Goal: Task Accomplishment & Management: Manage account settings

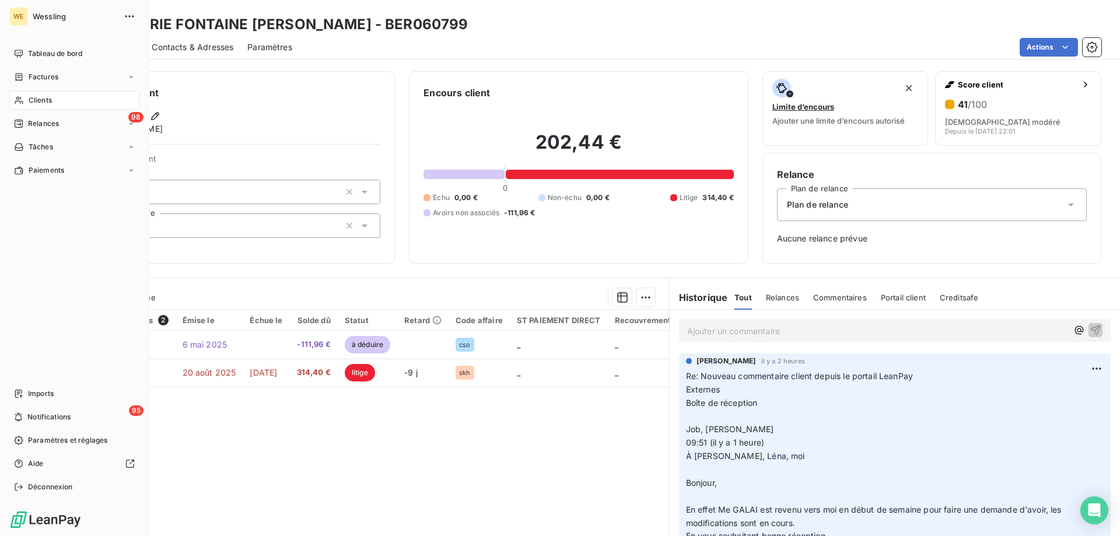
click at [40, 95] on span "Clients" at bounding box center [40, 100] width 23 height 10
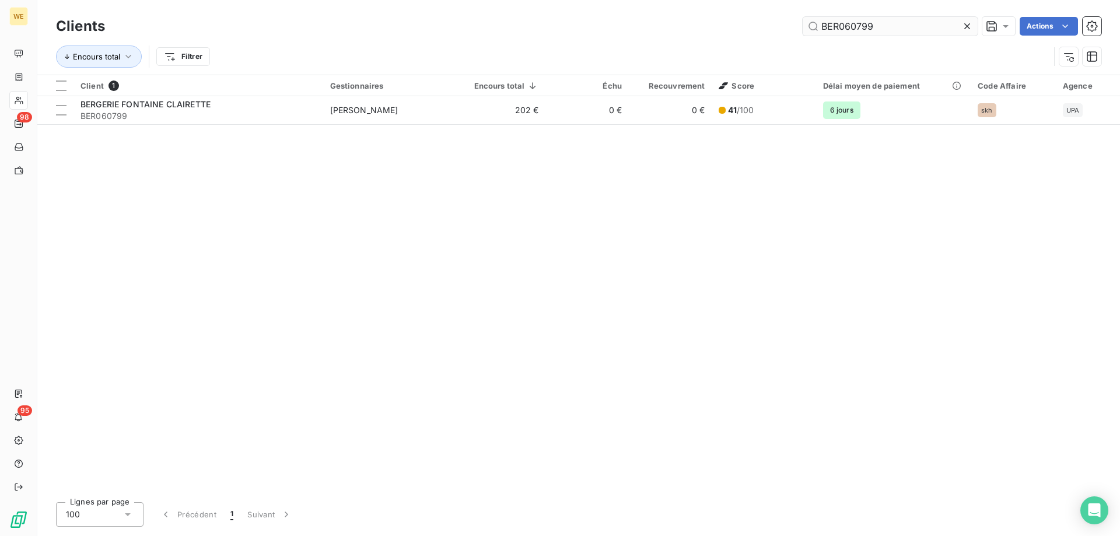
click at [850, 24] on input "BER060799" at bounding box center [889, 26] width 175 height 19
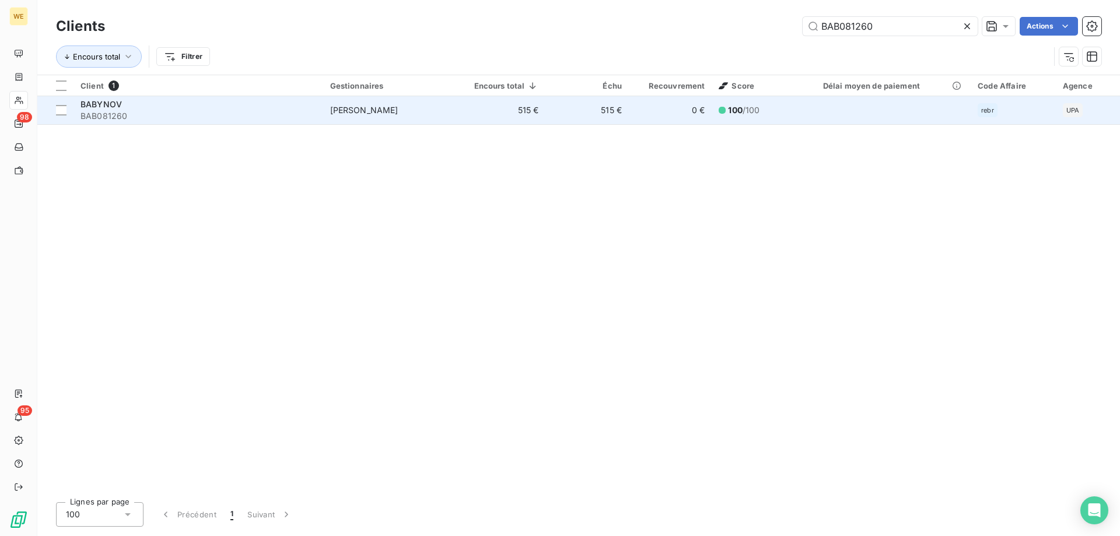
type input "BAB081260"
click at [209, 110] on span "BAB081260" at bounding box center [198, 116] width 236 height 12
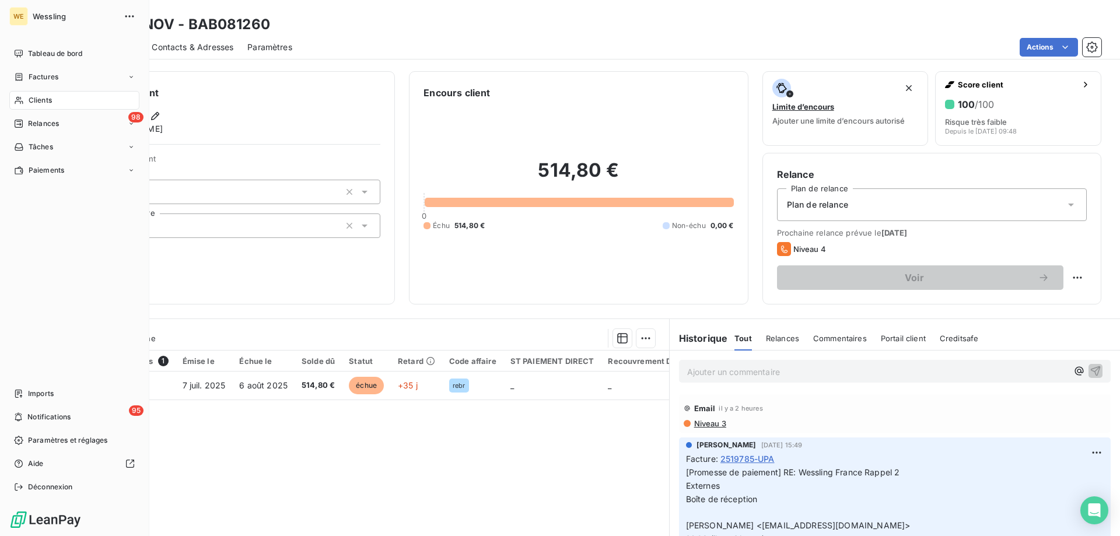
click at [51, 100] on span "Clients" at bounding box center [40, 100] width 23 height 10
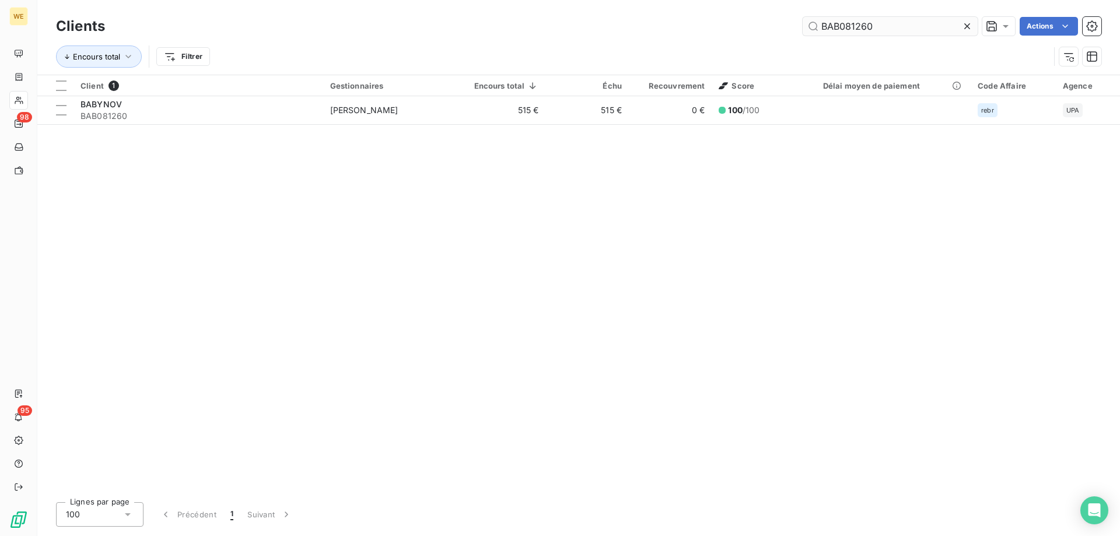
click at [875, 25] on input "BAB081260" at bounding box center [889, 26] width 175 height 19
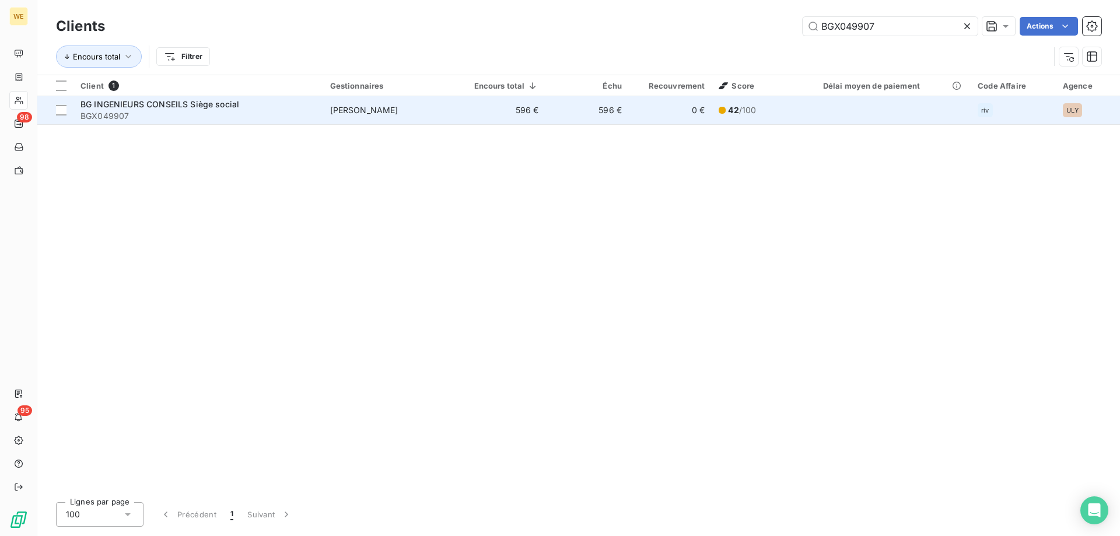
type input "BGX049907"
click at [248, 108] on div "BG INGENIEURS CONSEILS Siège social" at bounding box center [198, 105] width 236 height 12
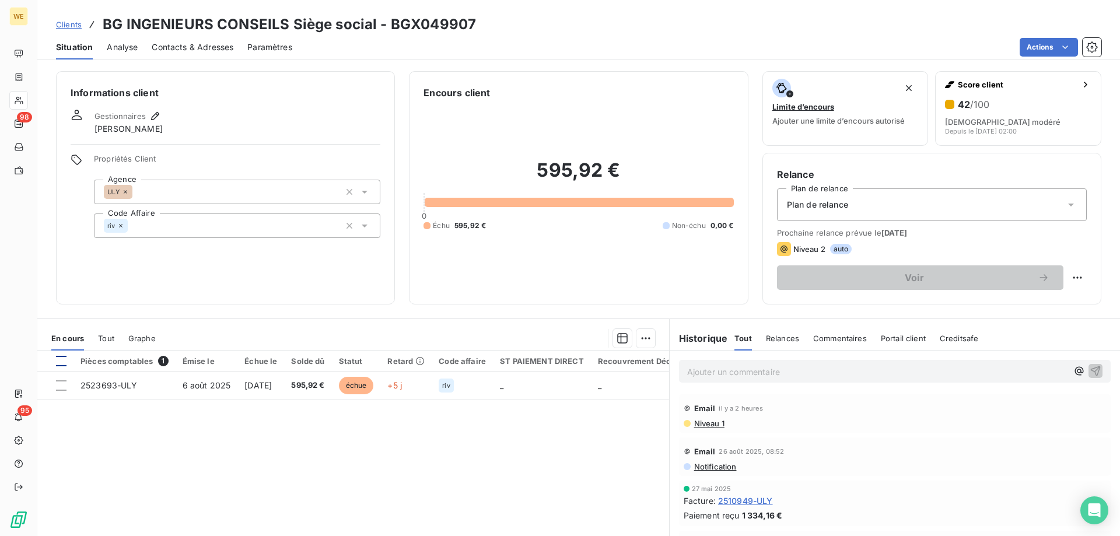
click at [59, 358] on div at bounding box center [61, 361] width 10 height 10
click at [643, 339] on html "WE 98 95 Clients BG INGENIEURS CONSEILS Siège social - BGX049907 Situation Anal…" at bounding box center [560, 268] width 1120 height 536
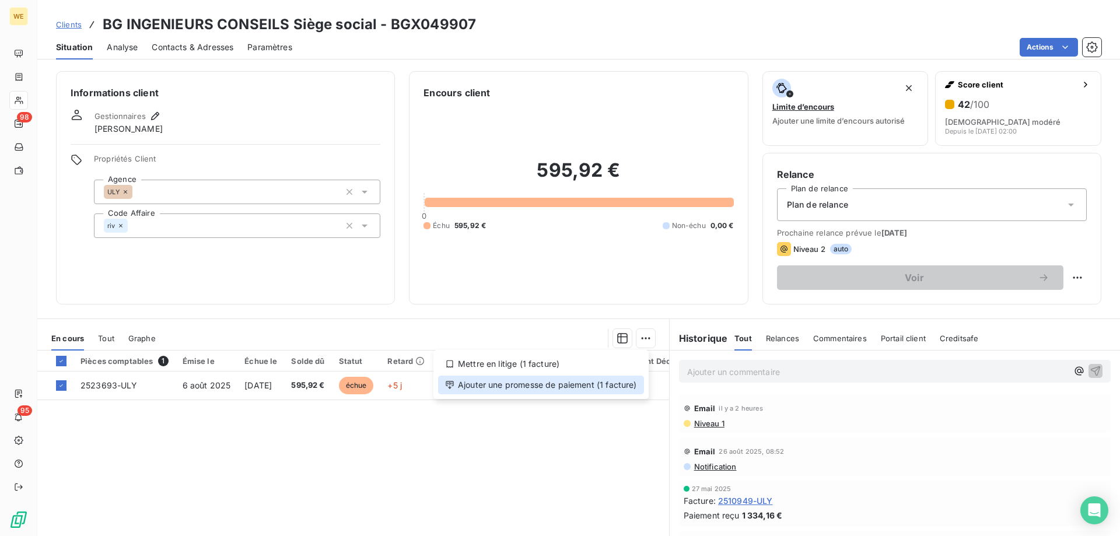
click at [625, 388] on div "Ajouter une promesse de paiement (1 facture)" at bounding box center [541, 385] width 206 height 19
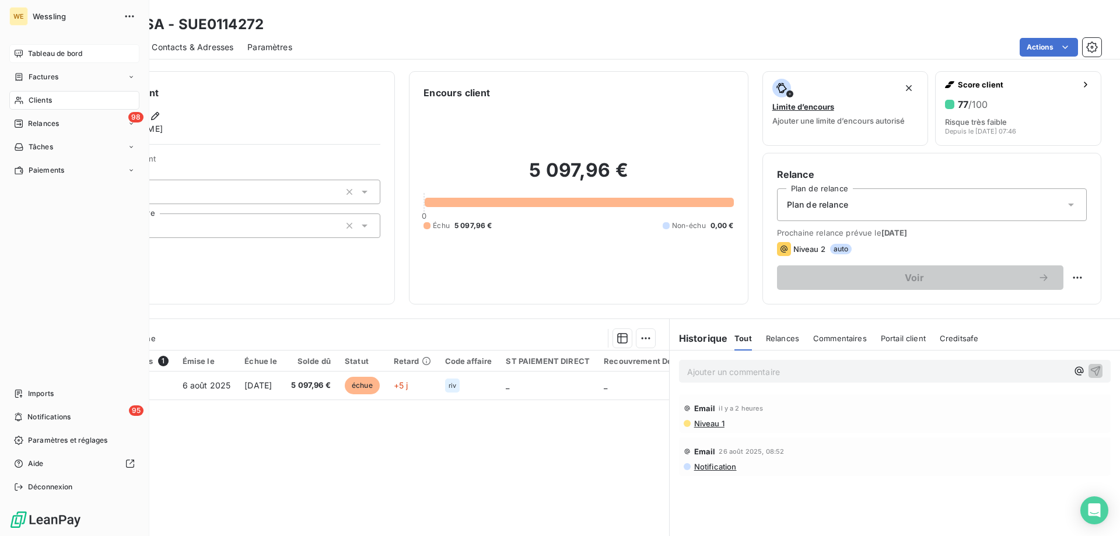
click at [54, 50] on span "Tableau de bord" at bounding box center [55, 53] width 54 height 10
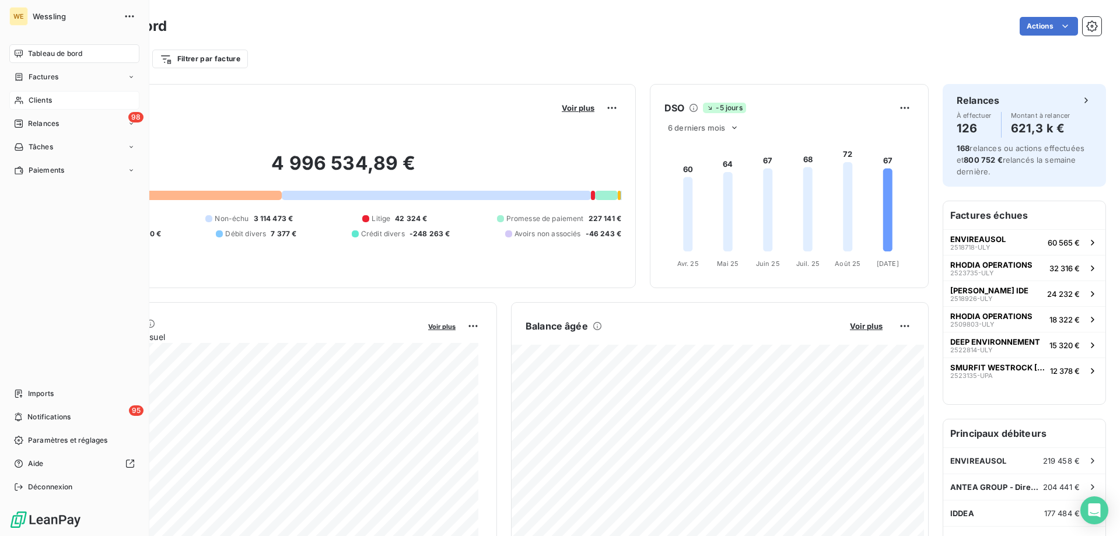
click at [39, 100] on span "Clients" at bounding box center [40, 100] width 23 height 10
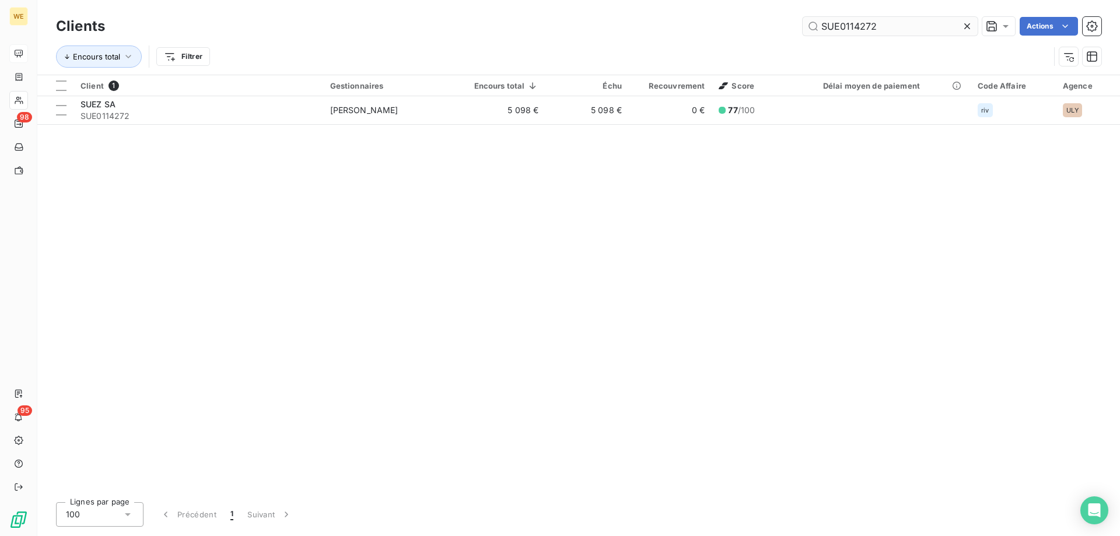
click at [899, 27] on input "SUE0114272" at bounding box center [889, 26] width 175 height 19
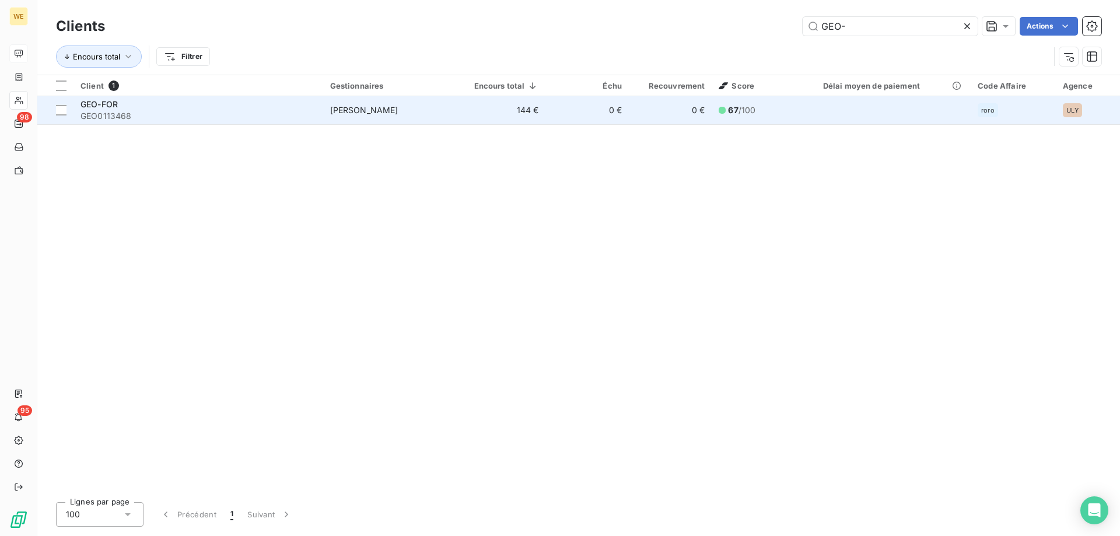
type input "GEO-"
click at [234, 113] on span "GEO0113468" at bounding box center [198, 116] width 236 height 12
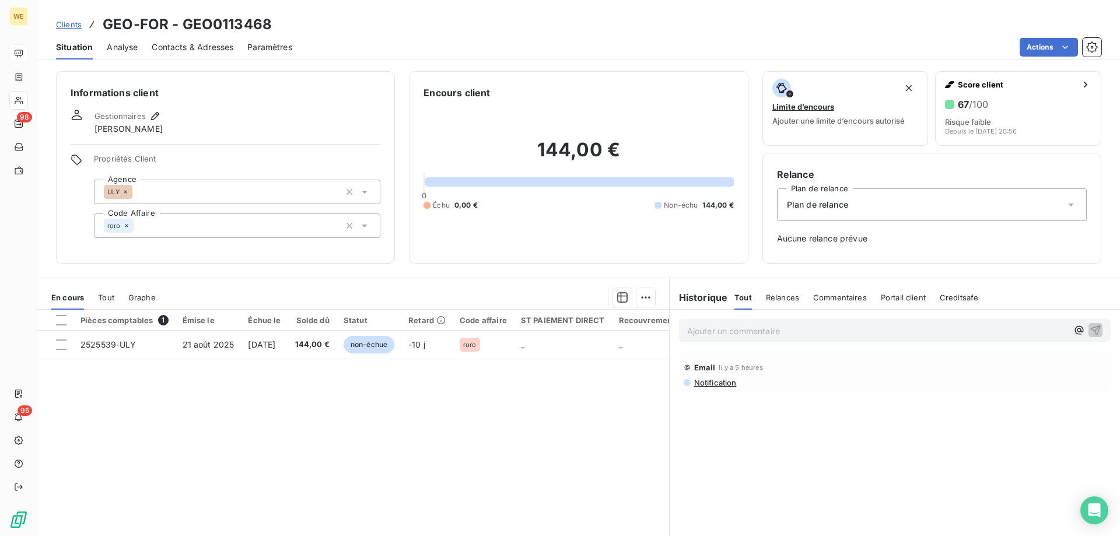
click at [191, 37] on div "Contacts & Adresses" at bounding box center [193, 47] width 82 height 24
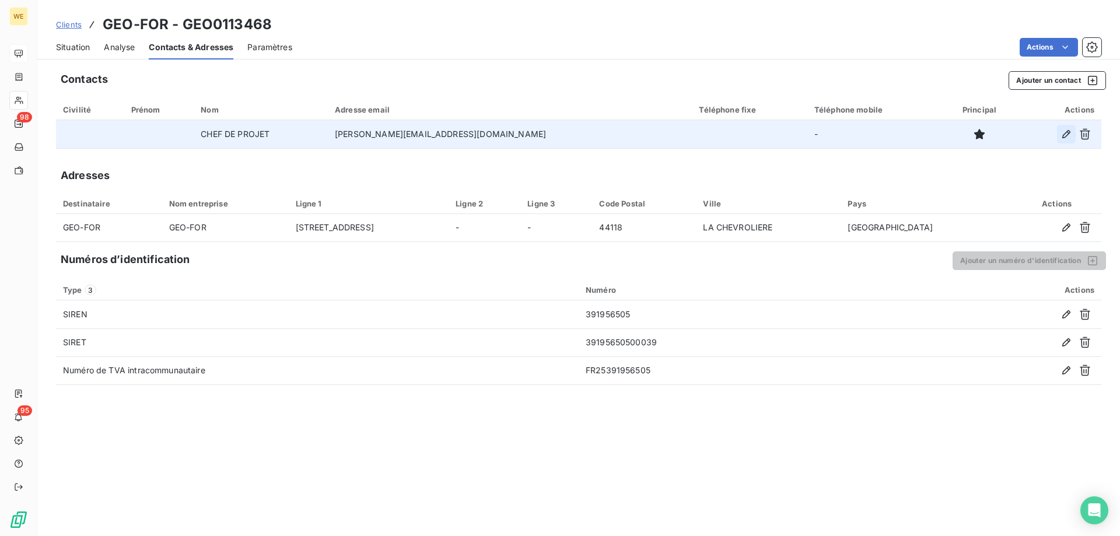
click at [1066, 138] on icon "button" at bounding box center [1066, 134] width 12 height 12
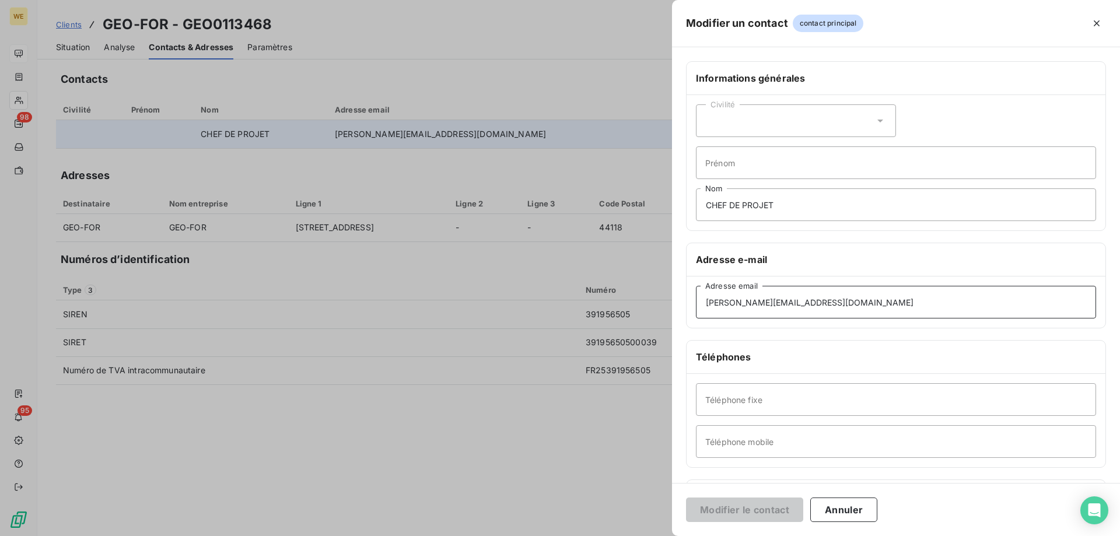
drag, startPoint x: 835, startPoint y: 306, endPoint x: 550, endPoint y: 320, distance: 285.6
click at [550, 535] on div "Modifier un contact contact principal Informations générales Civilité Prénom CH…" at bounding box center [560, 536] width 1120 height 0
paste input "fournisseur.geofor"
type input "fournisseur.geofor@groupe-exodon.com"
drag, startPoint x: 780, startPoint y: 205, endPoint x: 626, endPoint y: 206, distance: 154.0
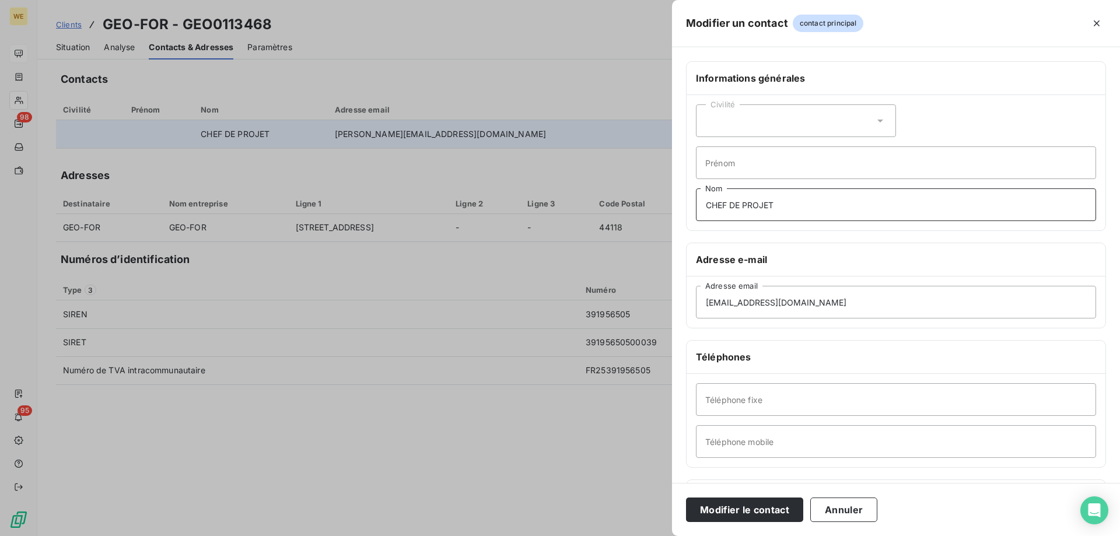
click at [626, 535] on div "Modifier un contact contact principal Informations générales Civilité Prénom CH…" at bounding box center [560, 536] width 1120 height 0
type input "COMPTA"
click at [726, 520] on button "Modifier le contact" at bounding box center [744, 509] width 117 height 24
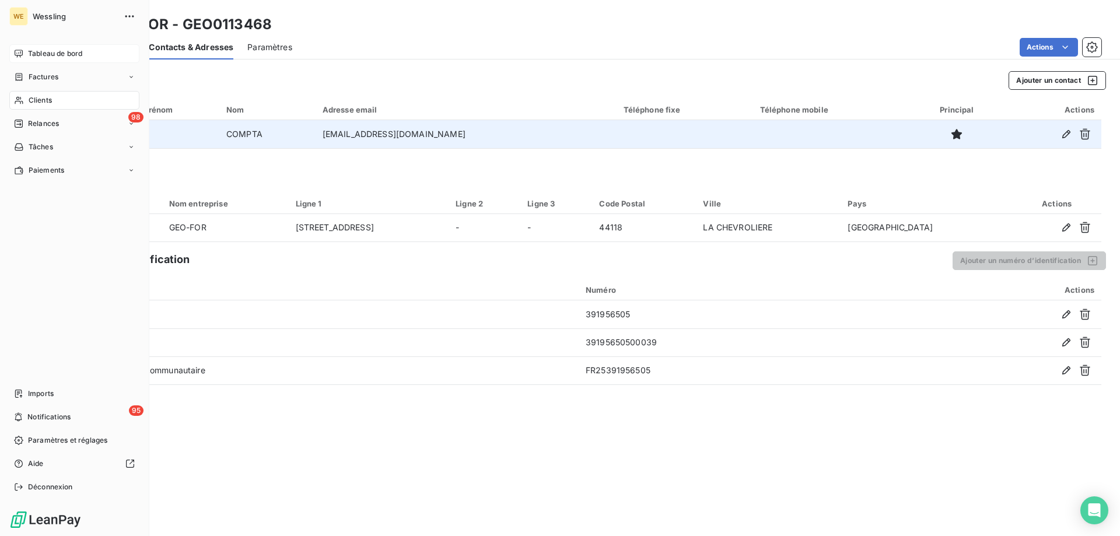
click at [54, 97] on div "Clients" at bounding box center [74, 100] width 130 height 19
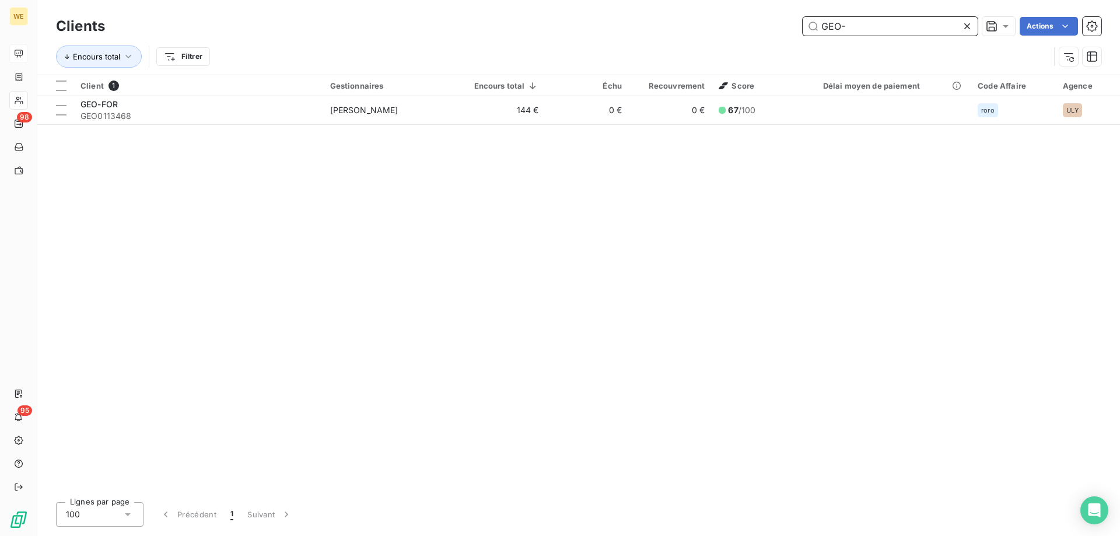
click at [835, 33] on input "GEO-" at bounding box center [889, 26] width 175 height 19
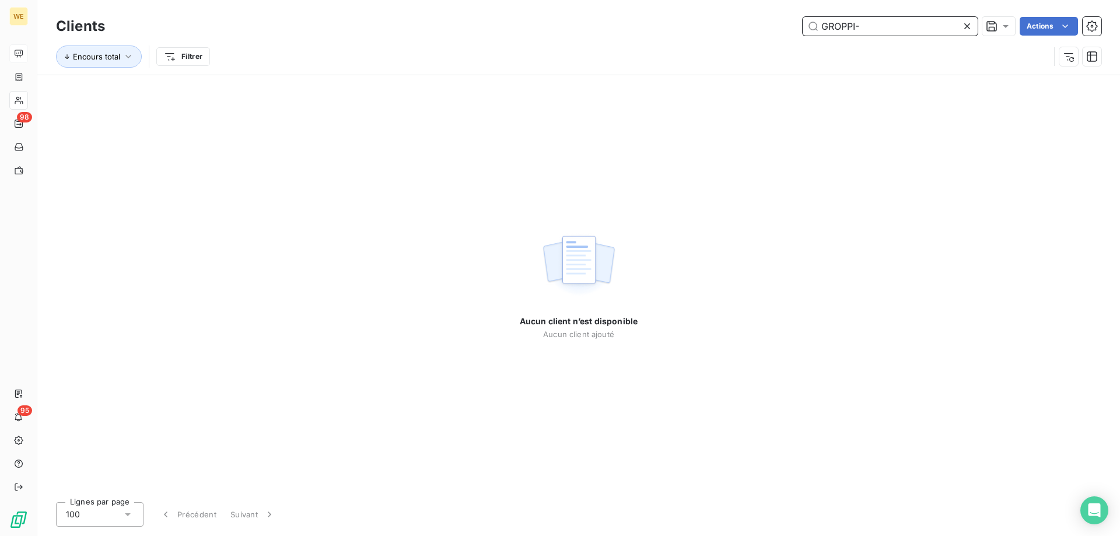
click at [880, 27] on input "GROPPI-" at bounding box center [889, 26] width 175 height 19
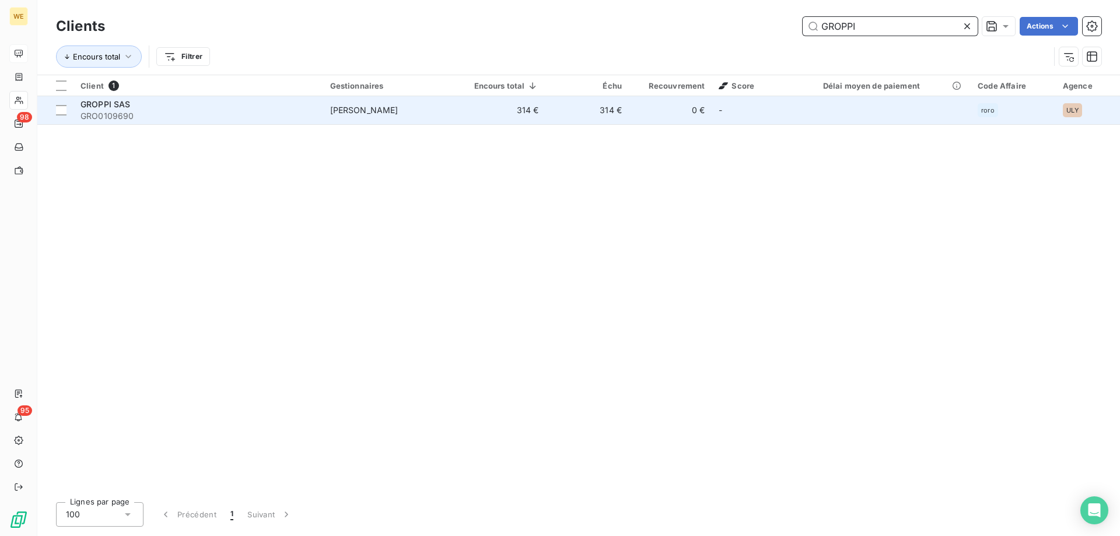
type input "GROPPI"
click at [181, 113] on span "GRO0109690" at bounding box center [198, 116] width 236 height 12
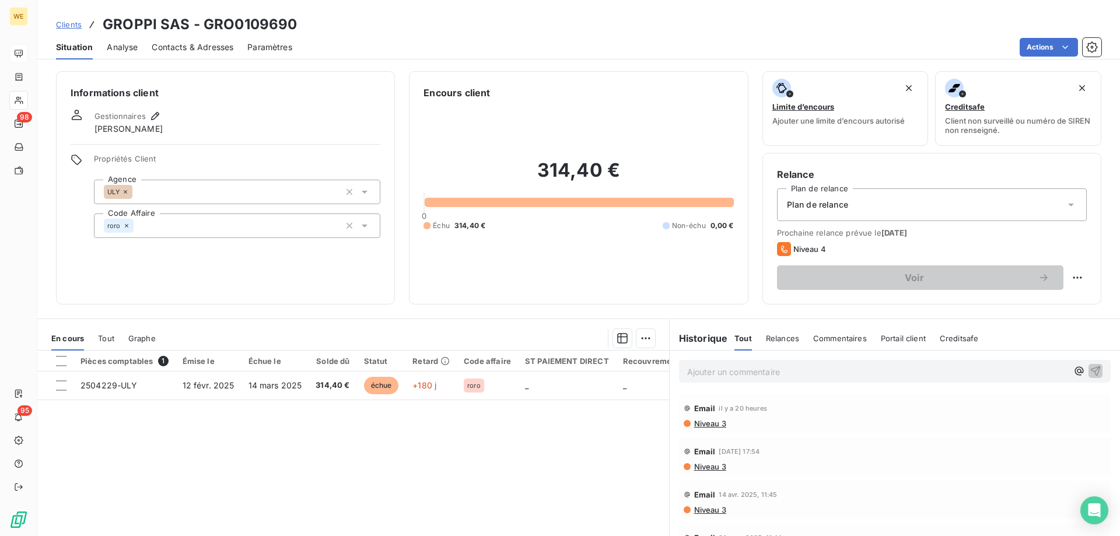
click at [745, 373] on p "Ajouter un commentaire ﻿" at bounding box center [877, 372] width 380 height 15
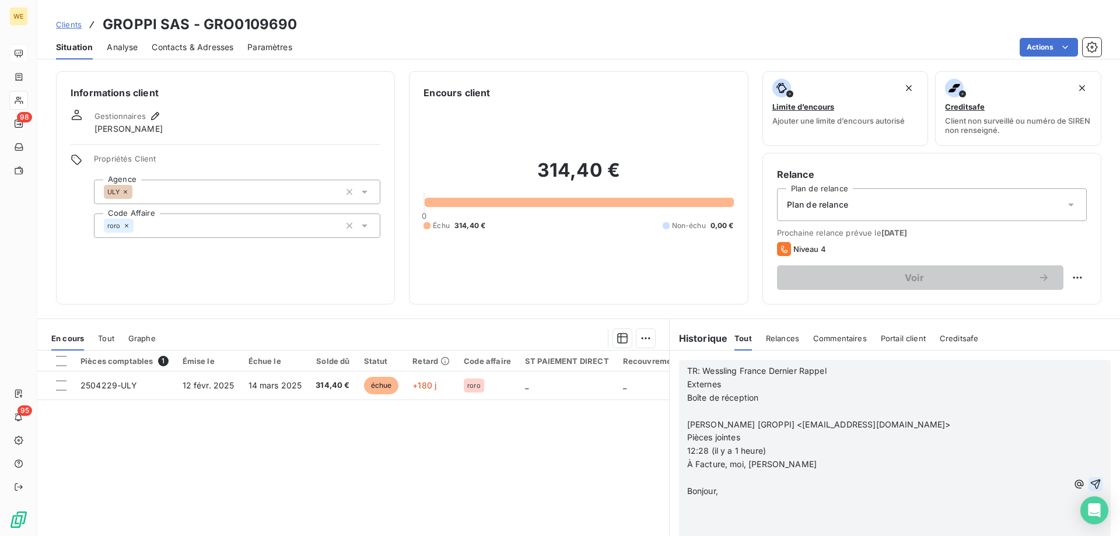
click at [1089, 488] on icon "button" at bounding box center [1095, 484] width 12 height 12
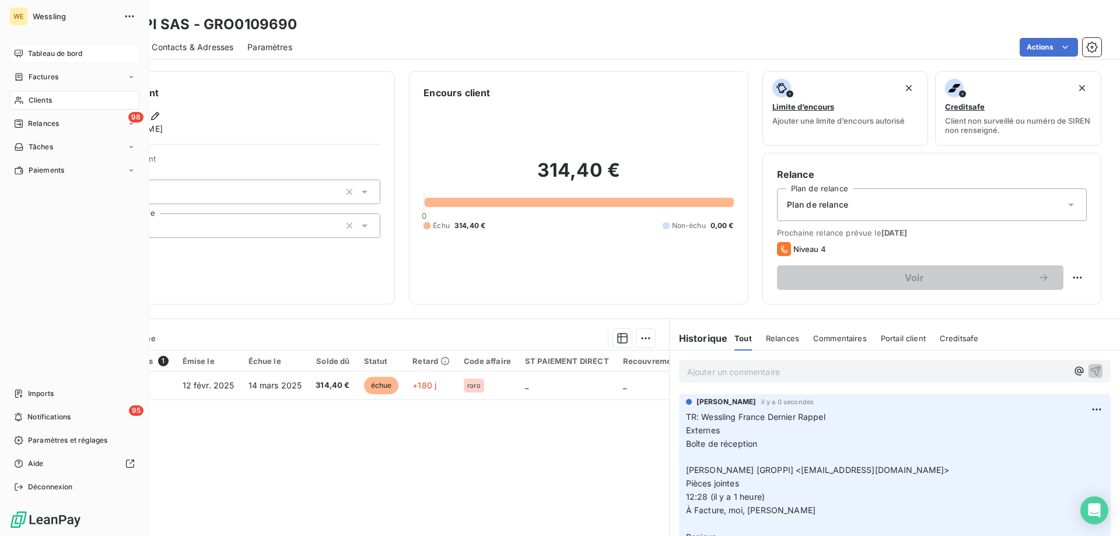
click at [55, 100] on div "Clients" at bounding box center [74, 100] width 130 height 19
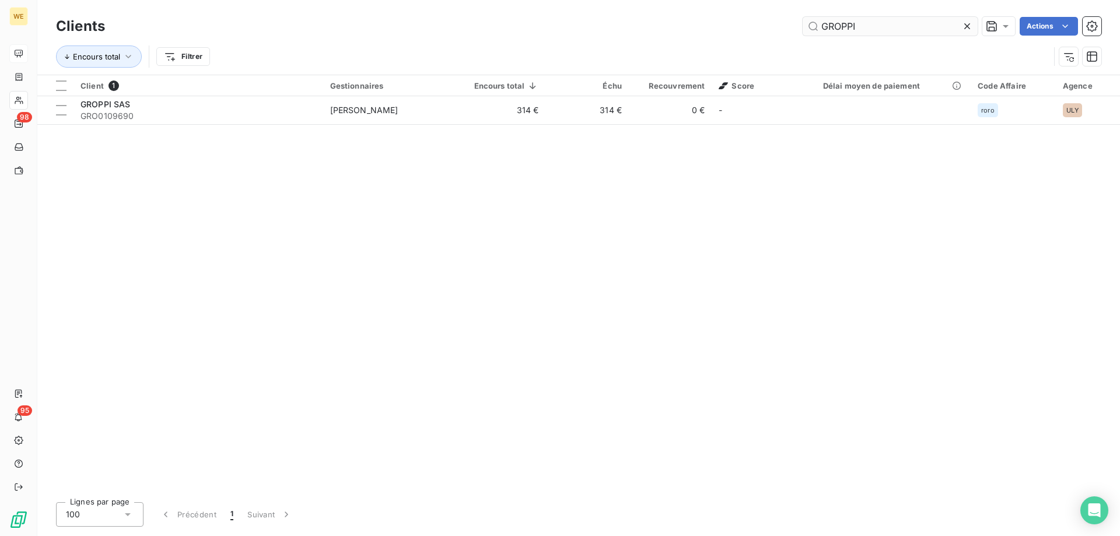
click at [844, 27] on input "GROPPI" at bounding box center [889, 26] width 175 height 19
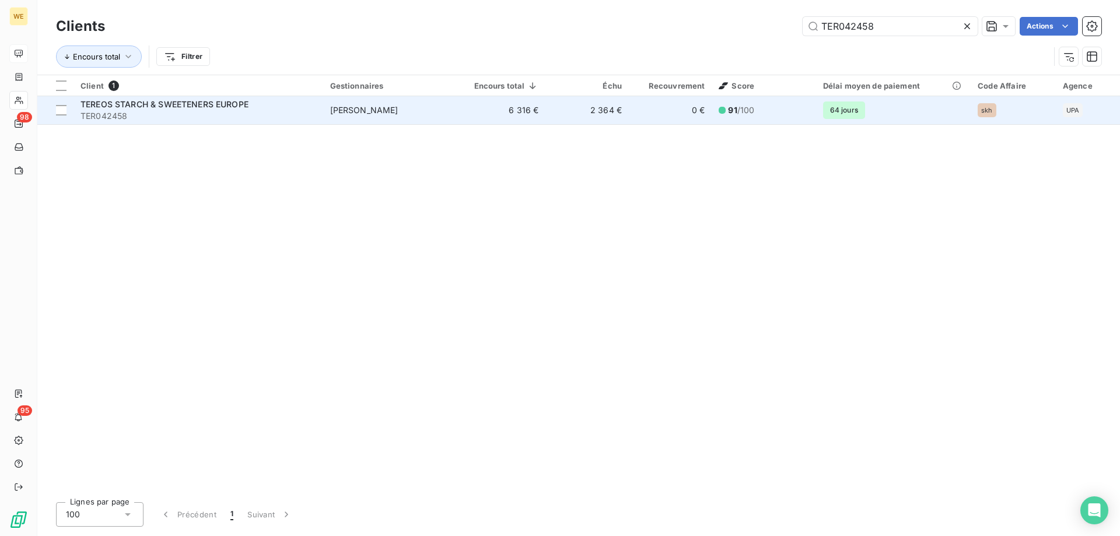
type input "TER042458"
click at [249, 112] on span "TER042458" at bounding box center [198, 116] width 236 height 12
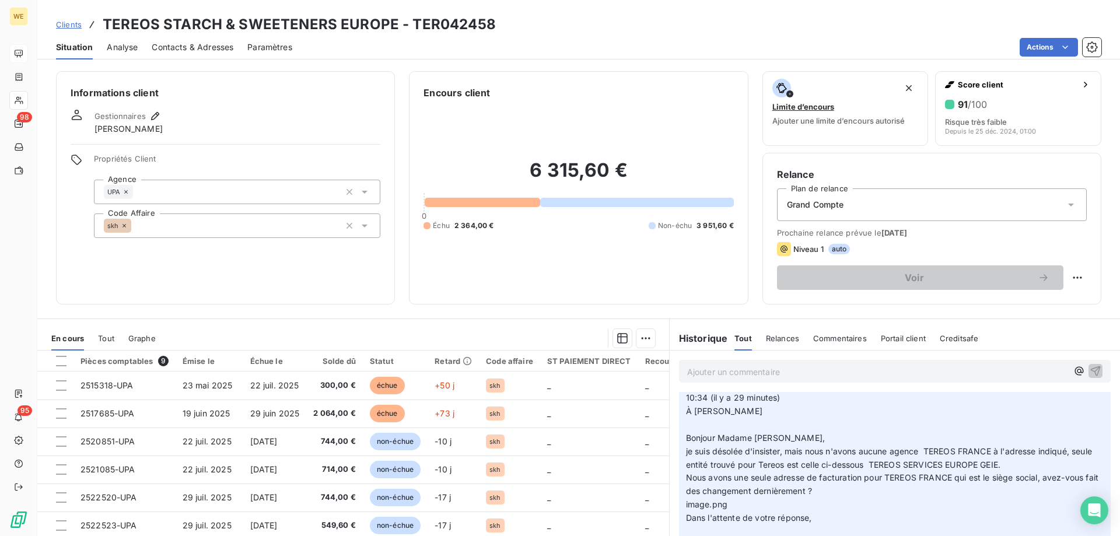
scroll to position [233, 0]
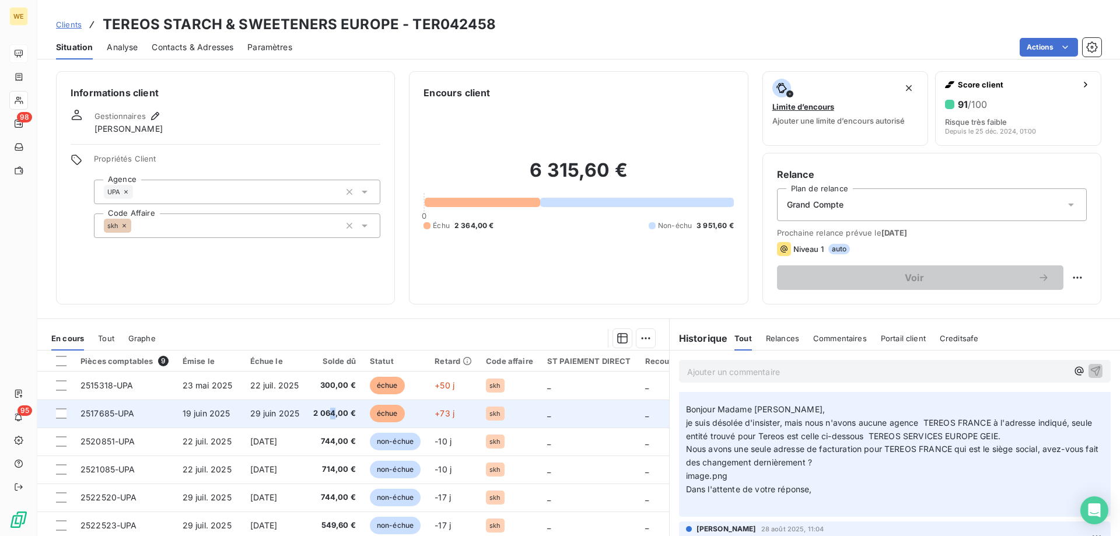
click at [335, 407] on td "2 064,00 €" at bounding box center [334, 413] width 57 height 28
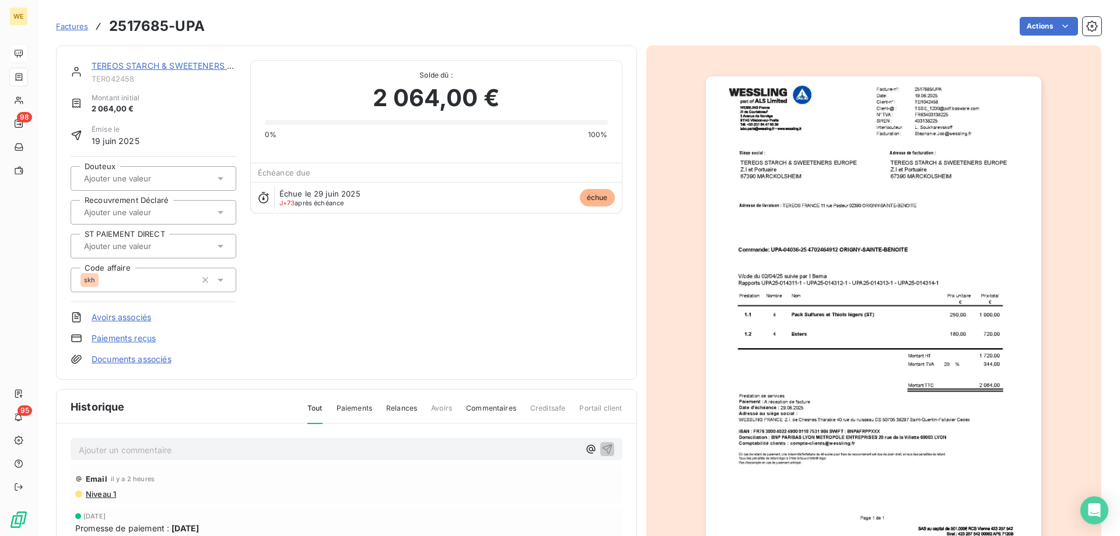
click at [119, 451] on p "Ajouter un commentaire ﻿" at bounding box center [329, 450] width 500 height 15
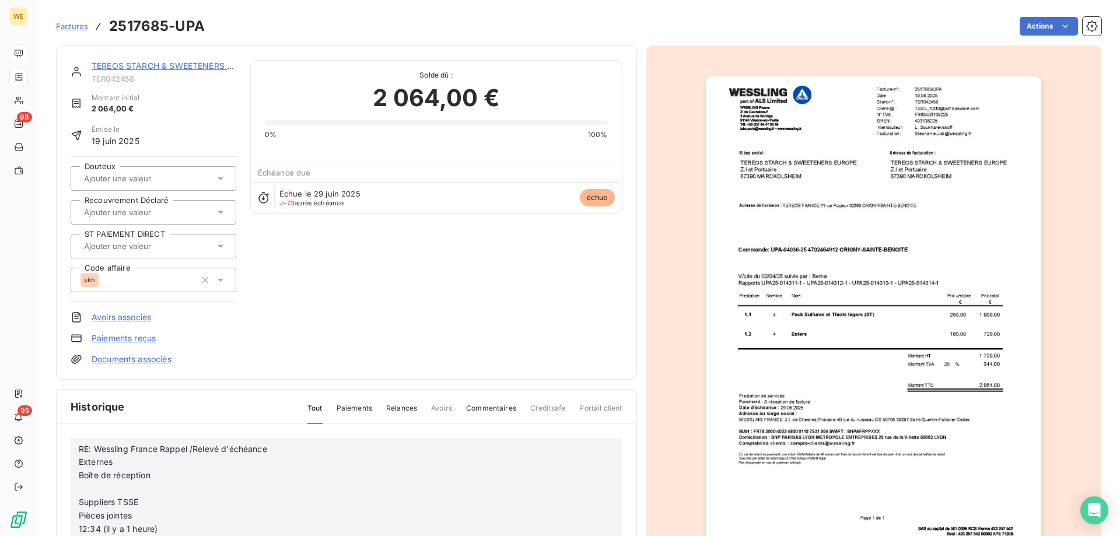
scroll to position [58, 0]
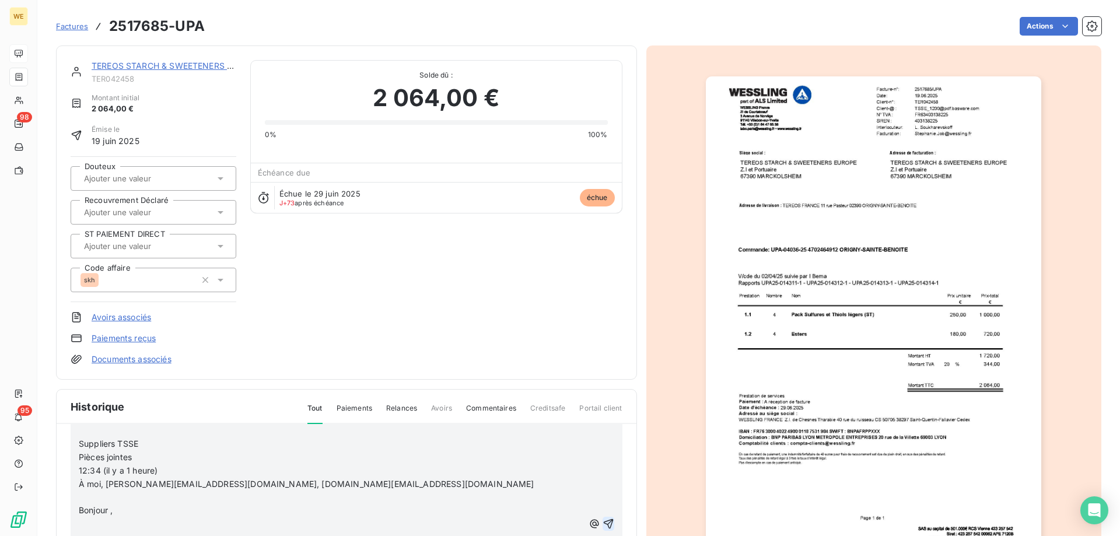
click at [602, 524] on icon "button" at bounding box center [608, 524] width 12 height 12
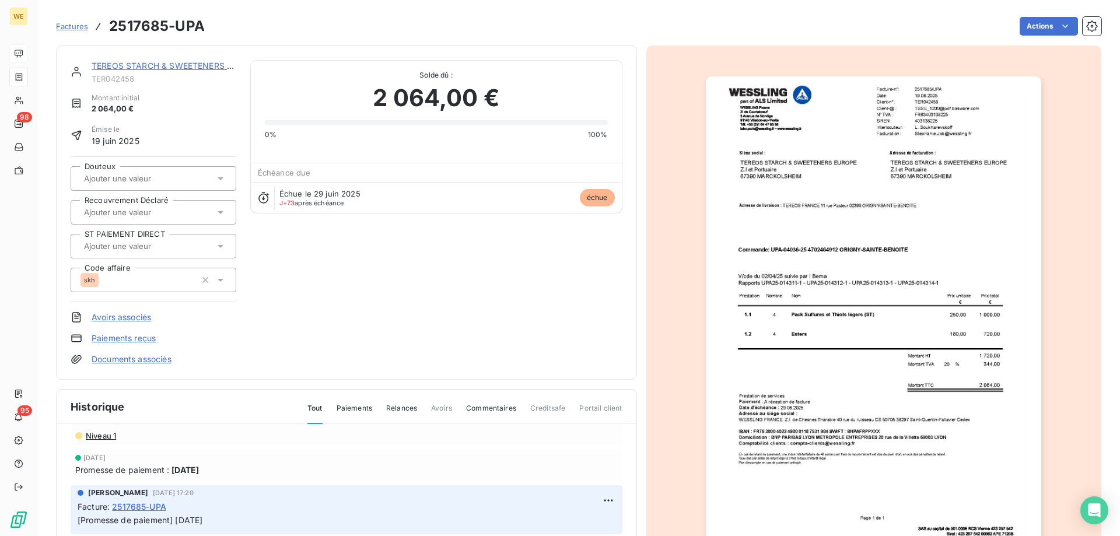
scroll to position [379, 0]
click at [359, 275] on div "TEREOS STARCH & SWEETENERS EUROPE TER042458 Montant initial 2 064,00 € Émise le…" at bounding box center [347, 212] width 552 height 305
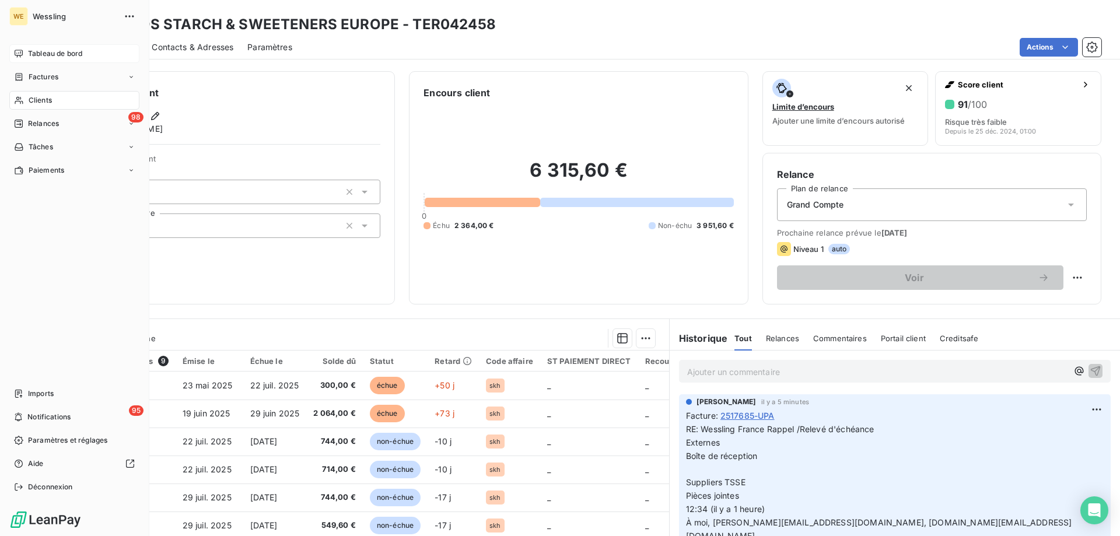
click at [41, 97] on span "Clients" at bounding box center [40, 100] width 23 height 10
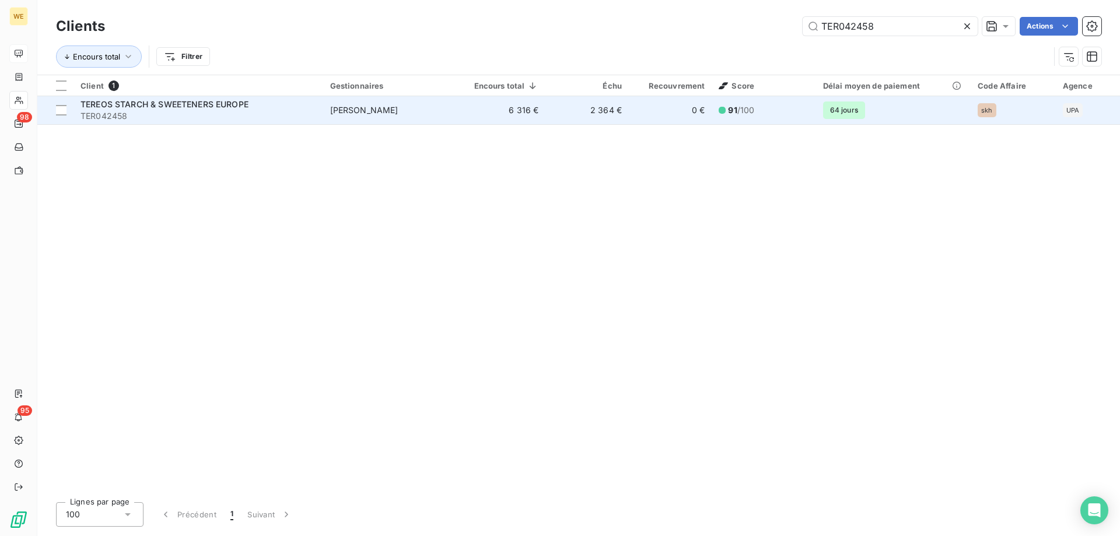
click at [270, 119] on span "TER042458" at bounding box center [198, 116] width 236 height 12
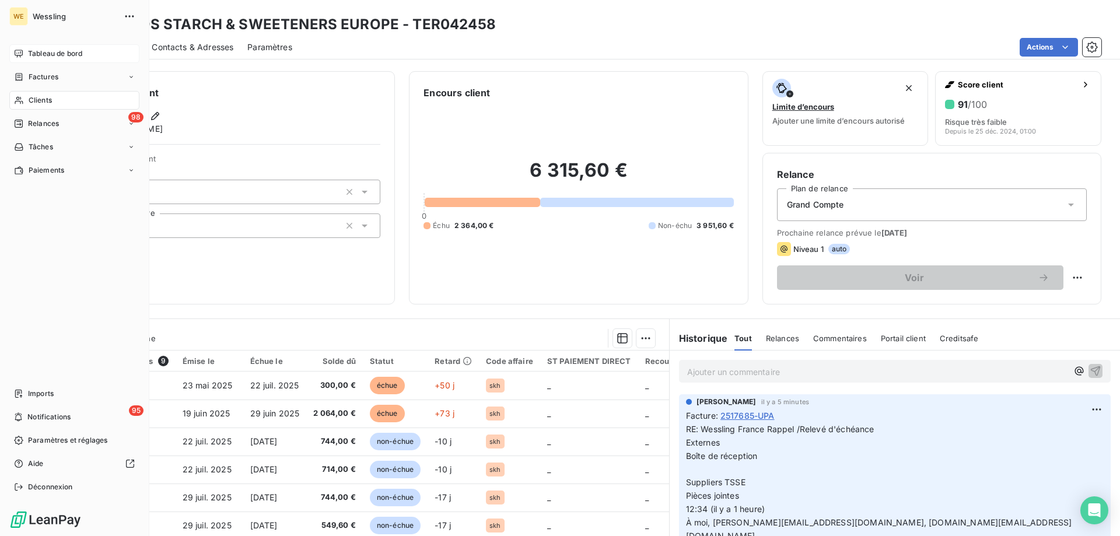
click at [38, 98] on span "Clients" at bounding box center [40, 100] width 23 height 10
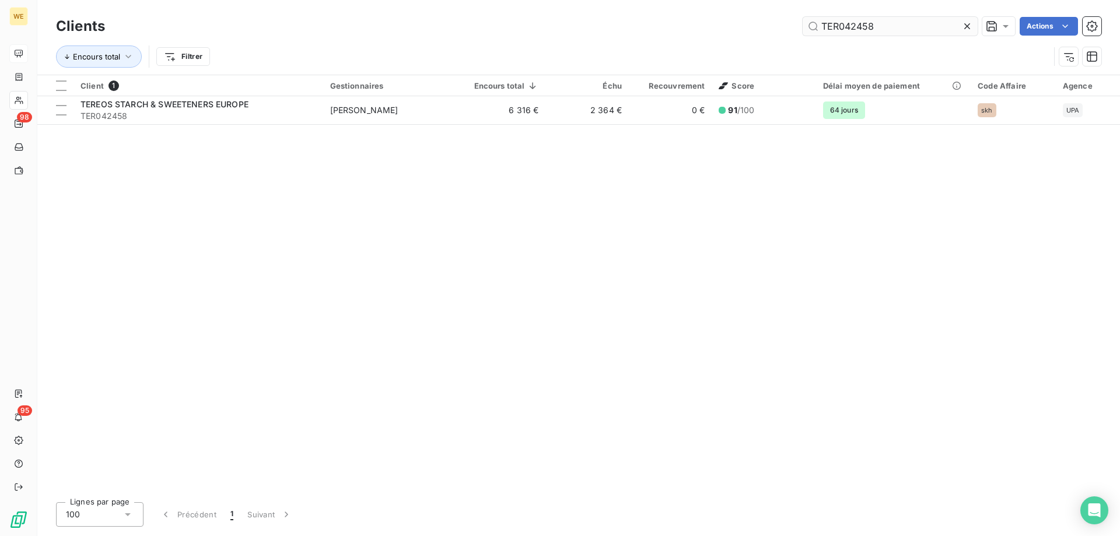
click at [842, 32] on input "TER042458" at bounding box center [889, 26] width 175 height 19
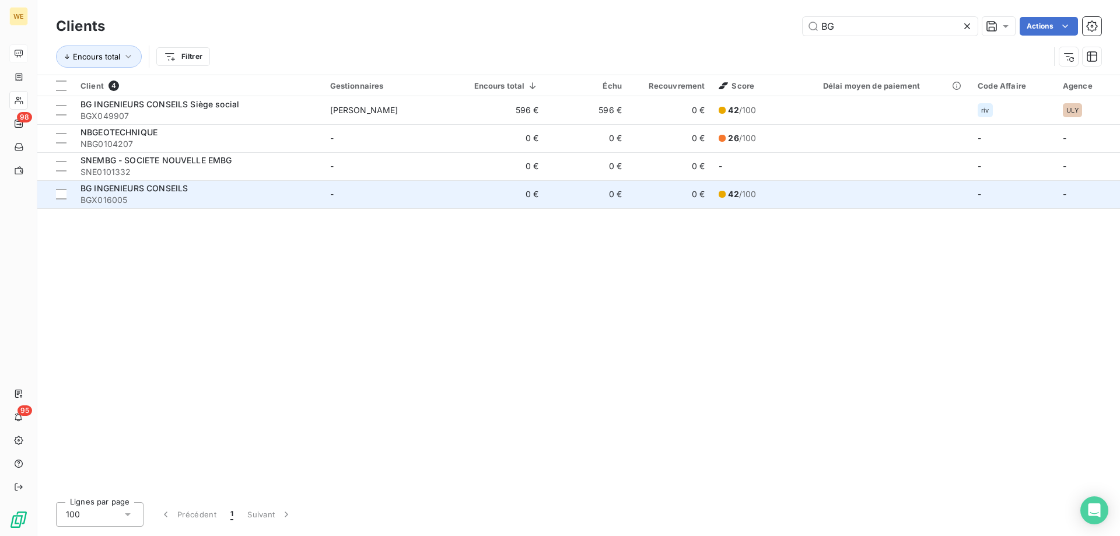
type input "BG"
click at [265, 192] on div "BG INGENIEURS CONSEILS" at bounding box center [198, 189] width 236 height 12
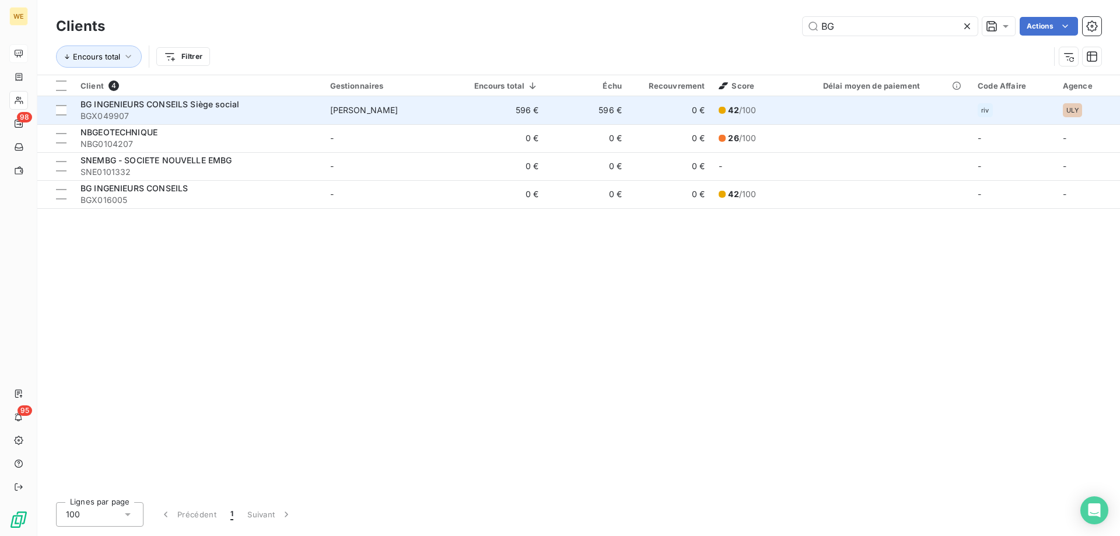
click at [164, 107] on span "BG INGENIEURS CONSEILS Siège social" at bounding box center [159, 104] width 159 height 10
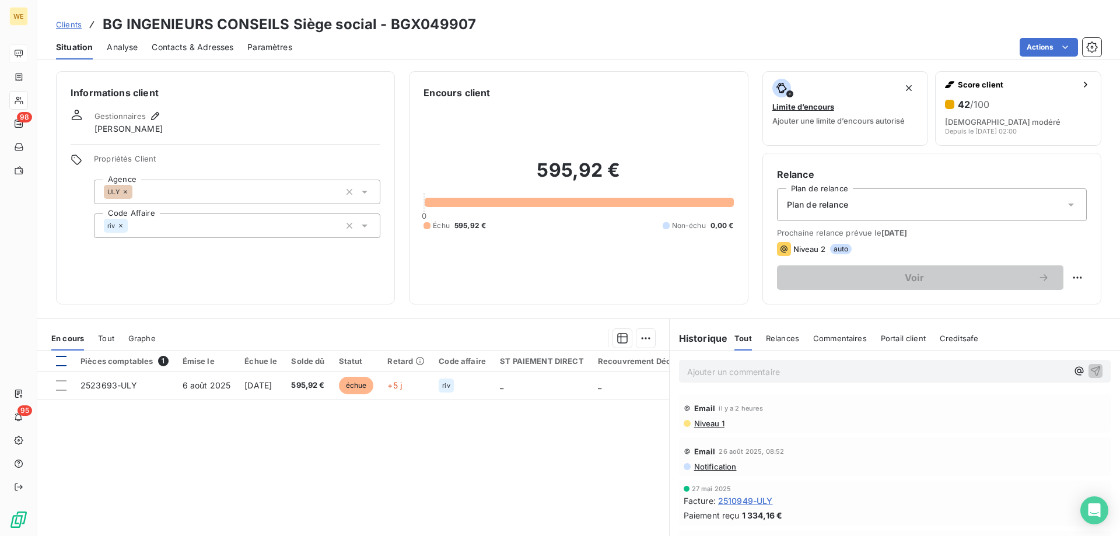
click at [63, 365] on div at bounding box center [61, 361] width 10 height 10
click at [642, 332] on html "WE 98 95 Clients BG INGENIEURS CONSEILS Siège social - BGX049907 Situation Anal…" at bounding box center [560, 268] width 1120 height 536
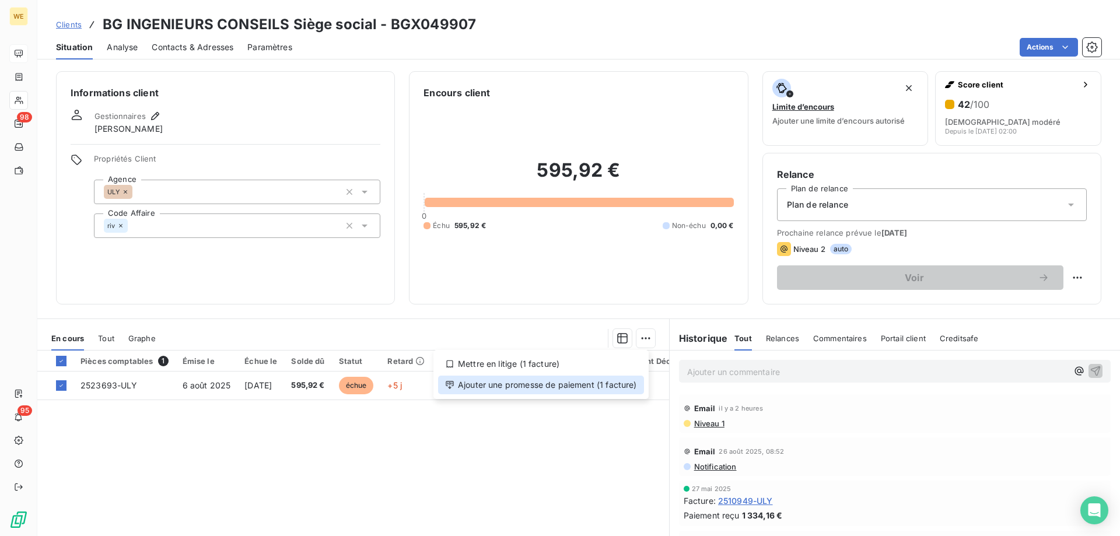
click at [598, 386] on div "Ajouter une promesse de paiement (1 facture)" at bounding box center [541, 385] width 206 height 19
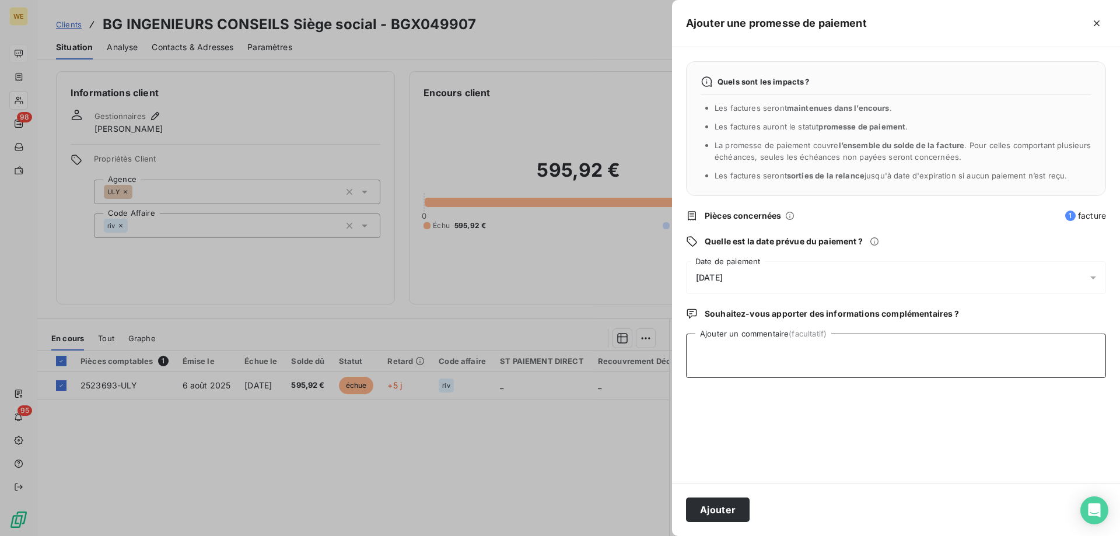
click at [738, 363] on textarea "Ajouter un commentaire (facultatif)" at bounding box center [896, 356] width 420 height 44
paste textarea "RE: [EXT] Wessling France Relance 1 Externes Boîte de réception FR - Project - …"
type textarea "RE: [EXT] Wessling France Relance 1 Externes Boîte de réception FR - Project - …"
click at [740, 272] on div "11/09/2025" at bounding box center [896, 277] width 420 height 33
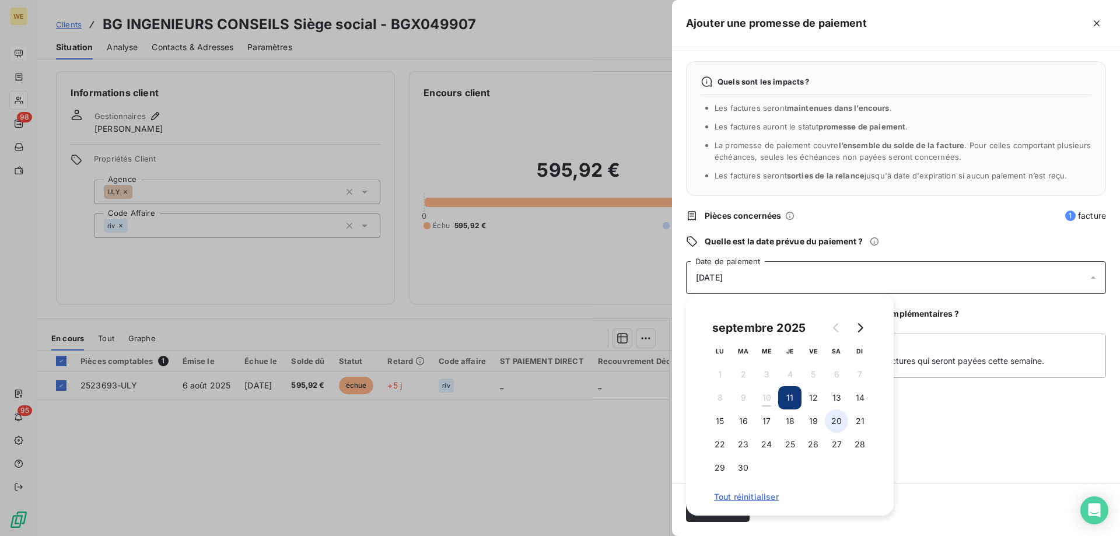
click at [833, 418] on button "20" at bounding box center [836, 420] width 23 height 23
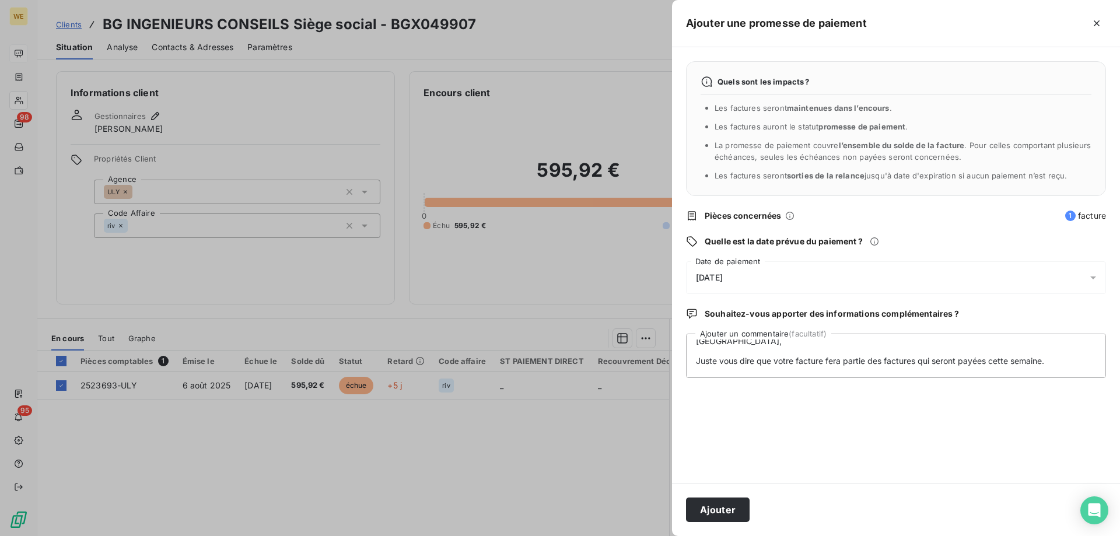
click at [941, 427] on div "Quels sont les impacts ? Les factures seront maintenues dans l’encours . Les fa…" at bounding box center [896, 265] width 448 height 436
click at [723, 514] on button "Ajouter" at bounding box center [718, 509] width 64 height 24
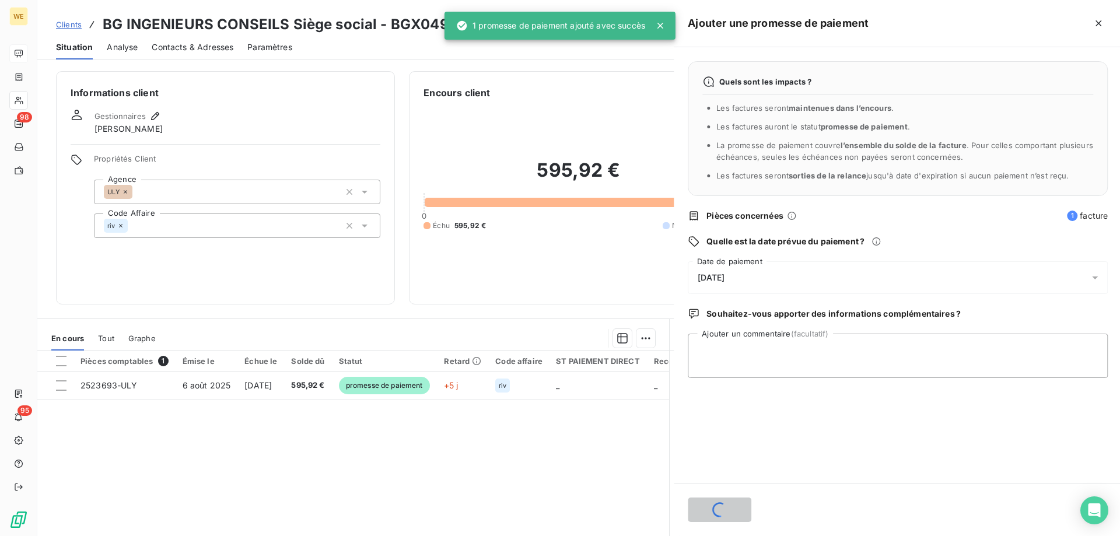
scroll to position [0, 0]
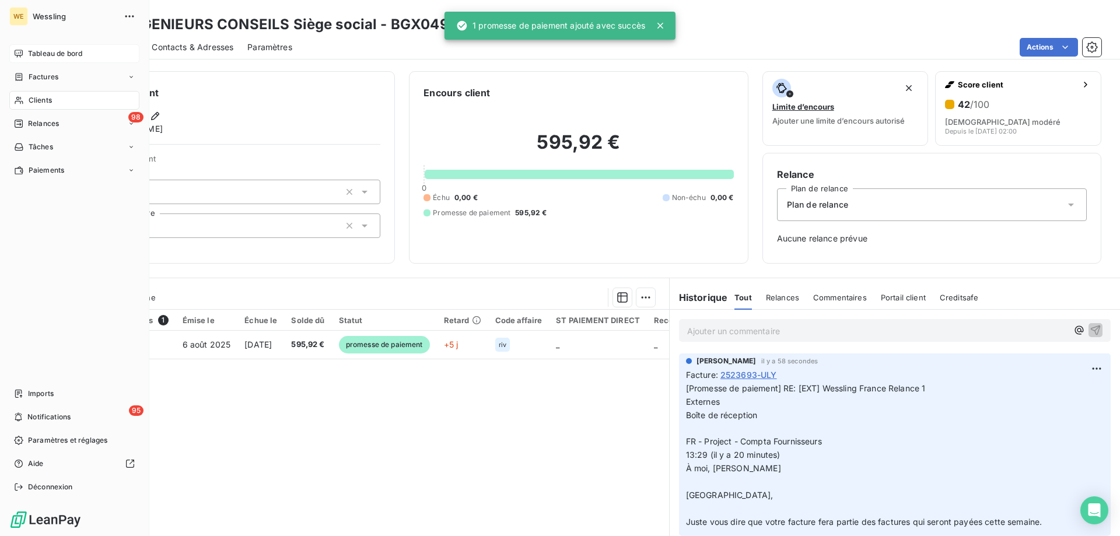
click at [38, 96] on span "Clients" at bounding box center [40, 100] width 23 height 10
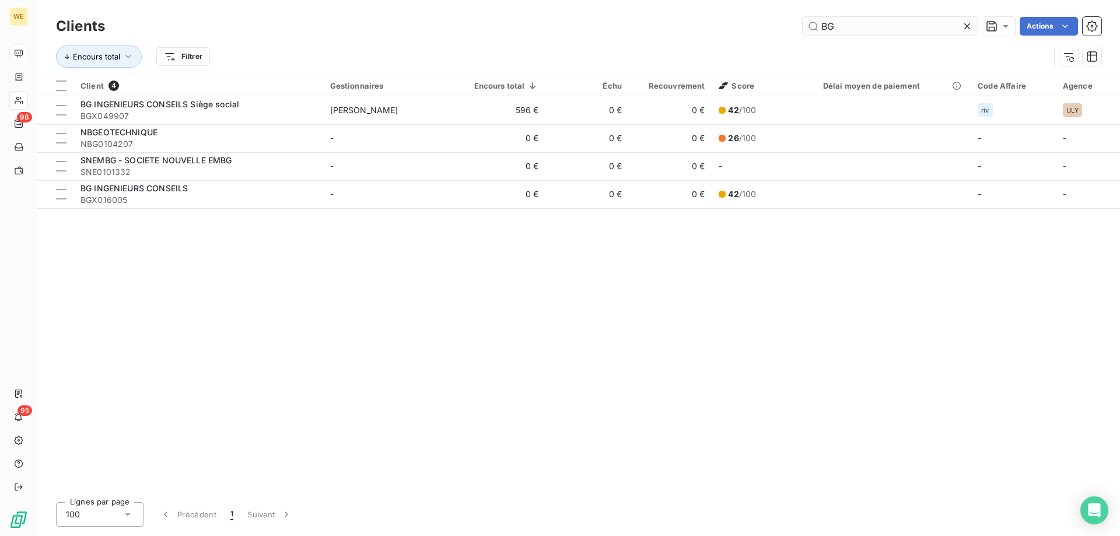
click at [819, 23] on input "BG" at bounding box center [889, 26] width 175 height 19
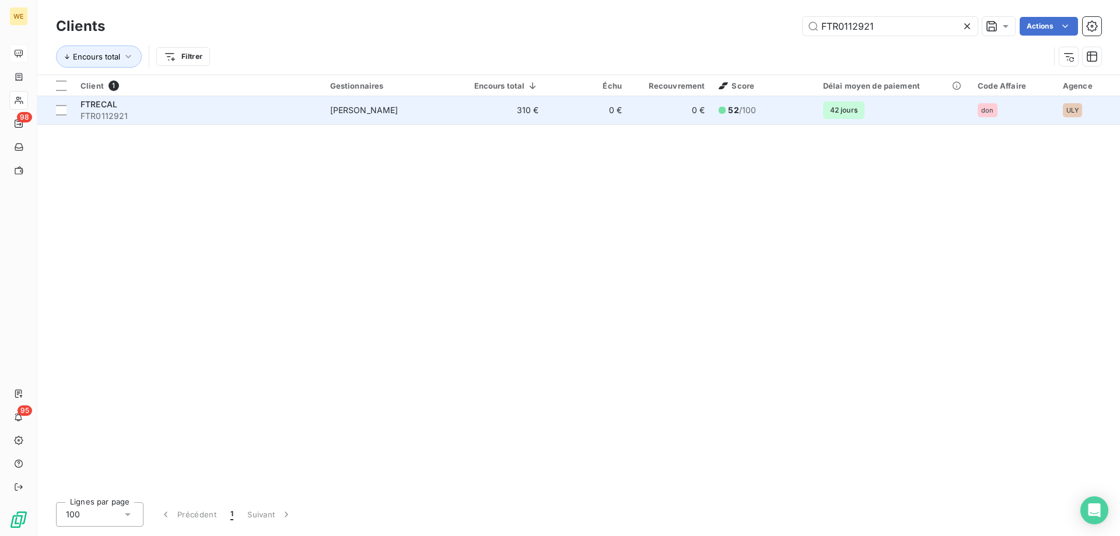
type input "FTR0112921"
click at [266, 110] on span "FTR0112921" at bounding box center [198, 116] width 236 height 12
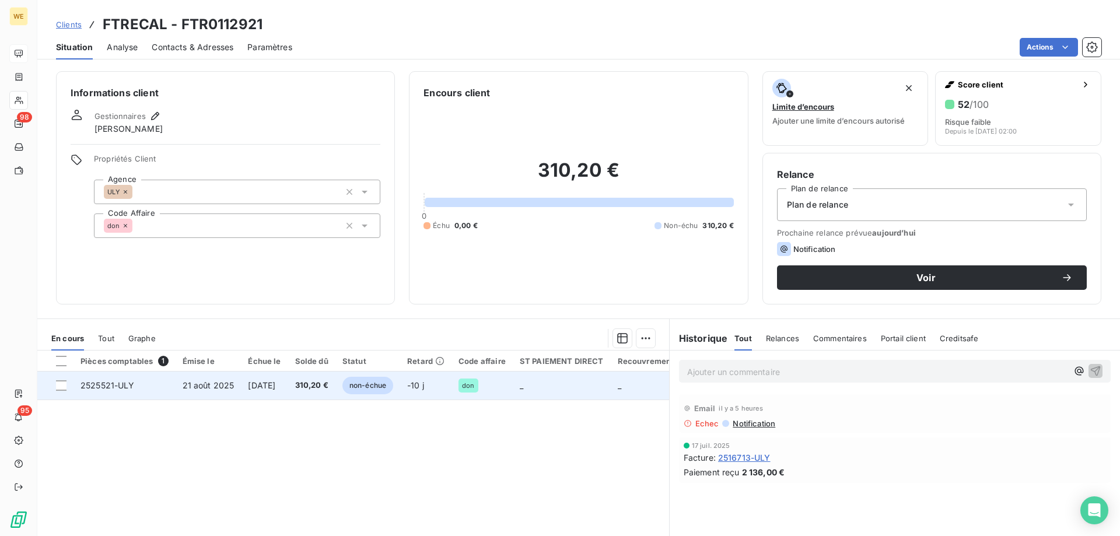
click at [311, 388] on td "310,20 €" at bounding box center [311, 386] width 47 height 28
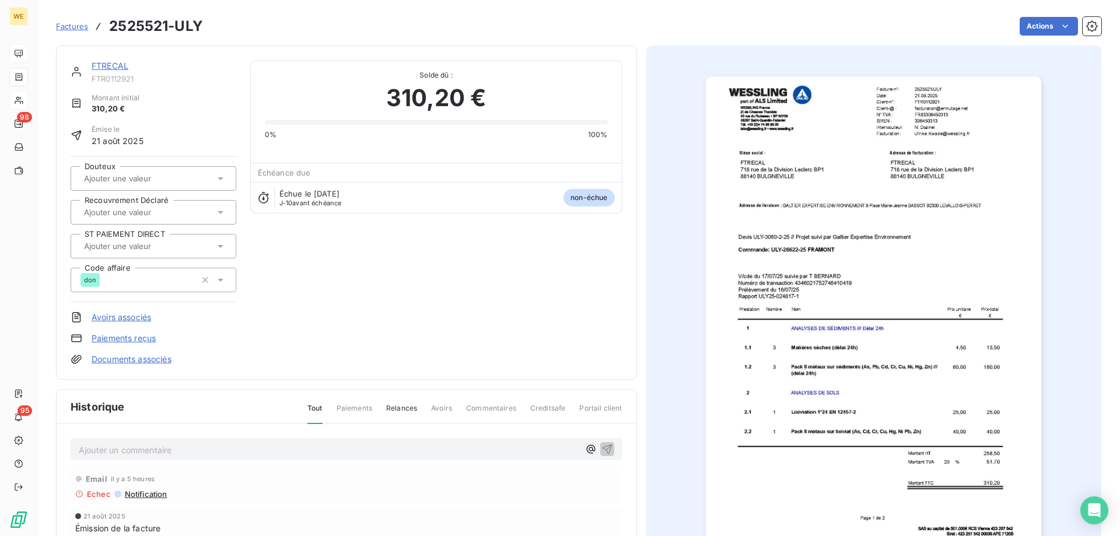
click at [802, 296] on img "button" at bounding box center [873, 313] width 335 height 475
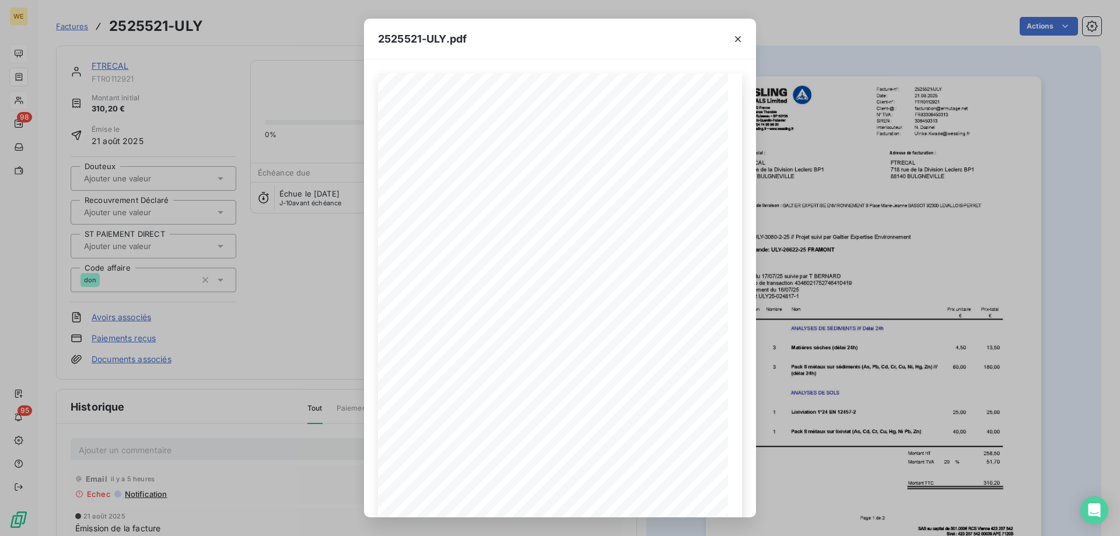
drag, startPoint x: 740, startPoint y: 41, endPoint x: 719, endPoint y: 43, distance: 20.5
click at [739, 41] on icon "button" at bounding box center [738, 39] width 12 height 12
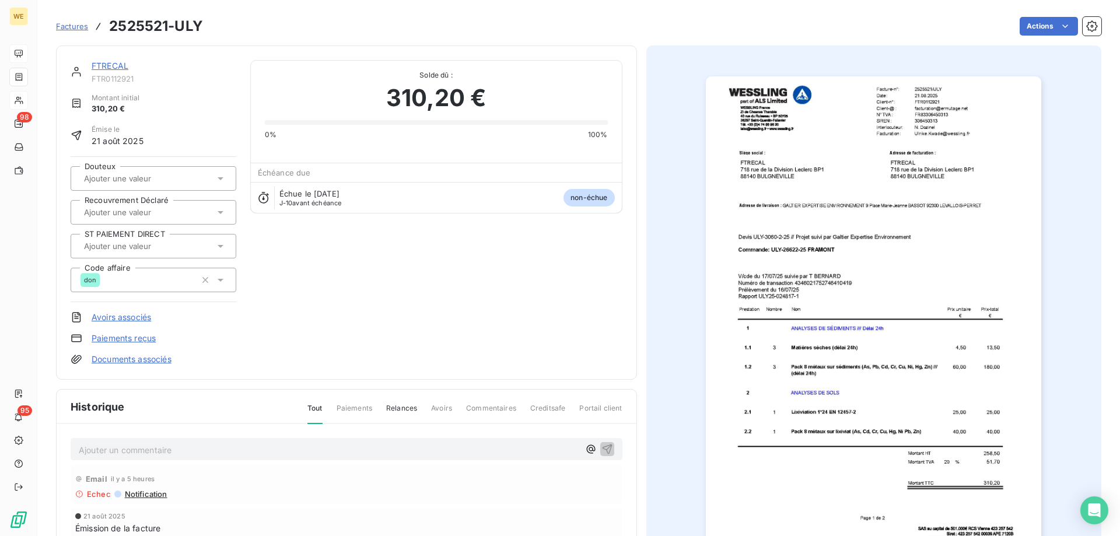
click at [109, 68] on link "FTRECAL" at bounding box center [110, 66] width 37 height 10
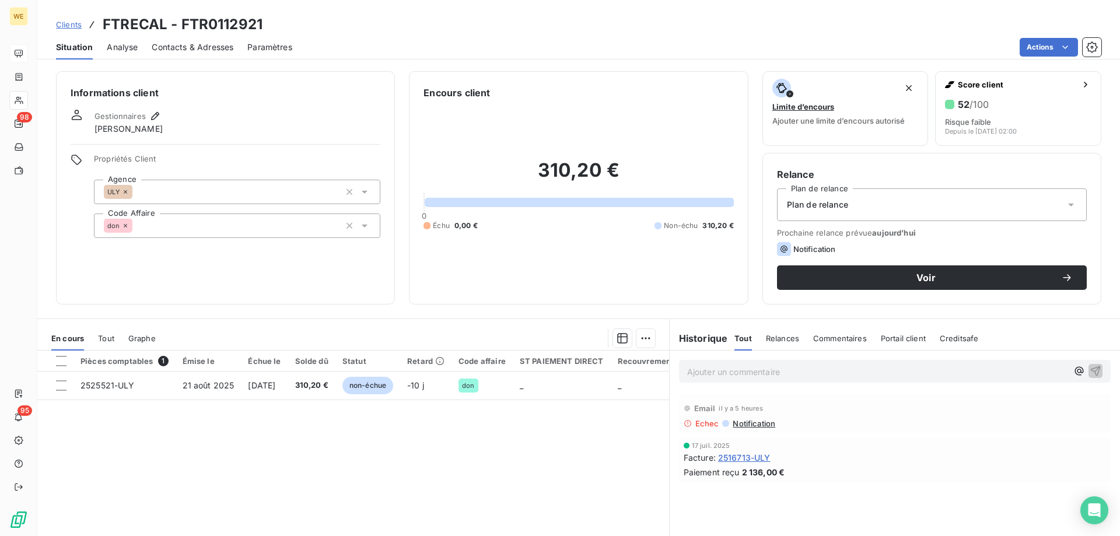
click at [179, 45] on span "Contacts & Adresses" at bounding box center [193, 47] width 82 height 12
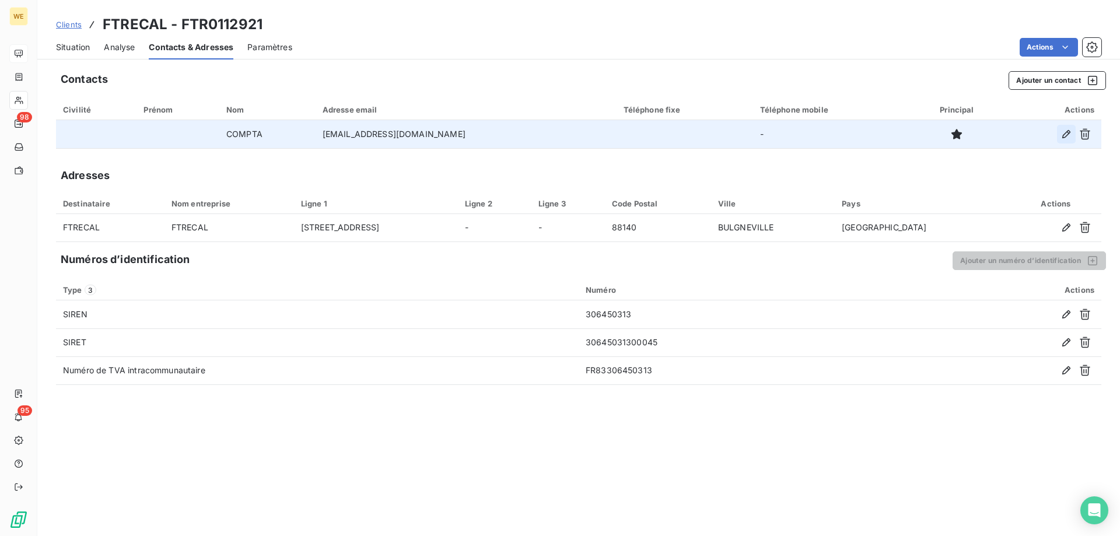
click at [1069, 136] on icon "button" at bounding box center [1066, 134] width 12 height 12
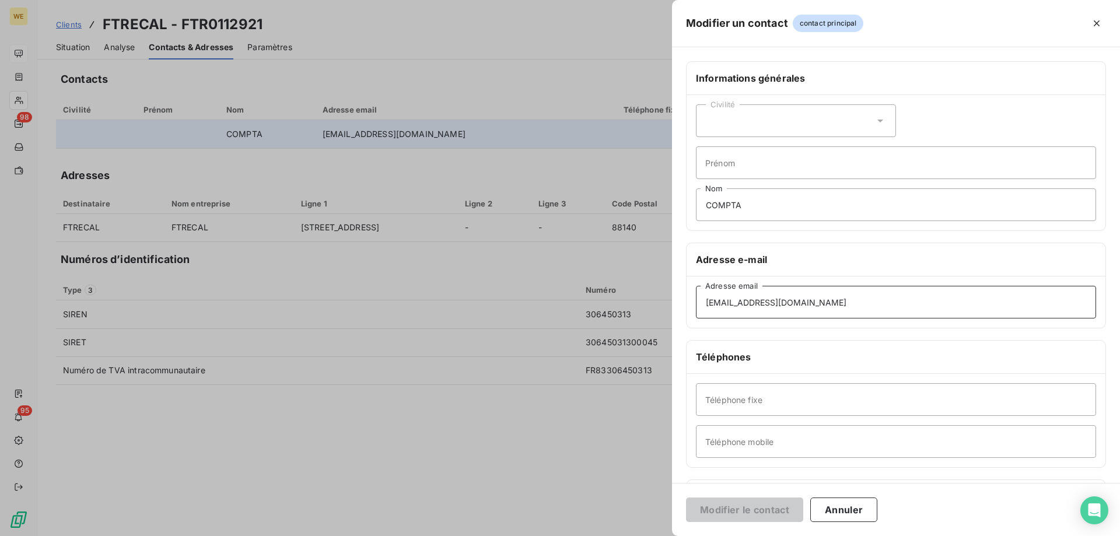
drag, startPoint x: 823, startPoint y: 303, endPoint x: 483, endPoint y: 274, distance: 341.8
click at [480, 535] on div "Modifier un contact contact principal Informations générales Civilité Prénom CO…" at bounding box center [560, 536] width 1120 height 0
paste input "compta.fournisseurs"
type input "compta.fournisseurs@ermutage.net"
click at [740, 514] on button "Modifier le contact" at bounding box center [744, 509] width 117 height 24
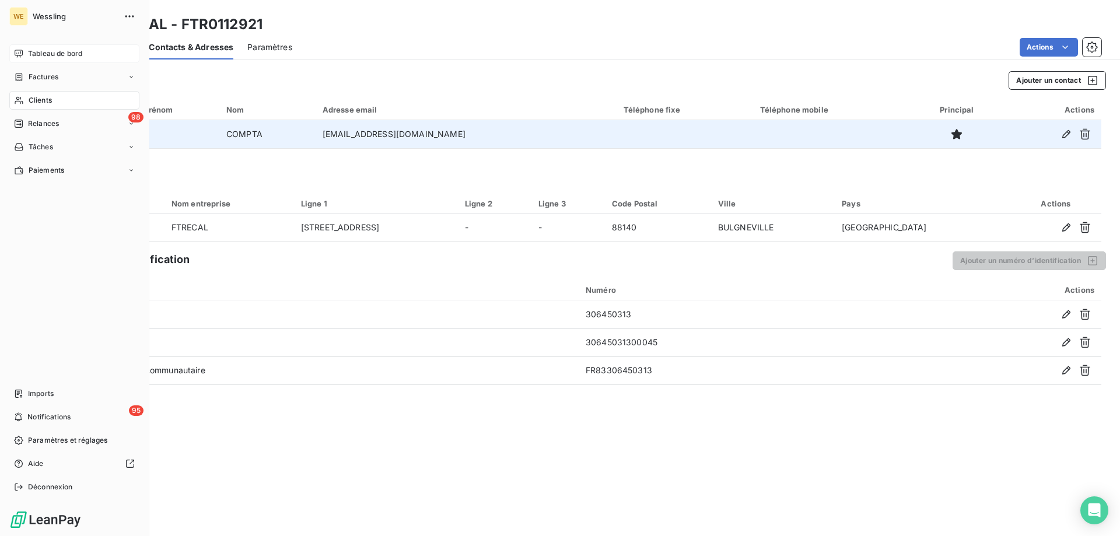
click at [37, 101] on span "Clients" at bounding box center [40, 100] width 23 height 10
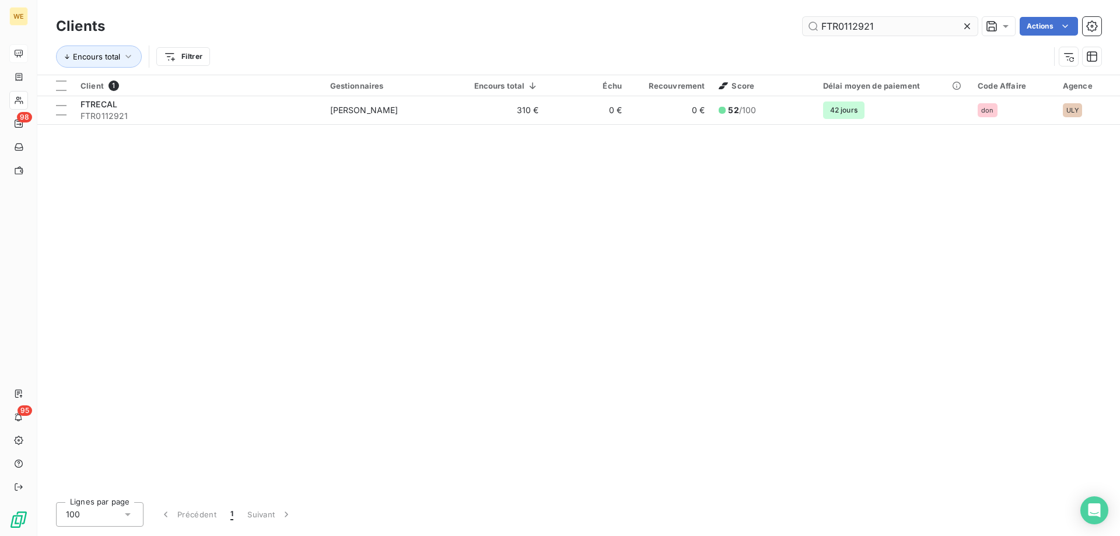
click at [825, 29] on input "FTR0112921" at bounding box center [889, 26] width 175 height 19
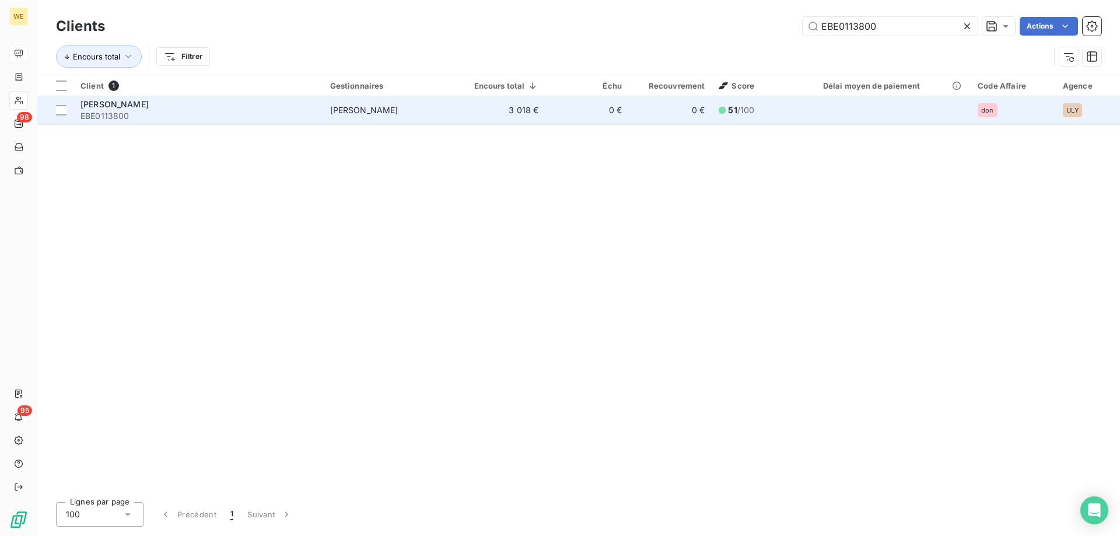
type input "EBE0113800"
click at [303, 111] on span "EBE0113800" at bounding box center [198, 116] width 236 height 12
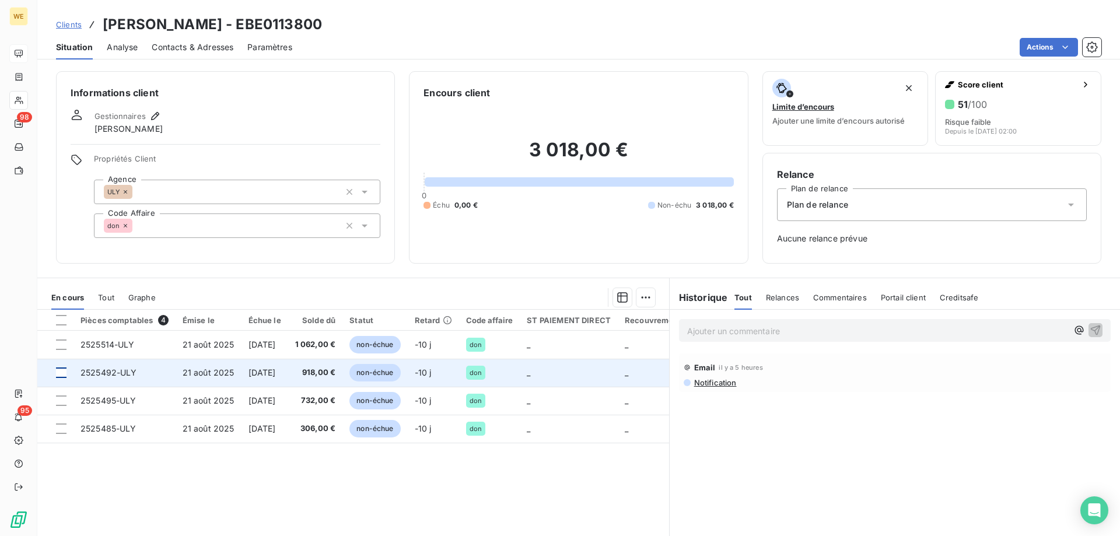
click at [62, 370] on div at bounding box center [61, 372] width 10 height 10
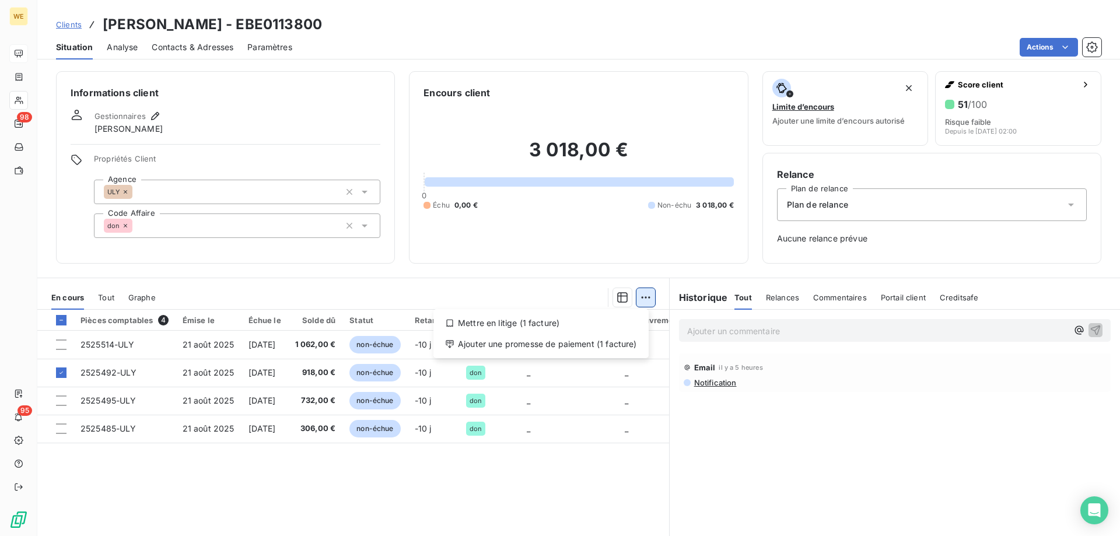
click at [643, 294] on html "WE 98 95 Clients EBERHARD USINAGE - EBE0113800 Situation Analyse Contacts & Adr…" at bounding box center [560, 268] width 1120 height 536
click at [577, 323] on div "Mettre en litige (1 facture)" at bounding box center [541, 323] width 206 height 19
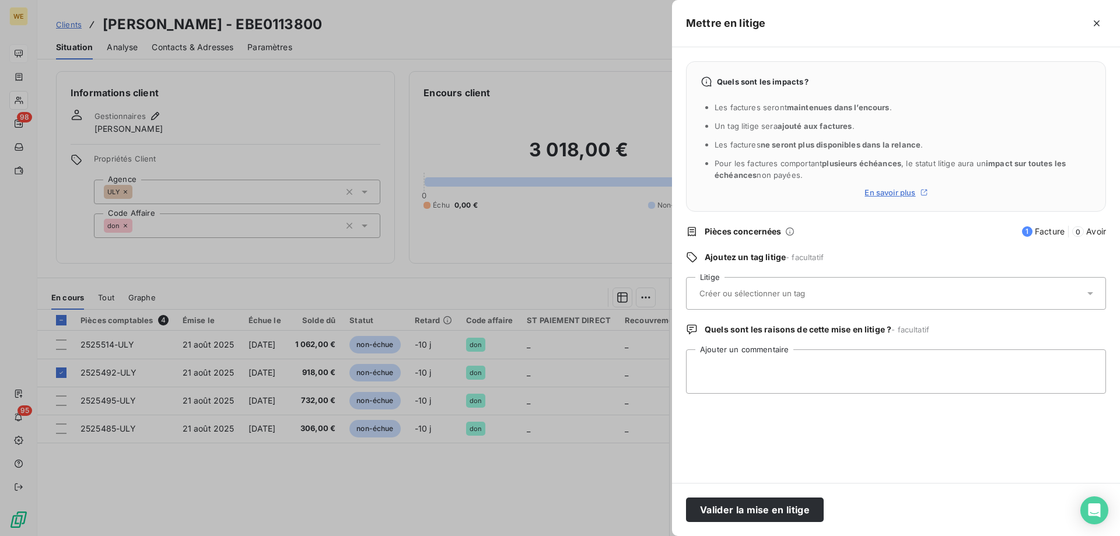
click at [751, 290] on input "text" at bounding box center [783, 293] width 170 height 10
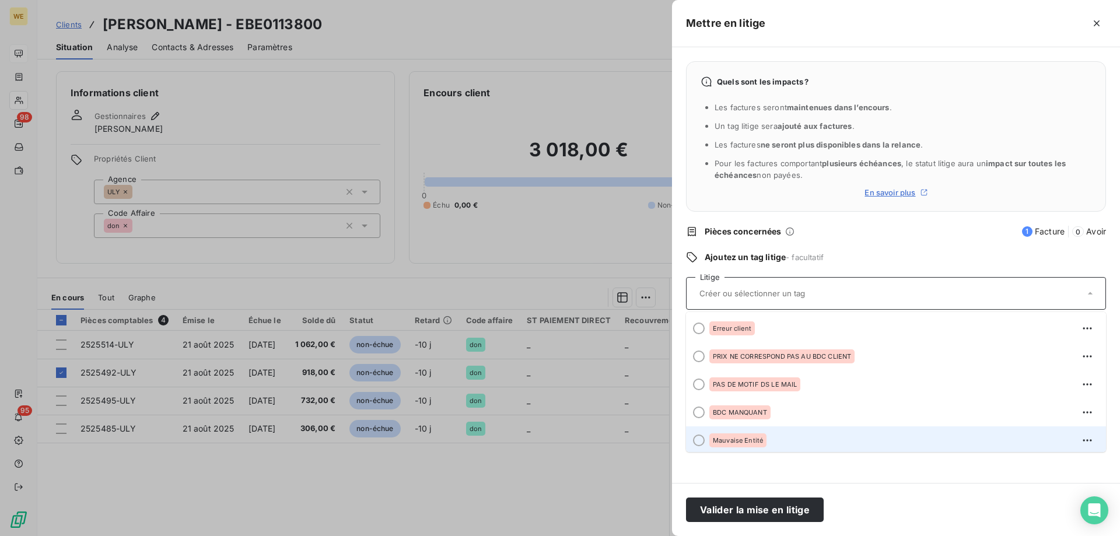
click at [754, 439] on span "Mauvaise Entité" at bounding box center [738, 440] width 50 height 7
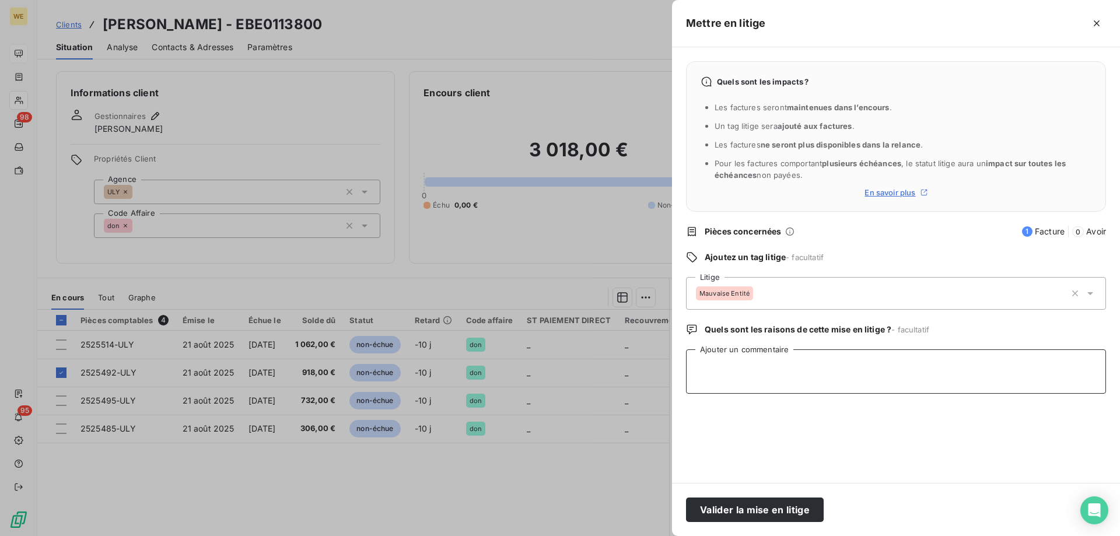
click at [747, 379] on textarea "Ajouter un commentaire" at bounding box center [896, 371] width 420 height 44
click at [751, 369] on textarea "Ajouter un commentaire" at bounding box center [896, 371] width 420 height 44
paste textarea "Jean-François ROUSSEAU <jfr@arborgroupe.com> Pièces jointes mar. 2 sept. 10:45 …"
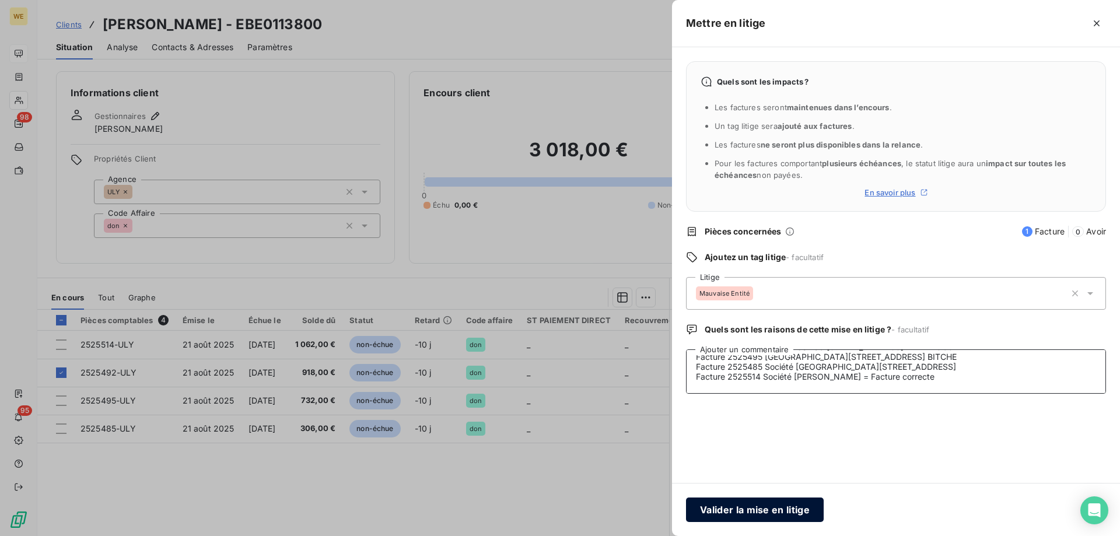
type textarea "Jean-François ROUSSEAU <jfr@arborgroupe.com> Pièces jointes mar. 2 sept. 10:45 …"
click at [773, 510] on button "Valider la mise en litige" at bounding box center [755, 509] width 138 height 24
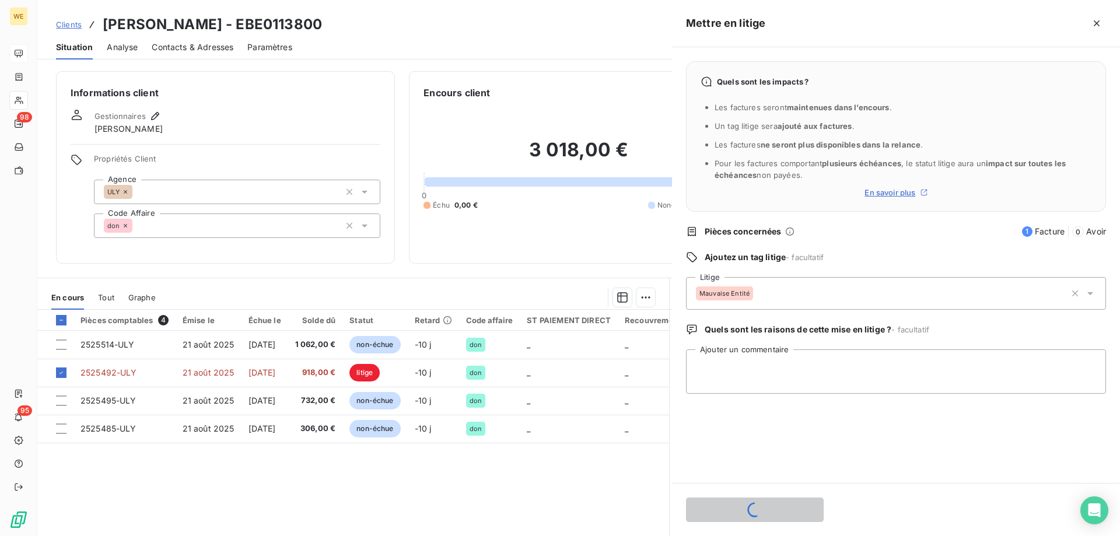
scroll to position [0, 0]
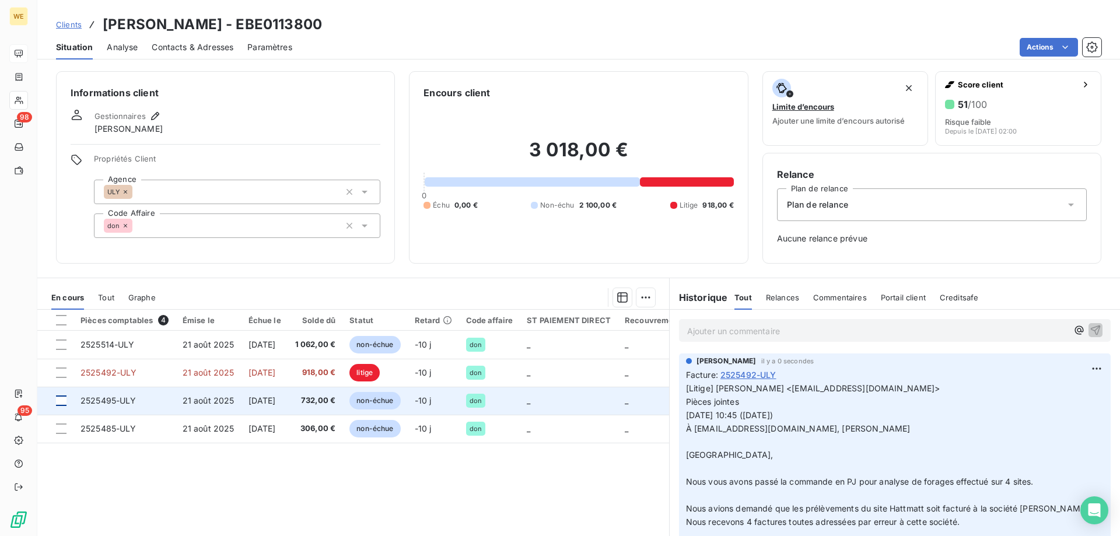
click at [64, 405] on div at bounding box center [61, 400] width 10 height 10
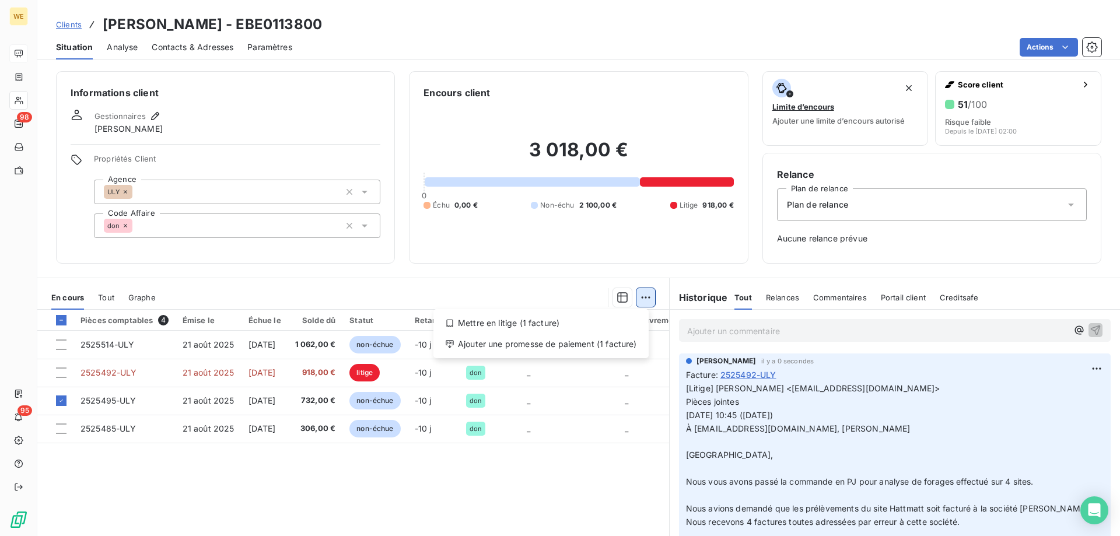
click at [643, 300] on html "WE 98 95 Clients EBERHARD USINAGE - EBE0113800 Situation Analyse Contacts & Adr…" at bounding box center [560, 268] width 1120 height 536
click at [594, 318] on div "Mettre en litige (1 facture)" at bounding box center [541, 323] width 206 height 19
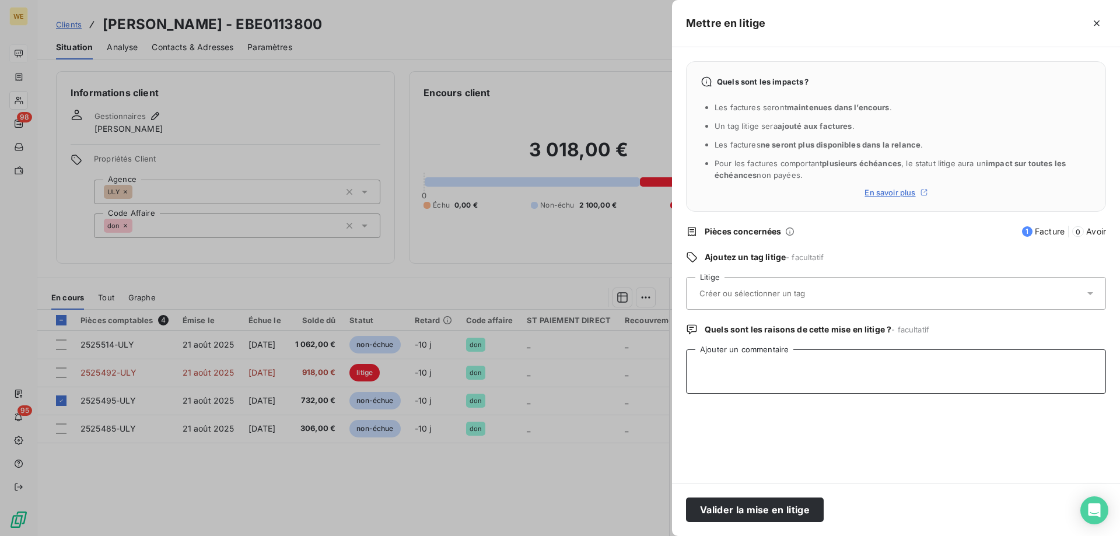
click at [728, 363] on textarea "Ajouter un commentaire" at bounding box center [896, 371] width 420 height 44
paste textarea "Jean-François ROUSSEAU <jfr@arborgroupe.com> Pièces jointes mar. 2 sept. 10:45 …"
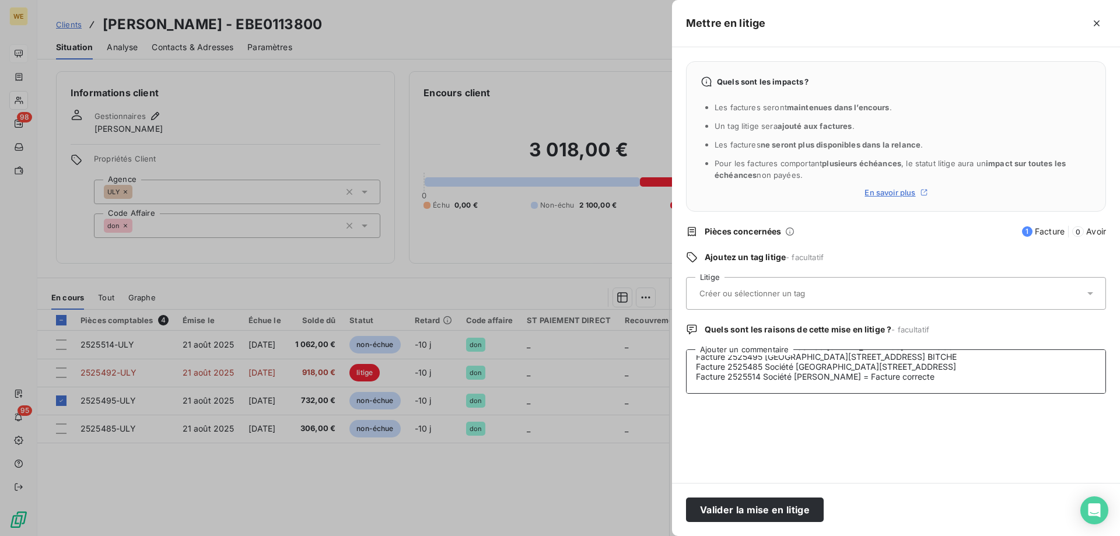
type textarea "Jean-François ROUSSEAU <jfr@arborgroupe.com> Pièces jointes mar. 2 sept. 10:45 …"
click at [766, 296] on input "text" at bounding box center [783, 293] width 170 height 10
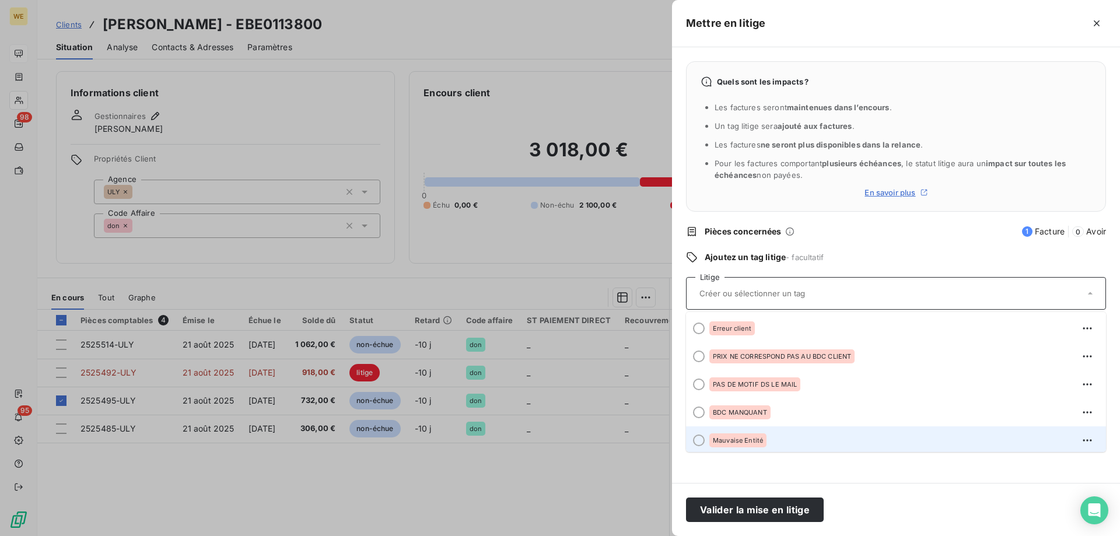
scroll to position [2, 0]
click at [742, 436] on div "Mauvaise Entité" at bounding box center [737, 438] width 57 height 14
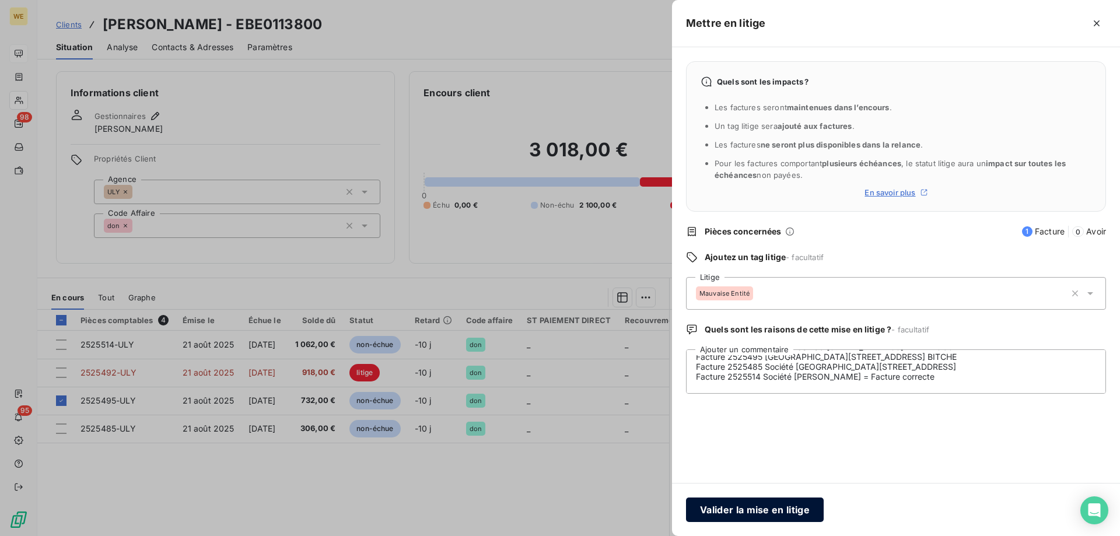
click at [737, 513] on button "Valider la mise en litige" at bounding box center [755, 509] width 138 height 24
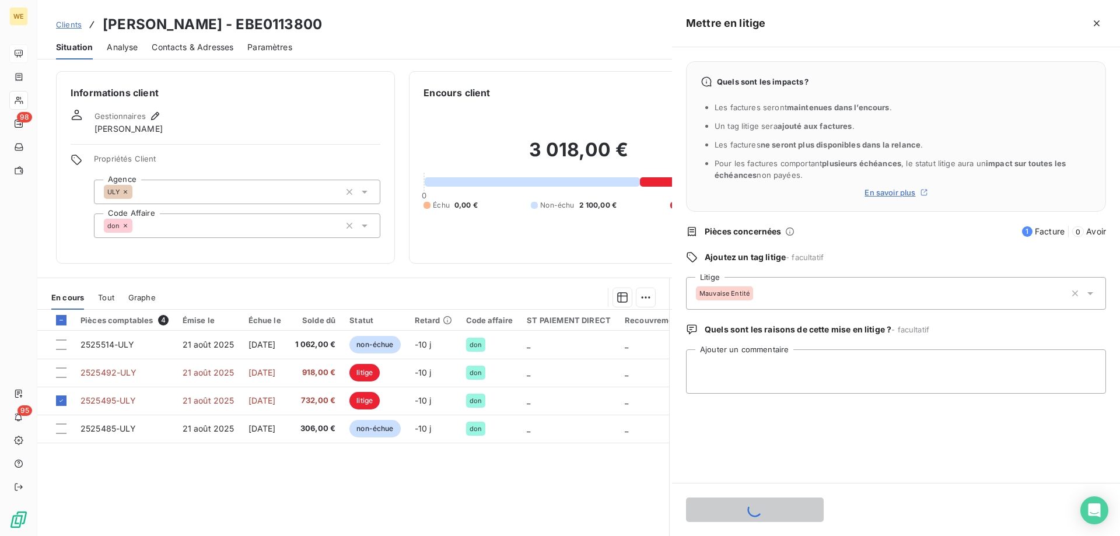
scroll to position [0, 0]
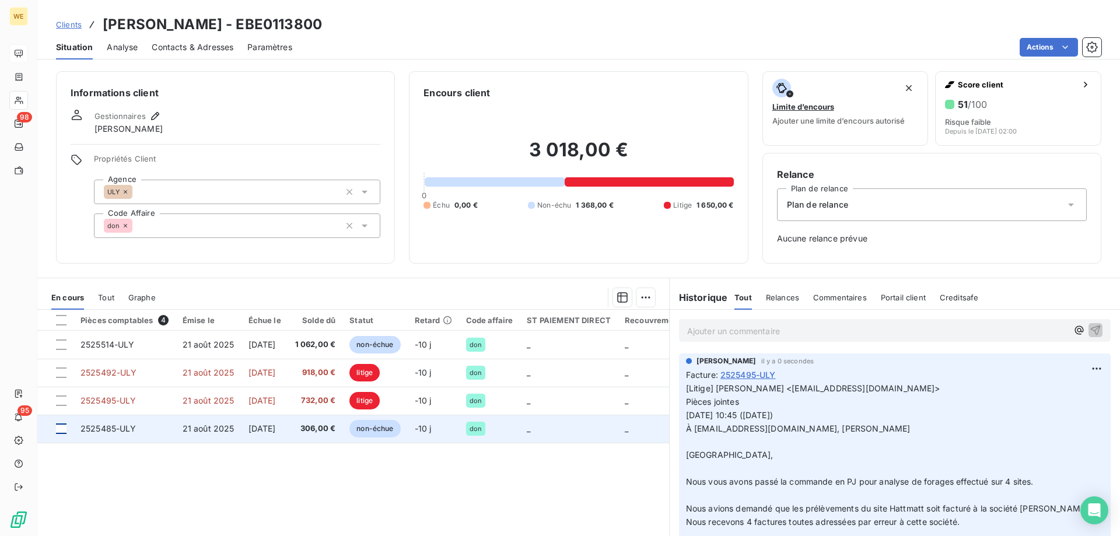
click at [62, 431] on div at bounding box center [61, 428] width 10 height 10
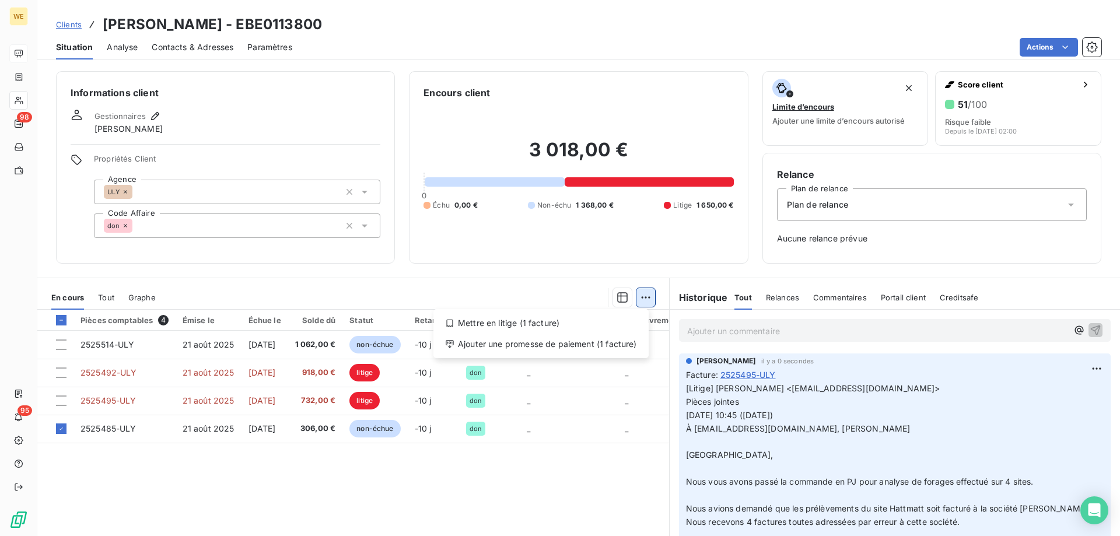
click at [642, 297] on html "WE 98 95 Clients EBERHARD USINAGE - EBE0113800 Situation Analyse Contacts & Adr…" at bounding box center [560, 268] width 1120 height 536
click at [518, 321] on div "Mettre en litige (1 facture)" at bounding box center [541, 323] width 206 height 19
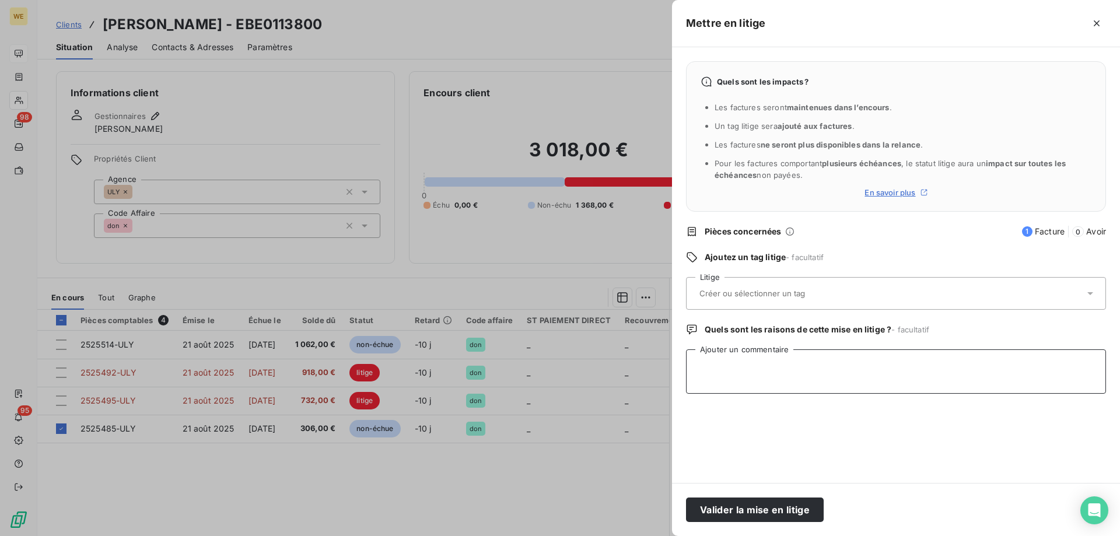
click at [775, 363] on textarea "Ajouter un commentaire" at bounding box center [896, 371] width 420 height 44
paste textarea "Jean-François ROUSSEAU <jfr@arborgroupe.com> Pièces jointes mar. 2 sept. 10:45 …"
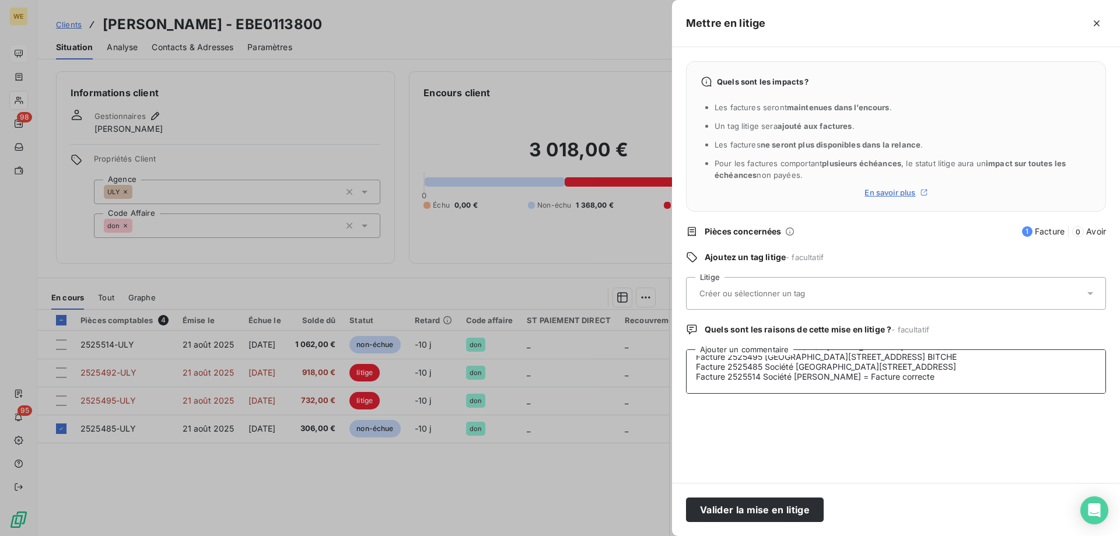
type textarea "Jean-François ROUSSEAU <jfr@arborgroupe.com> Pièces jointes mar. 2 sept. 10:45 …"
click at [758, 296] on input "text" at bounding box center [783, 293] width 170 height 10
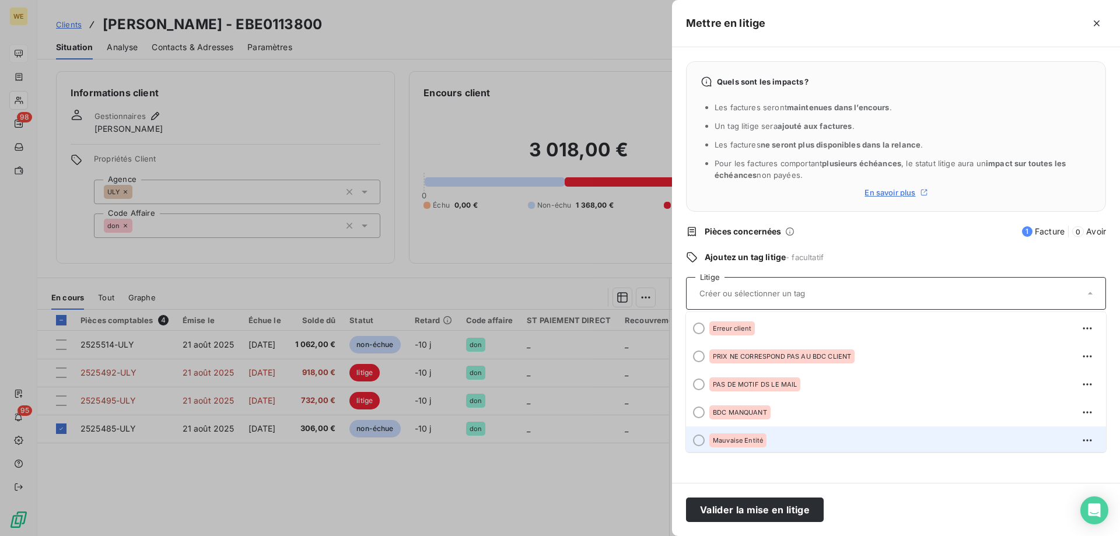
scroll to position [2, 0]
click at [719, 439] on span "Mauvaise Entité" at bounding box center [738, 437] width 50 height 7
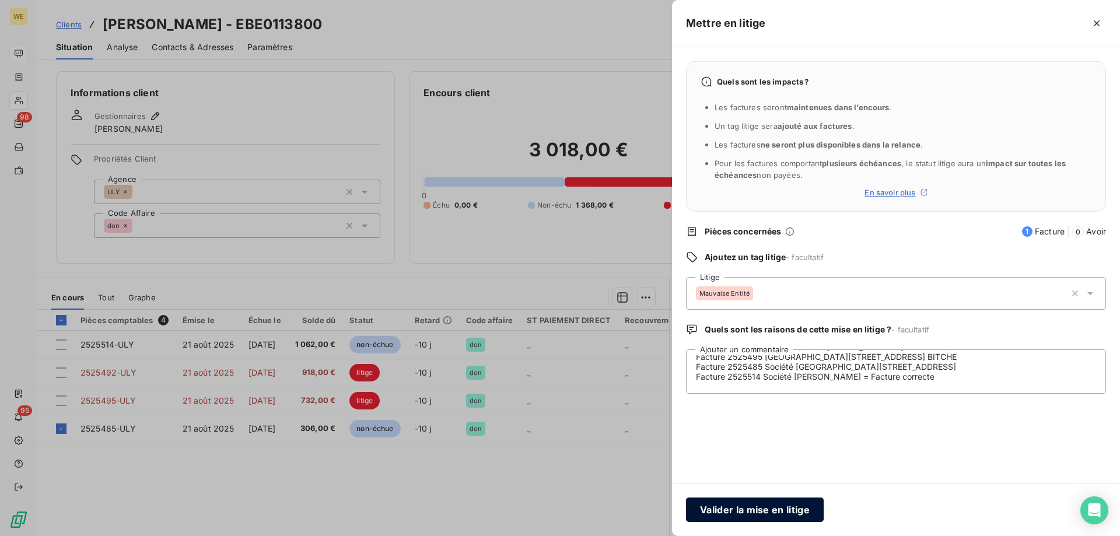
click at [758, 516] on button "Valider la mise en litige" at bounding box center [755, 509] width 138 height 24
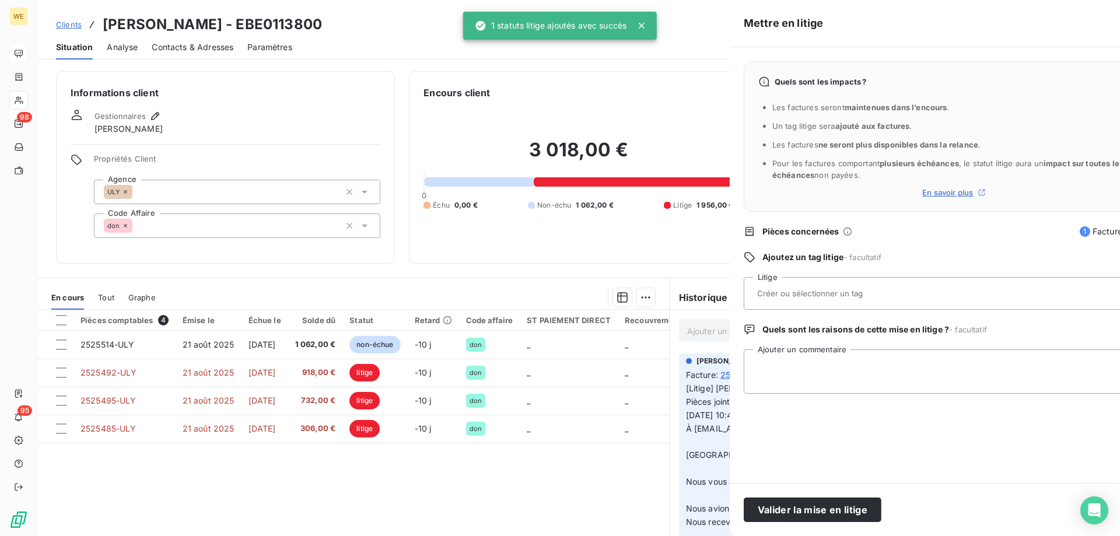
scroll to position [0, 0]
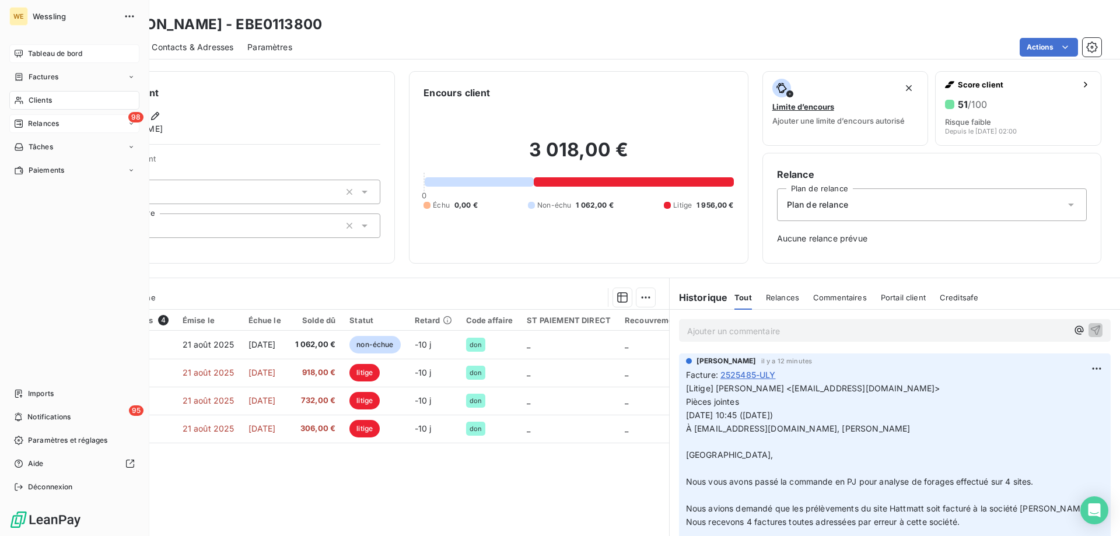
click at [40, 124] on span "Relances" at bounding box center [43, 123] width 31 height 10
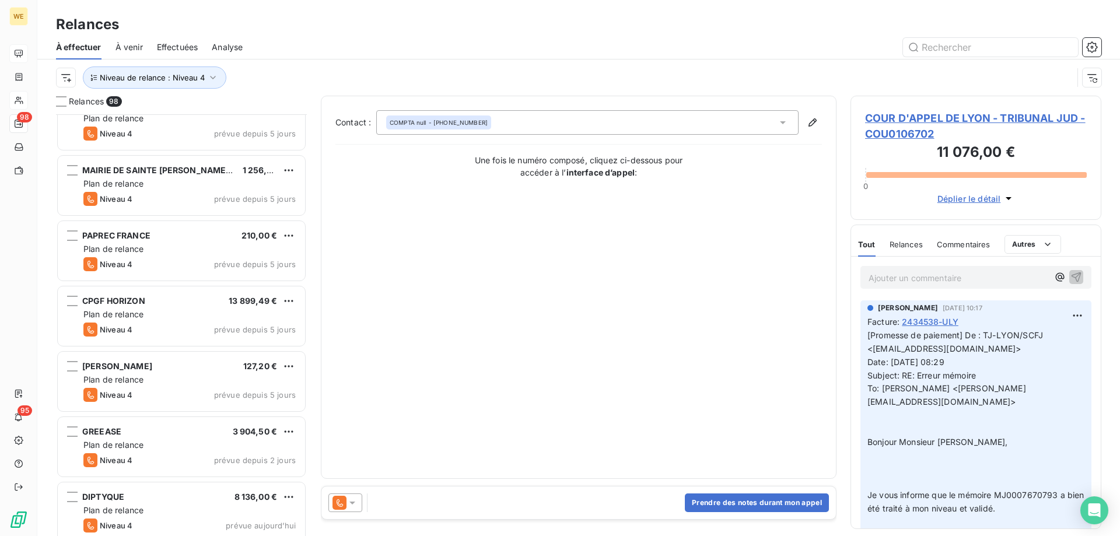
scroll to position [5980, 0]
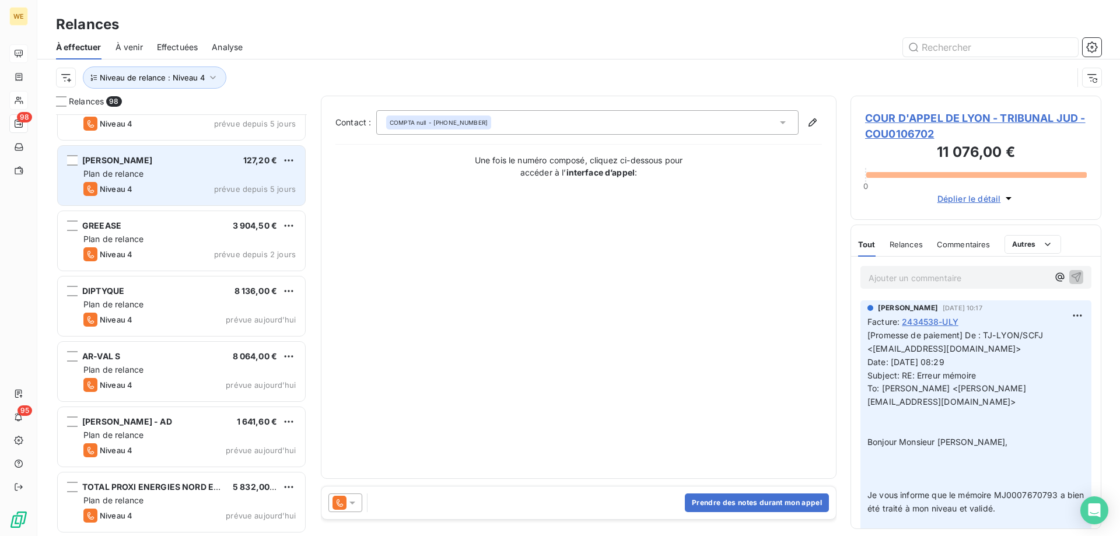
click at [172, 161] on div "MAISON TEIXEIRA 127,20 €" at bounding box center [189, 160] width 212 height 10
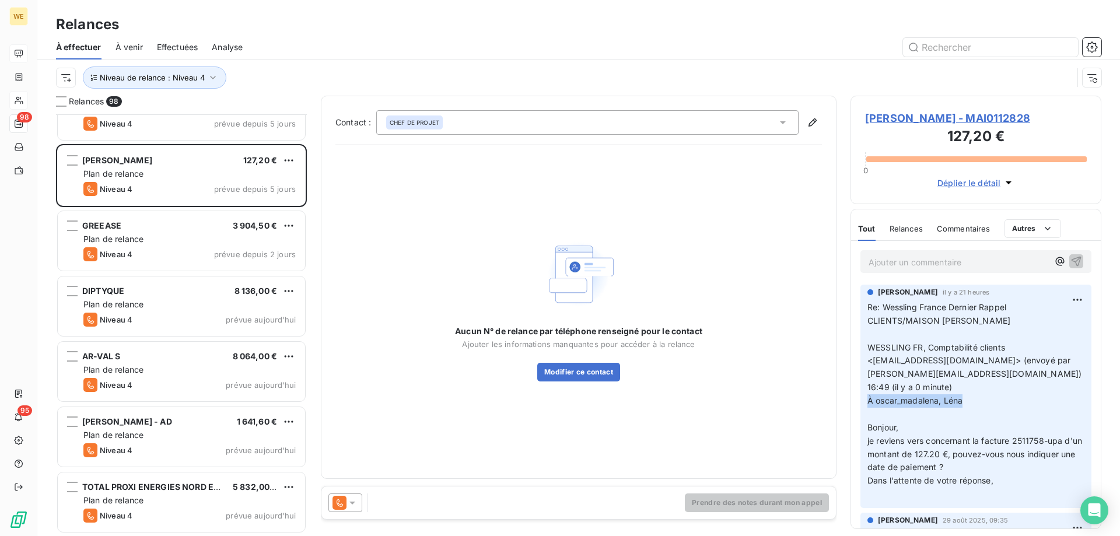
drag, startPoint x: 970, startPoint y: 403, endPoint x: 864, endPoint y: 403, distance: 106.1
click at [864, 403] on div "Béatrice FIORINO il y a 21 heures Re: Wessling France Dernier Rappel CLIENTS/MA…" at bounding box center [975, 396] width 231 height 223
click at [901, 385] on span "16:49 (il y a 0 minute)" at bounding box center [909, 387] width 85 height 10
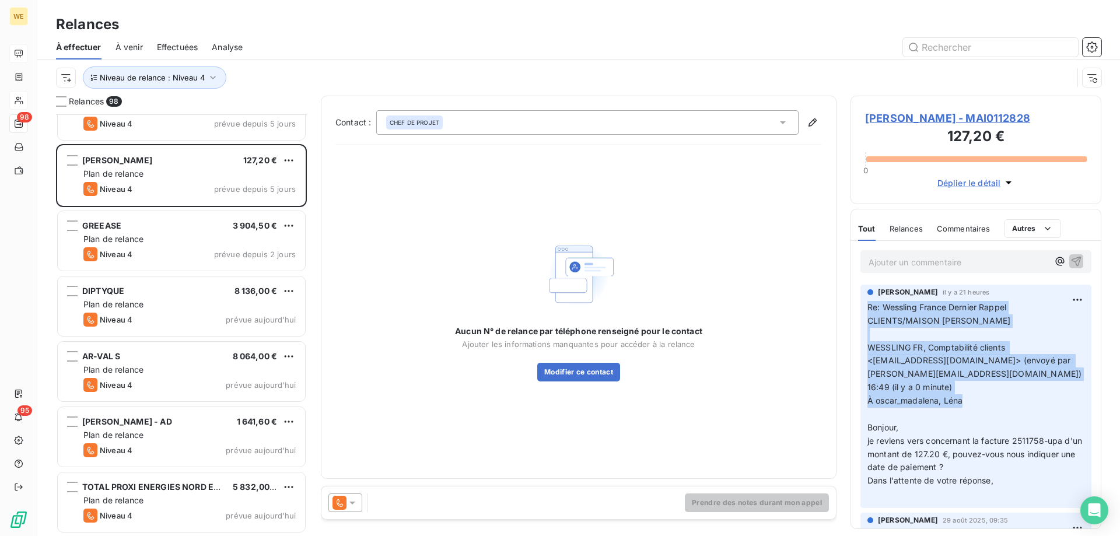
drag, startPoint x: 991, startPoint y: 402, endPoint x: 957, endPoint y: 379, distance: 41.6
click at [863, 306] on div "Béatrice FIORINO il y a 21 heures Re: Wessling France Dernier Rappel CLIENTS/MA…" at bounding box center [975, 396] width 231 height 223
click at [982, 392] on p "Re: Wessling France Dernier Rappel CLIENTS/MAISON TEIXEIRA ﻿ WESSLING FR, Compt…" at bounding box center [975, 401] width 217 height 200
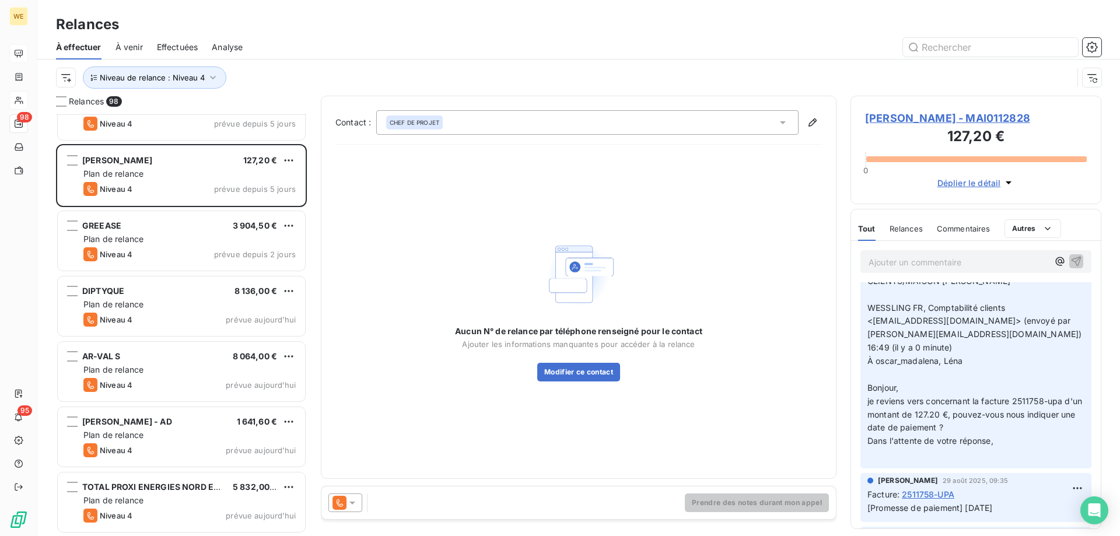
scroll to position [29, 0]
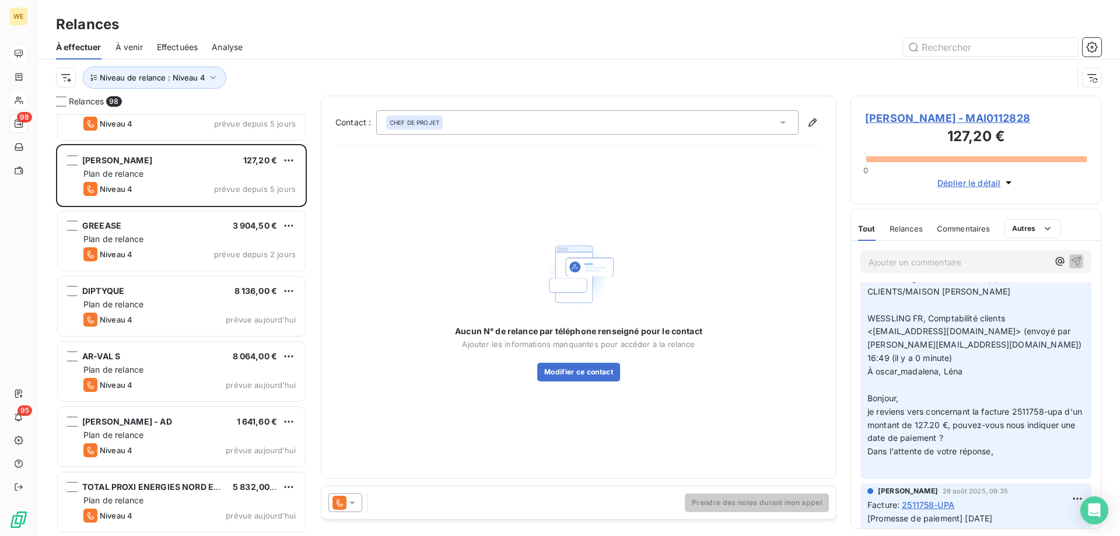
click at [895, 429] on span "je reviens vers concernant la facture 2511758-upa d'un montant de 127.20 €, pou…" at bounding box center [975, 424] width 217 height 37
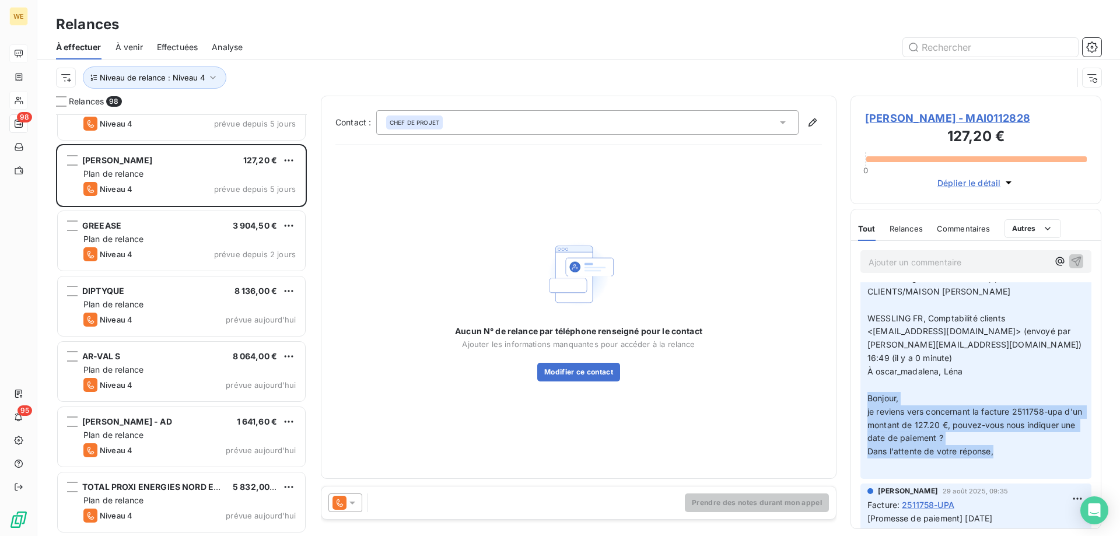
drag, startPoint x: 870, startPoint y: 398, endPoint x: 998, endPoint y: 451, distance: 139.6
click at [998, 451] on p "Re: Wessling France Dernier Rappel CLIENTS/MAISON TEIXEIRA ﻿ WESSLING FR, Compt…" at bounding box center [975, 372] width 217 height 200
click at [933, 451] on span "Dans l'attente de votre réponse," at bounding box center [930, 451] width 126 height 10
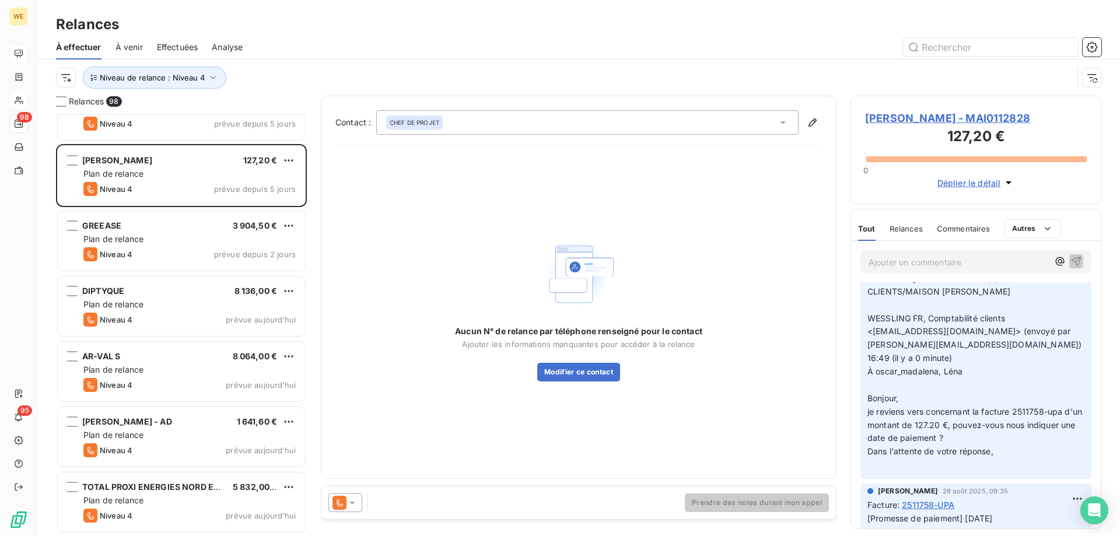
click at [924, 431] on p "Re: Wessling France Dernier Rappel CLIENTS/MAISON TEIXEIRA ﻿ WESSLING FR, Compt…" at bounding box center [975, 372] width 217 height 200
click at [600, 173] on div "Aucun N° de relance par téléphone renseigné pour le contact Ajouter les informa…" at bounding box center [578, 309] width 486 height 310
click at [1030, 342] on p "Re: Wessling France Dernier Rappel CLIENTS/MAISON TEIXEIRA ﻿ WESSLING FR, Compt…" at bounding box center [975, 372] width 217 height 200
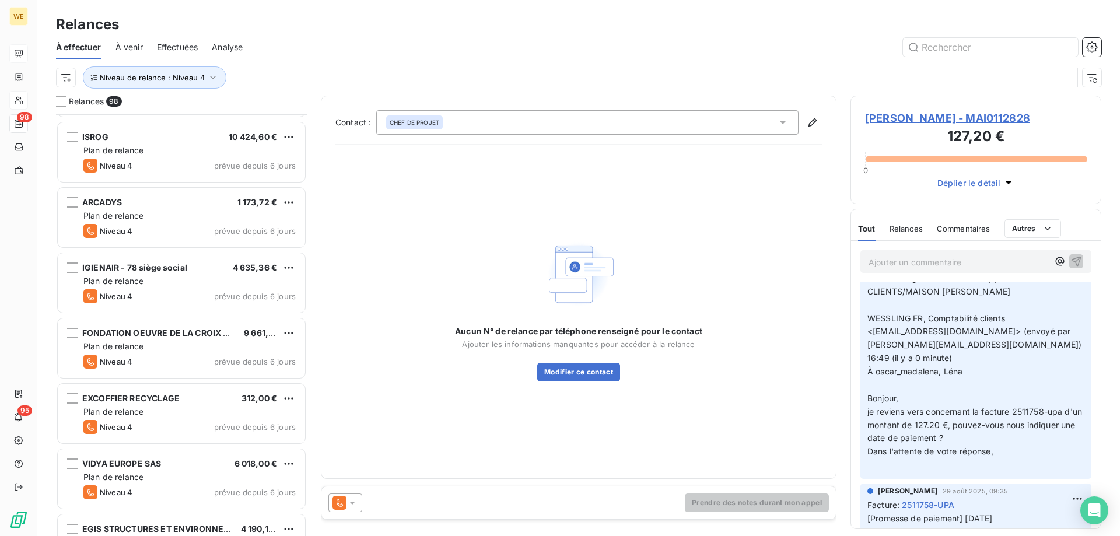
scroll to position [3006, 0]
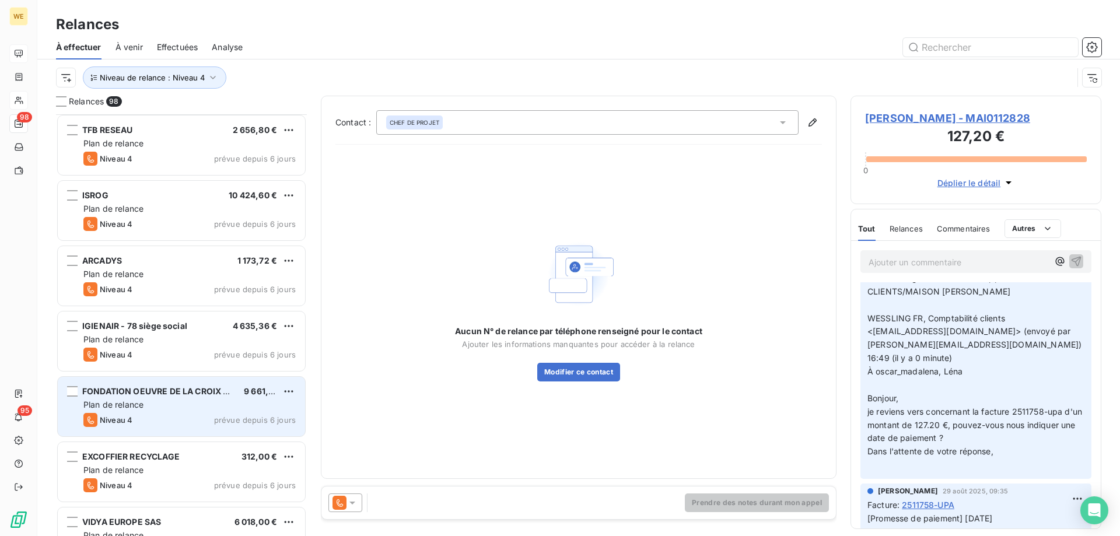
click at [182, 413] on div "Niveau 4 prévue depuis 6 jours" at bounding box center [189, 420] width 212 height 14
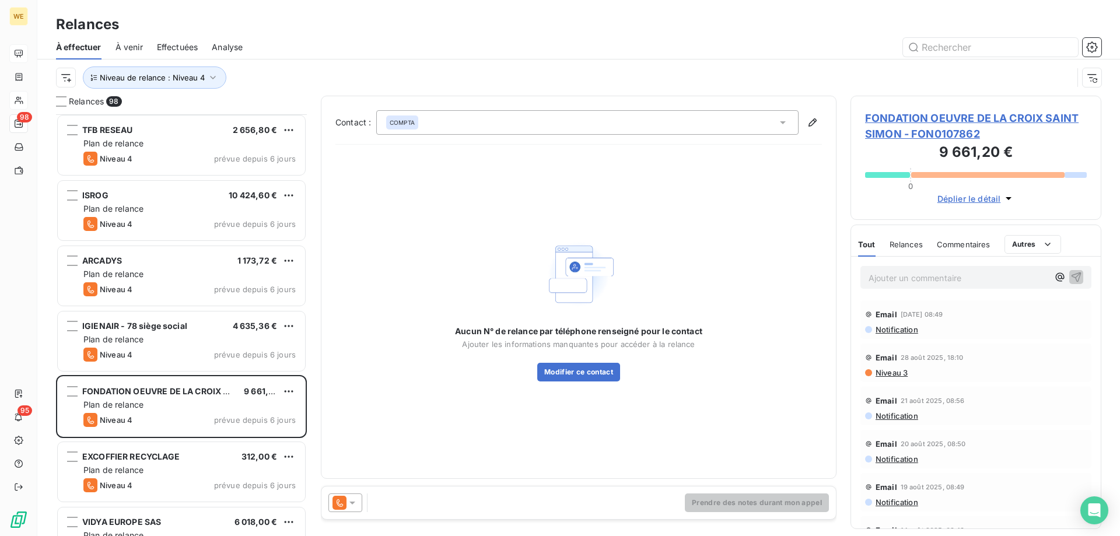
click at [958, 121] on span "FONDATION OEUVRE DE LA CROIX SAINT SIMON - FON0107862" at bounding box center [976, 125] width 222 height 31
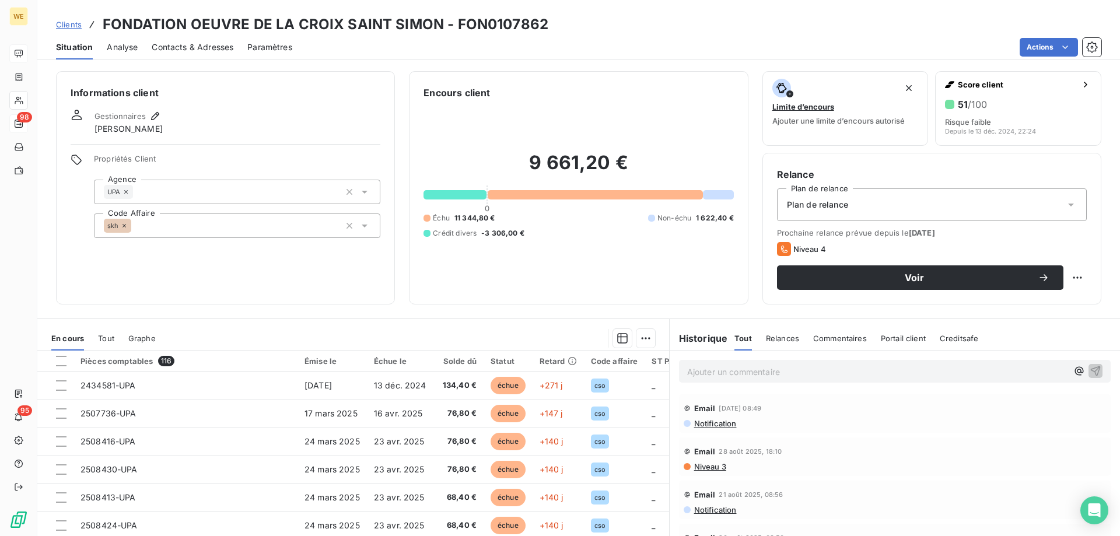
click at [209, 50] on span "Contacts & Adresses" at bounding box center [193, 47] width 82 height 12
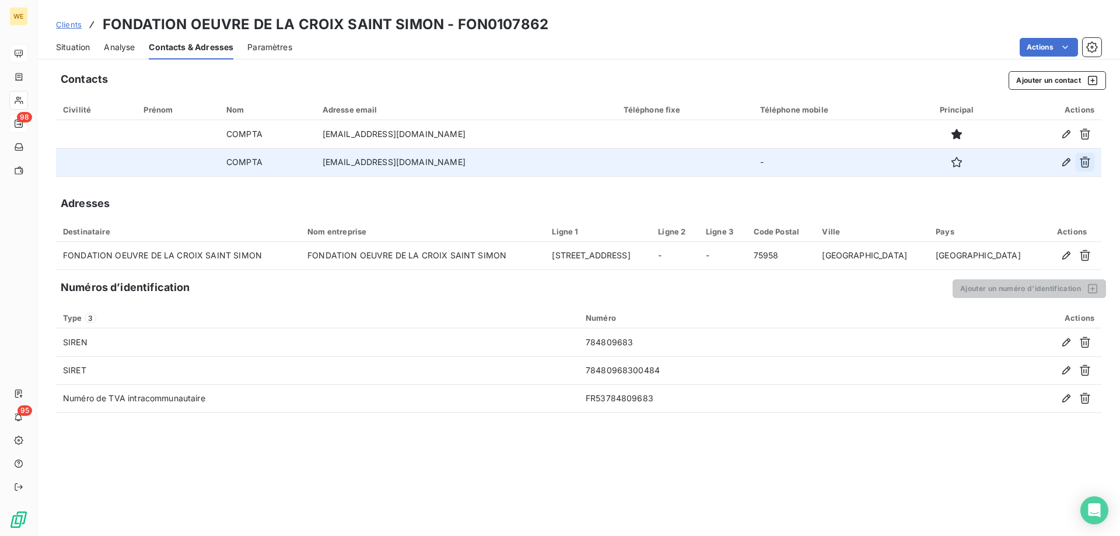
click at [1079, 160] on icon "button" at bounding box center [1085, 162] width 12 height 12
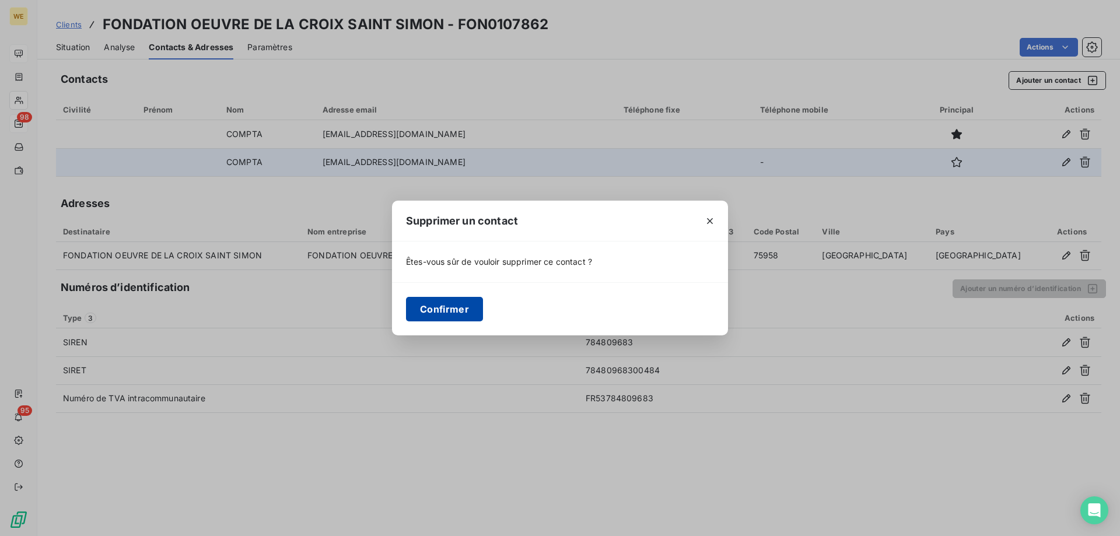
click at [453, 314] on button "Confirmer" at bounding box center [444, 309] width 77 height 24
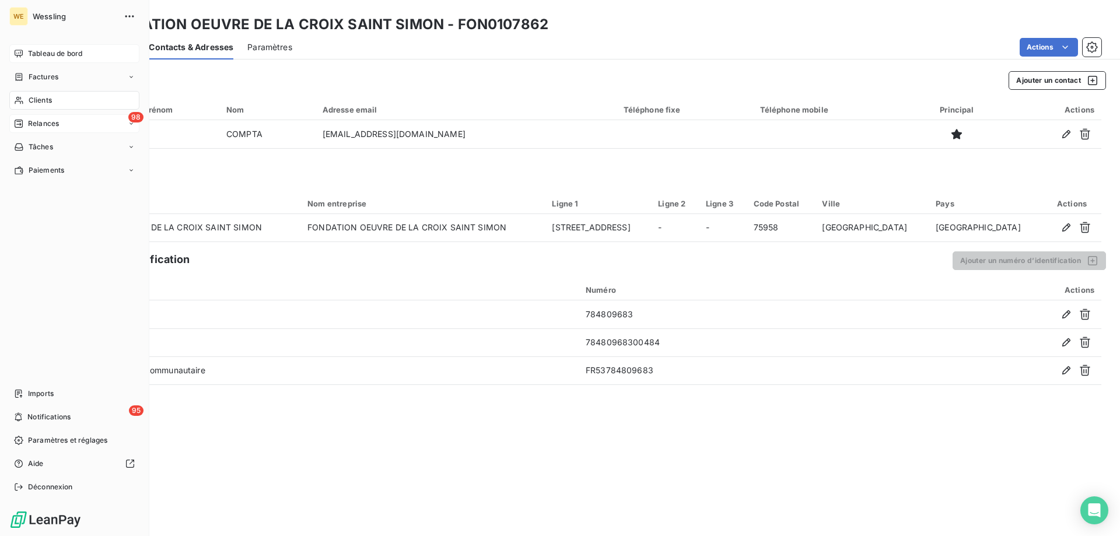
click at [36, 124] on span "Relances" at bounding box center [43, 123] width 31 height 10
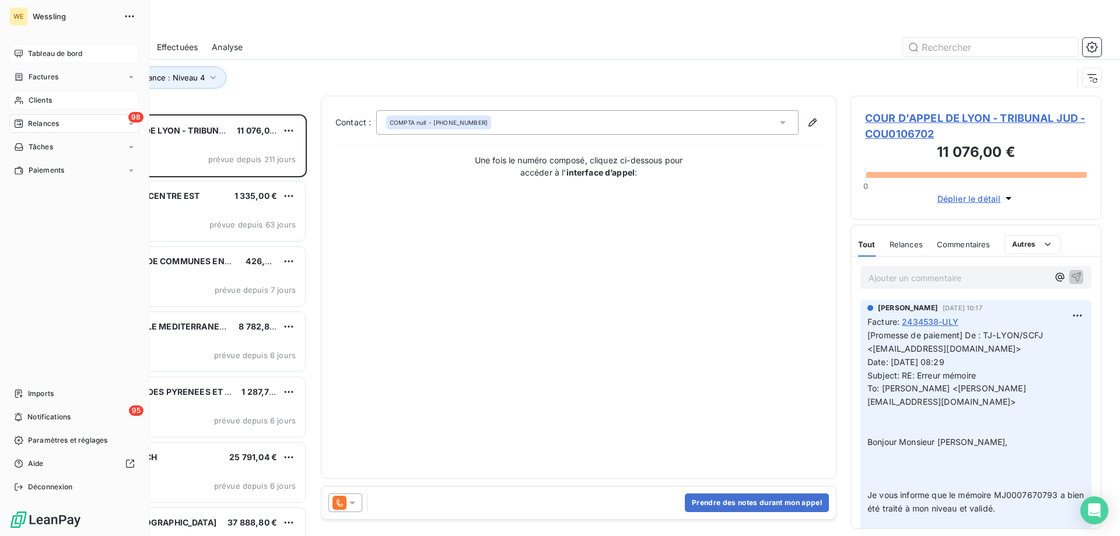
click at [24, 124] on div "Relances" at bounding box center [36, 123] width 45 height 10
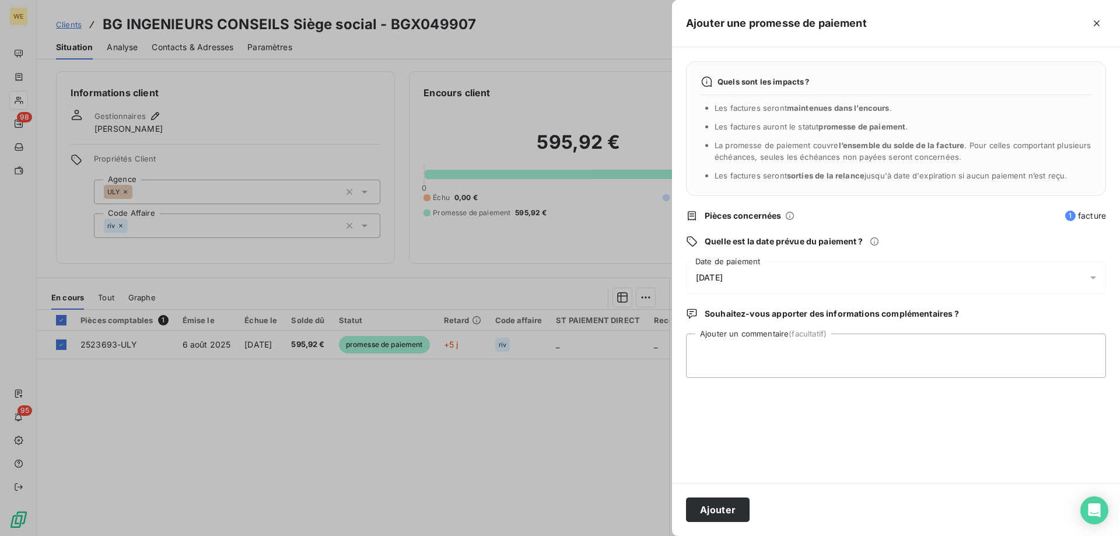
click at [263, 94] on div at bounding box center [560, 268] width 1120 height 536
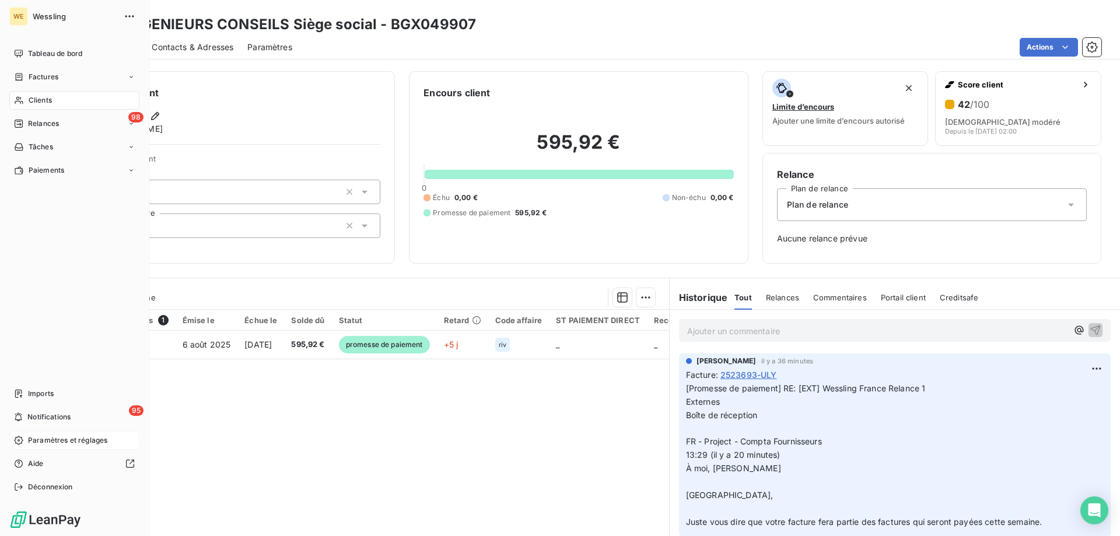
click at [36, 444] on span "Paramètres et réglages" at bounding box center [67, 440] width 79 height 10
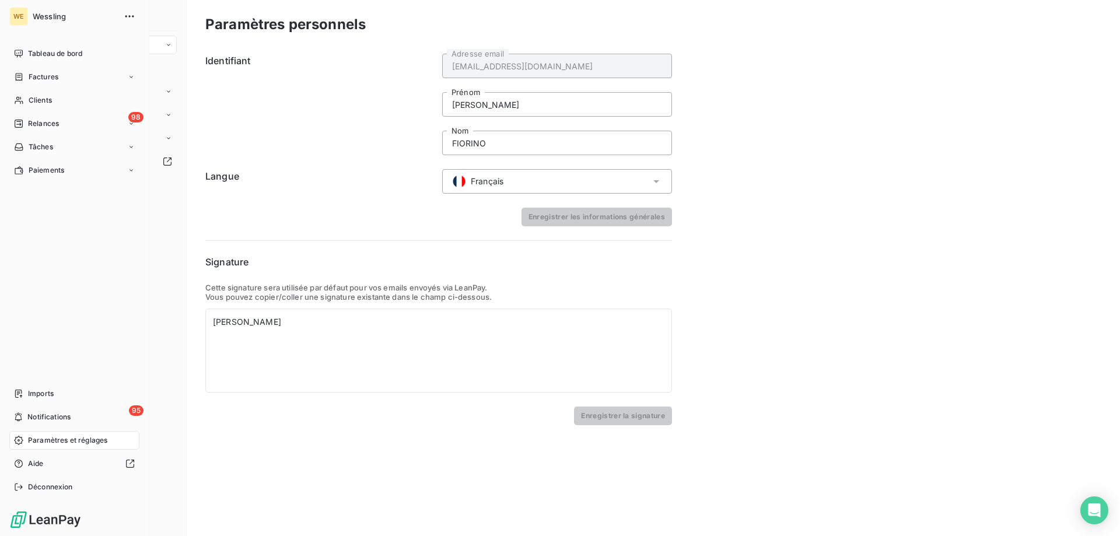
click at [40, 437] on span "Paramètres et réglages" at bounding box center [67, 440] width 79 height 10
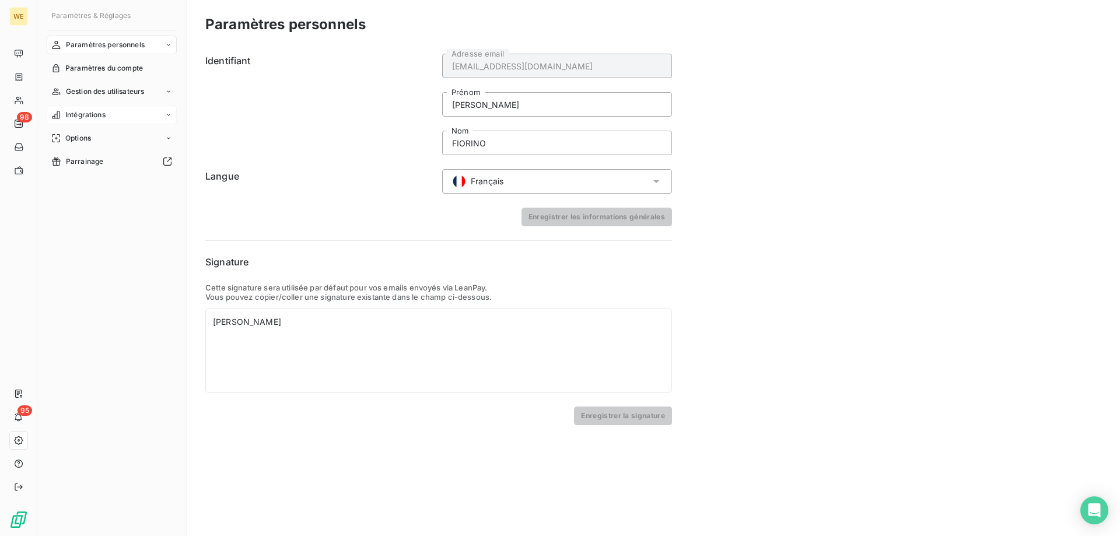
click at [87, 114] on span "Intégrations" at bounding box center [85, 115] width 40 height 10
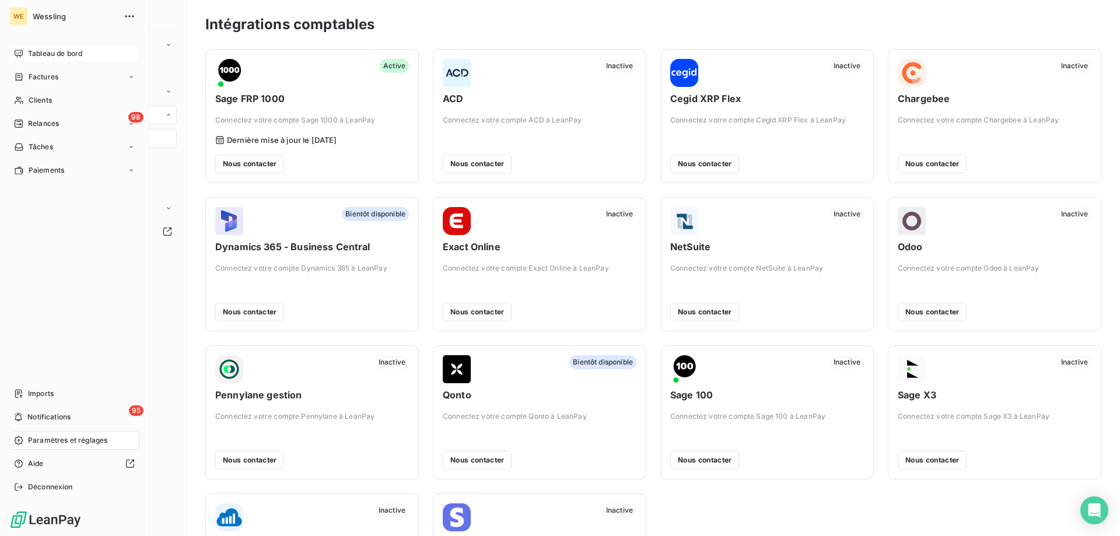
click at [48, 57] on span "Tableau de bord" at bounding box center [55, 53] width 54 height 10
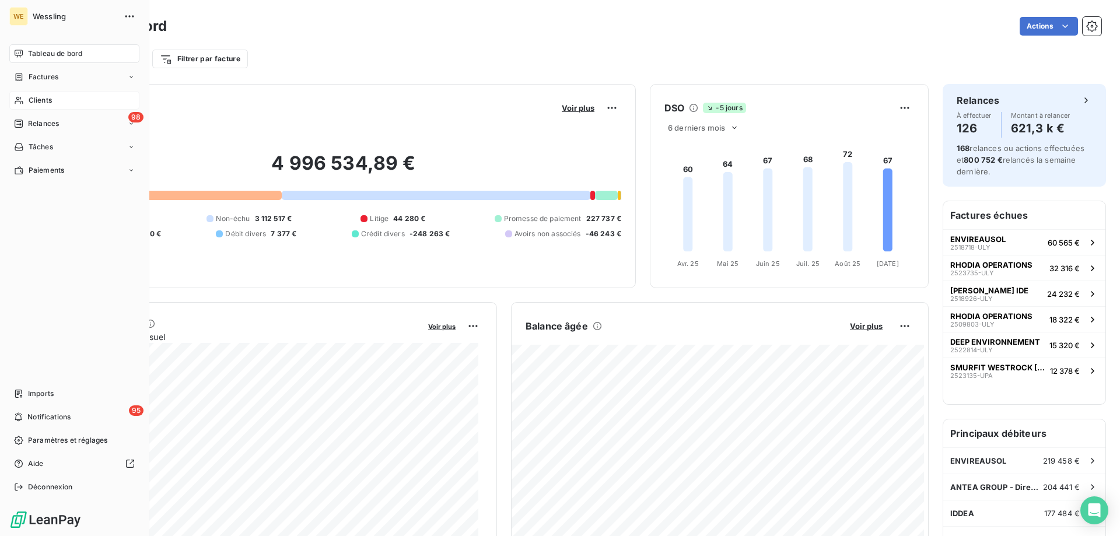
click at [40, 95] on span "Clients" at bounding box center [40, 100] width 23 height 10
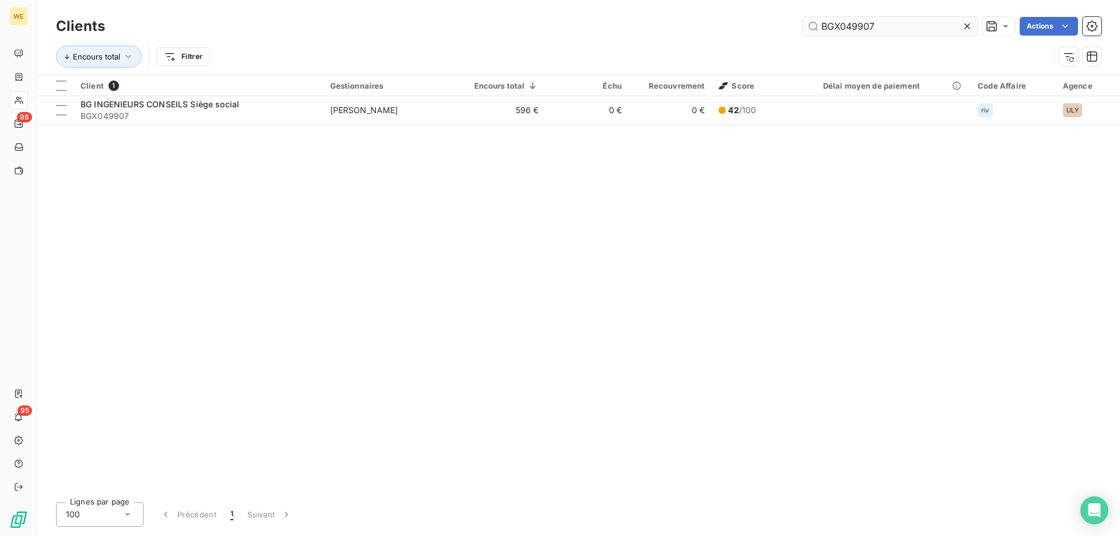
click at [824, 31] on input "BGX049907" at bounding box center [889, 26] width 175 height 19
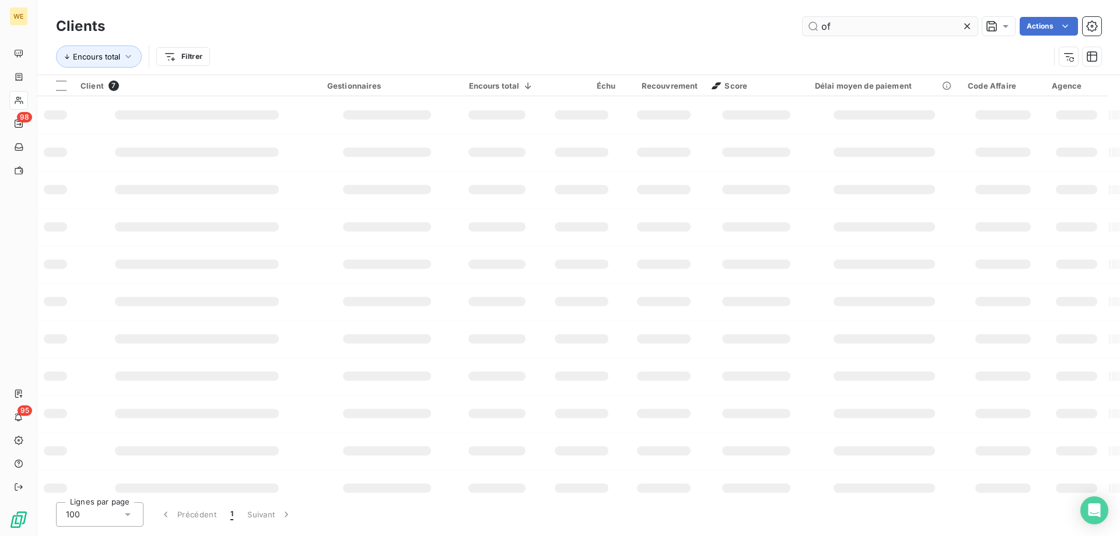
type input "o"
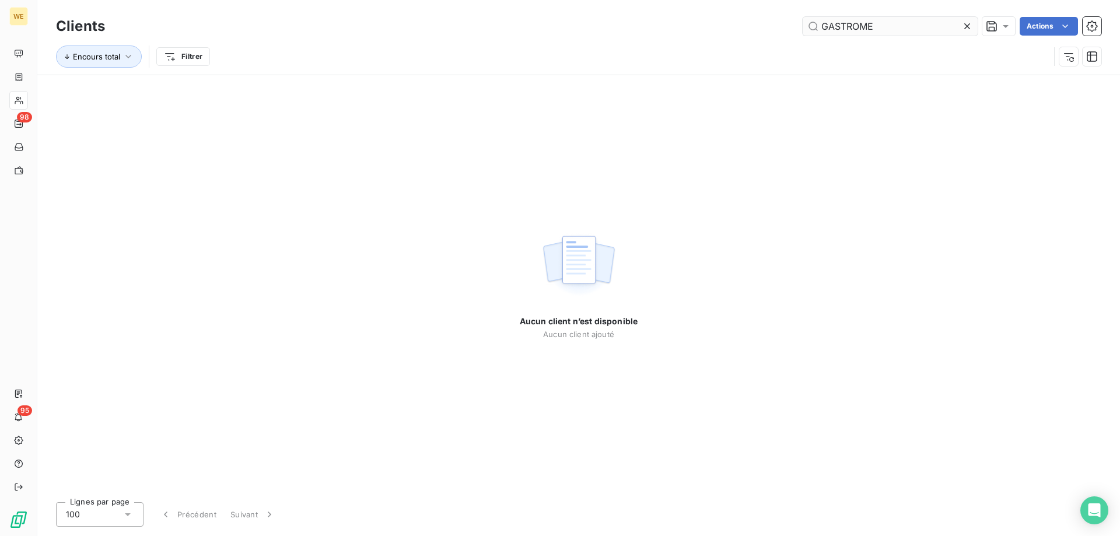
click at [861, 27] on input "GASTROME" at bounding box center [889, 26] width 175 height 19
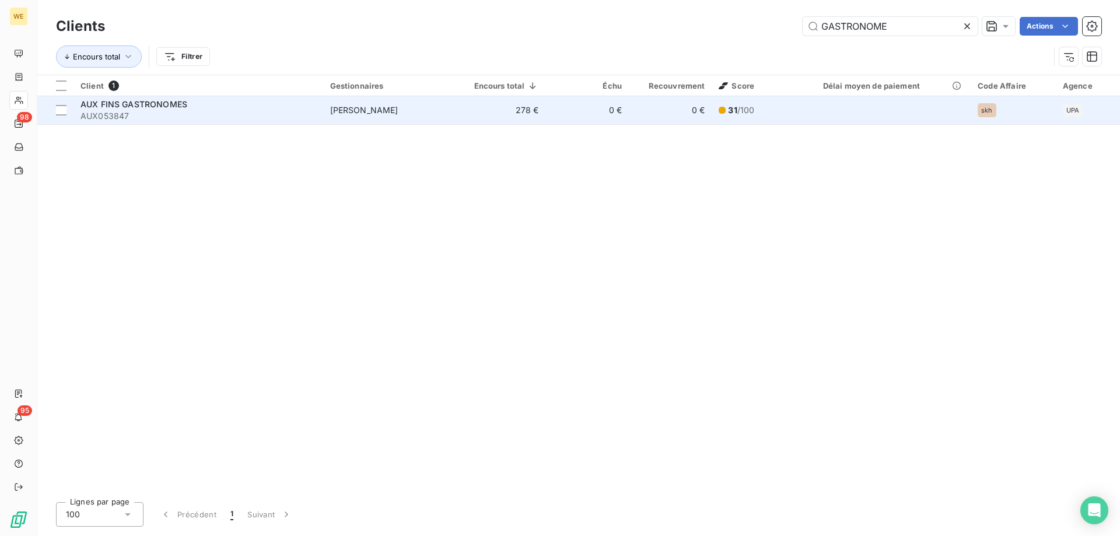
type input "GASTRONOME"
click at [213, 110] on span "AUX053847" at bounding box center [198, 116] width 236 height 12
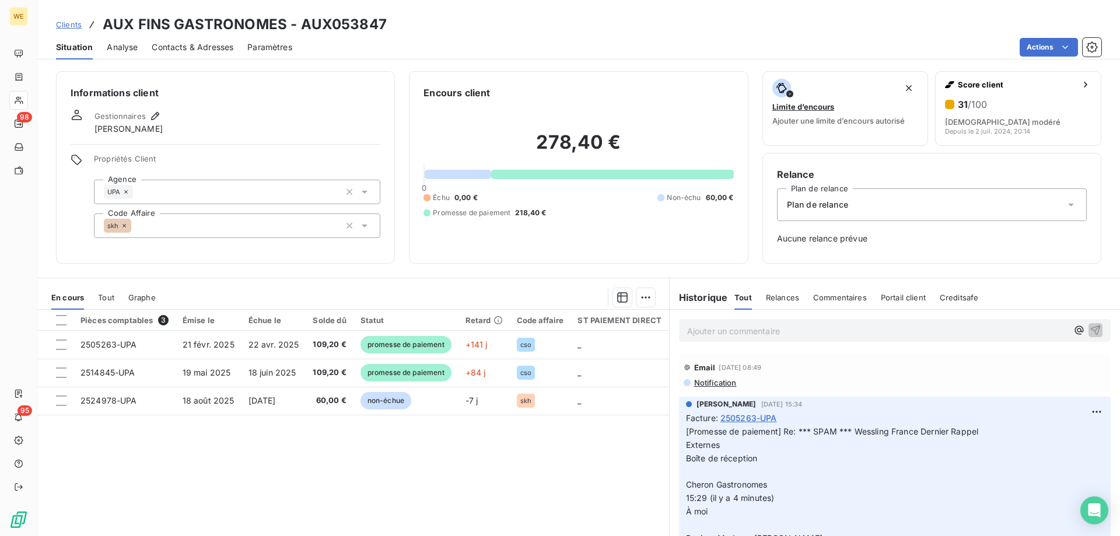
click at [715, 460] on span "[Promesse de paiement] Re: *** SPAM *** Wessling France Dernier Rappel Externes…" at bounding box center [851, 524] width 330 height 197
click at [776, 461] on p "[Promesse de paiement] Re: *** SPAM *** Wessling France Dernier Rappel Externes…" at bounding box center [895, 525] width 418 height 200
click at [734, 481] on span "[Promesse de paiement] Re: *** SPAM *** Wessling France Dernier Rappel Externes…" at bounding box center [851, 524] width 330 height 197
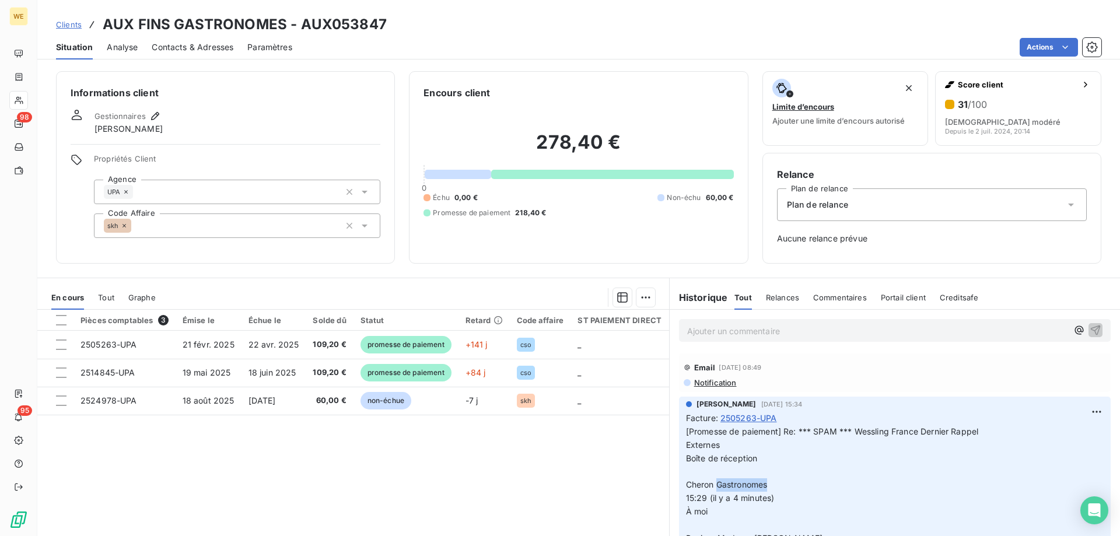
click at [734, 481] on span "[Promesse de paiement] Re: *** SPAM *** Wessling France Dernier Rappel Externes…" at bounding box center [851, 524] width 330 height 197
click at [738, 457] on span "[Promesse de paiement] Re: *** SPAM *** Wessling France Dernier Rappel Externes…" at bounding box center [851, 524] width 330 height 197
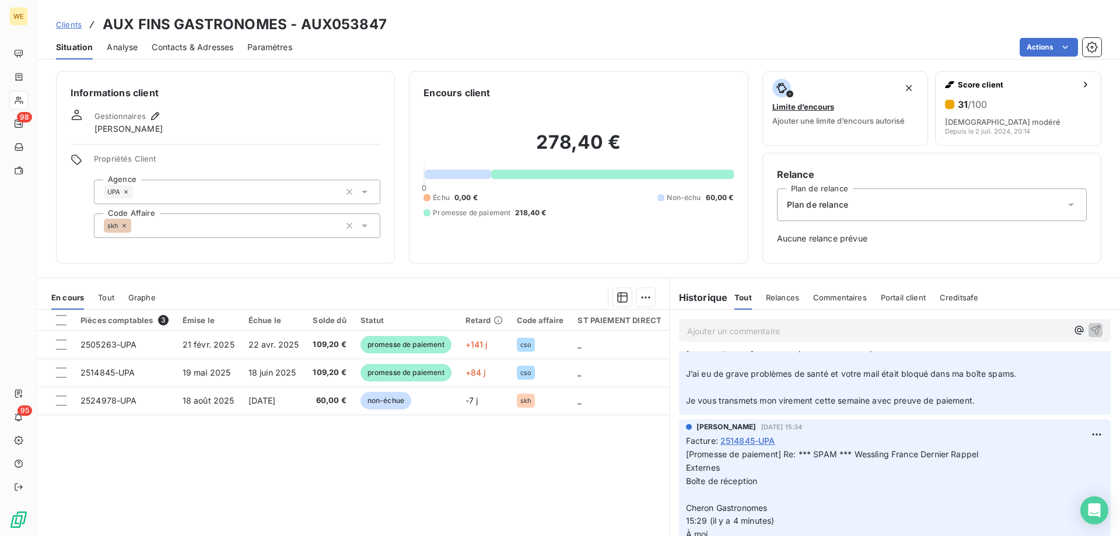
scroll to position [233, 0]
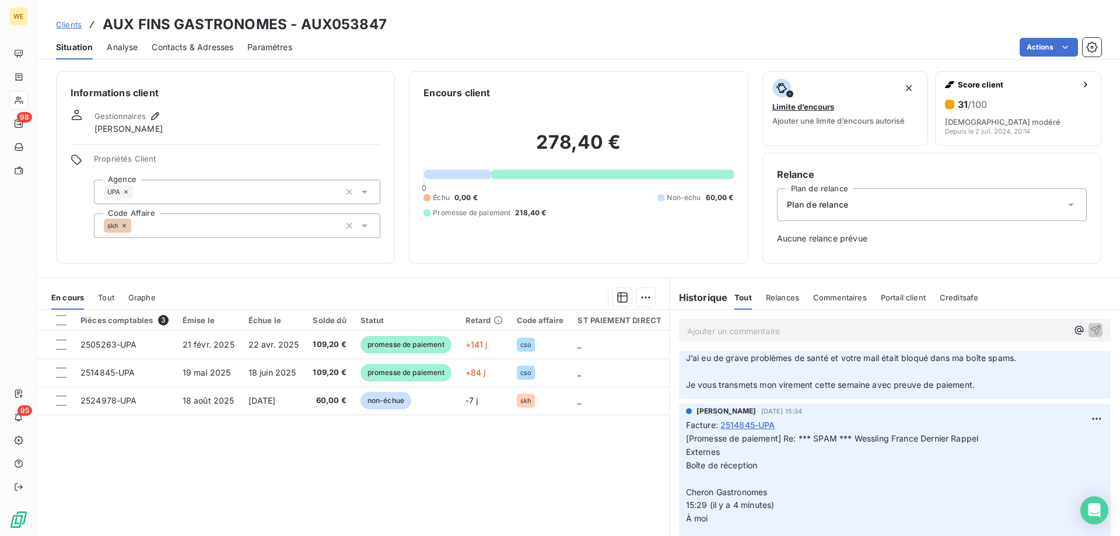
click at [712, 338] on div "Ajouter un commentaire ﻿" at bounding box center [895, 330] width 432 height 23
click at [716, 335] on p "Ajouter un commentaire ﻿" at bounding box center [877, 331] width 380 height 15
click at [732, 333] on p "Suite" at bounding box center [877, 330] width 380 height 13
click at [1100, 125] on div "Informations client Gestionnaires Léna SOUKHAREVSKOFF Propriétés Client Agence …" at bounding box center [578, 167] width 1082 height 192
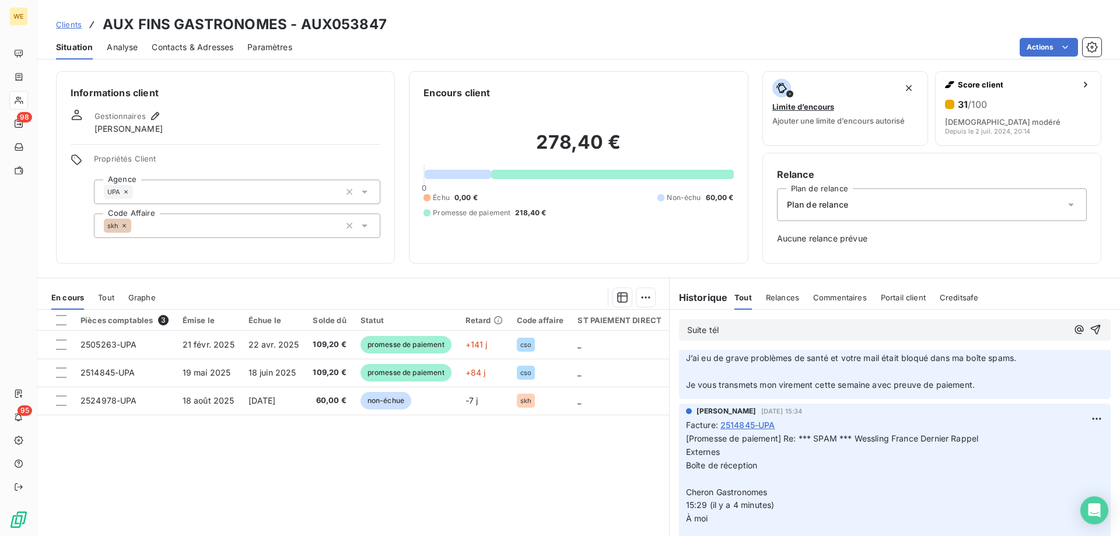
click at [745, 331] on p "Suite tél" at bounding box center [877, 330] width 380 height 13
click at [730, 328] on p "Suite tél" at bounding box center [877, 330] width 380 height 13
click at [733, 334] on p "Suite tél" at bounding box center [877, 330] width 380 height 13
click at [775, 335] on p "Suite tél Stéphanie" at bounding box center [877, 330] width 380 height 13
drag, startPoint x: 715, startPoint y: 332, endPoint x: 766, endPoint y: 338, distance: 51.7
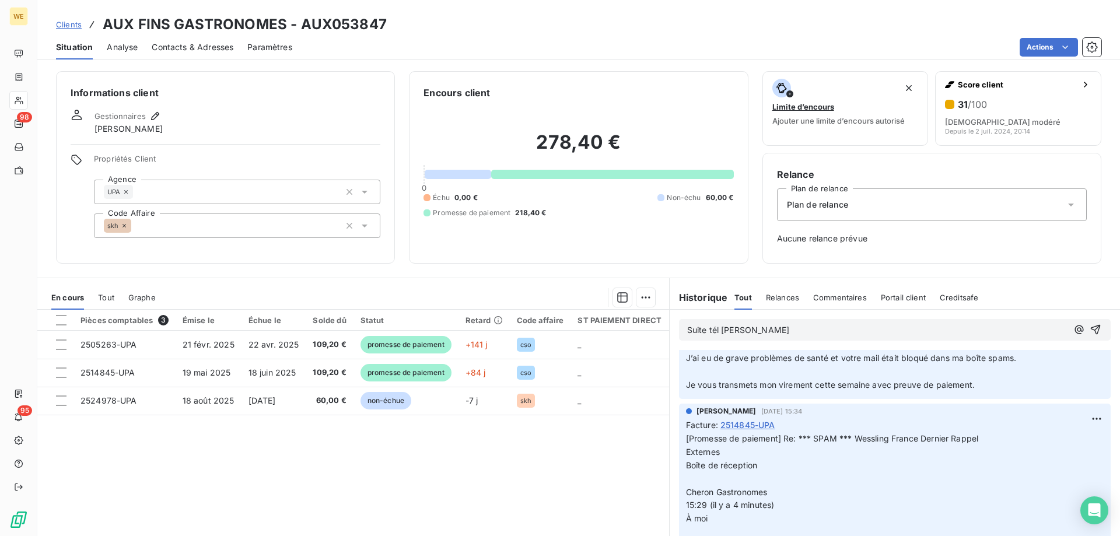
click at [716, 332] on span "Suite tél Stéphanie" at bounding box center [738, 330] width 102 height 10
click at [816, 326] on p "Suite tél client à Stéphanie" at bounding box center [877, 330] width 380 height 13
click at [1089, 330] on icon "button" at bounding box center [1095, 330] width 12 height 12
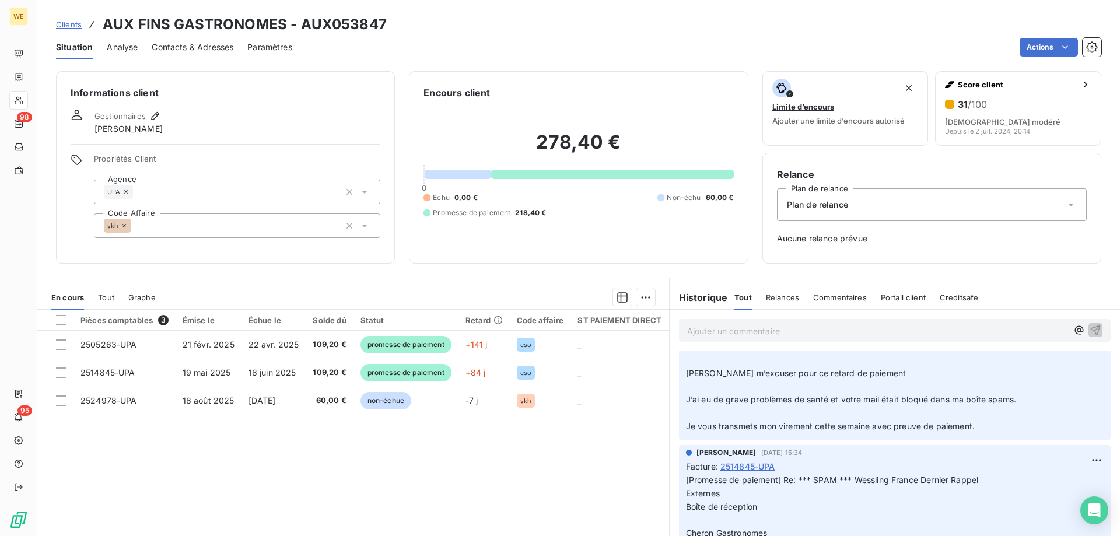
scroll to position [275, 0]
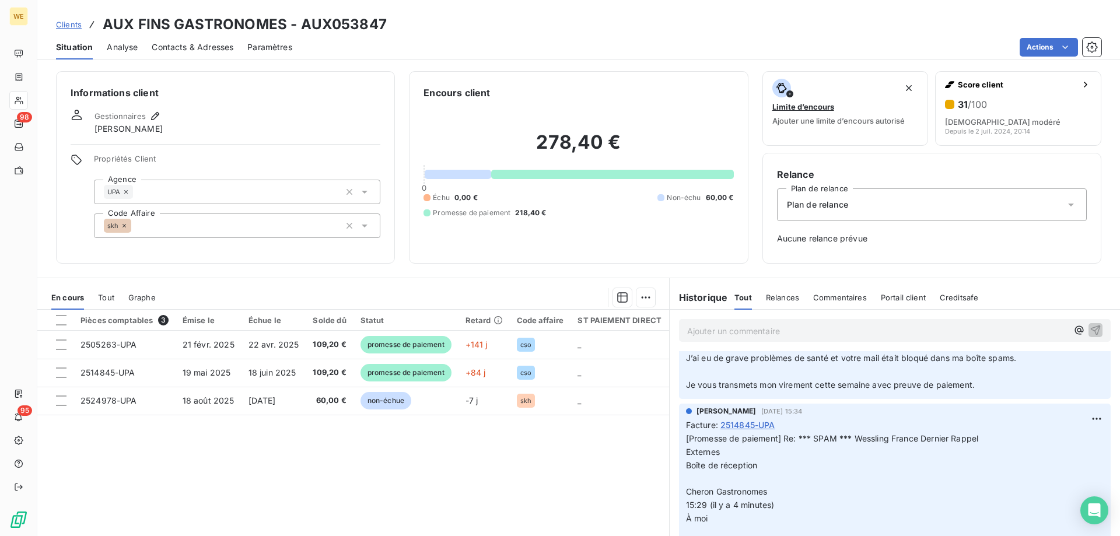
click at [173, 49] on span "Contacts & Adresses" at bounding box center [193, 47] width 82 height 12
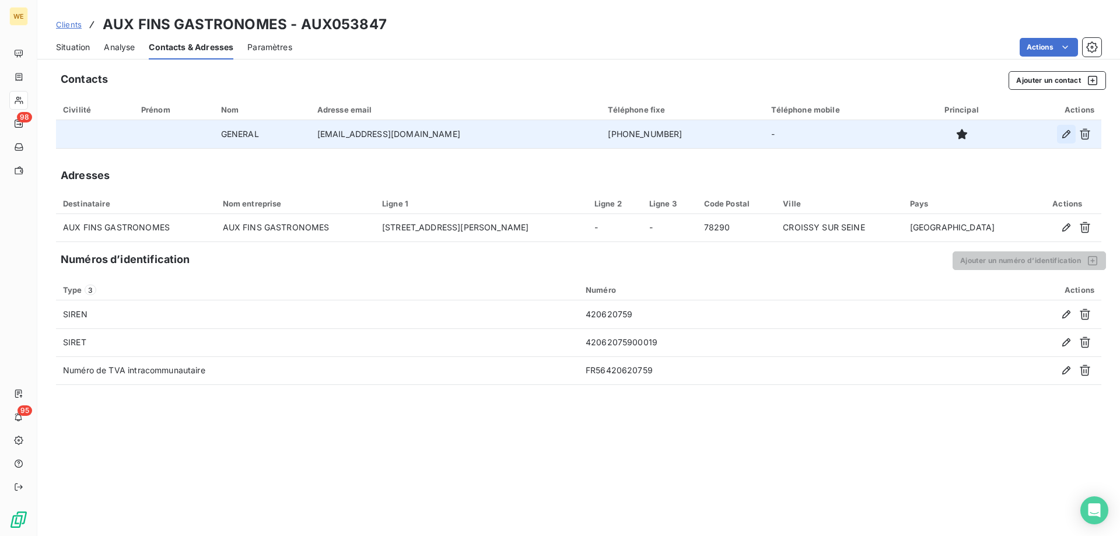
click at [1064, 134] on icon "button" at bounding box center [1066, 134] width 8 height 8
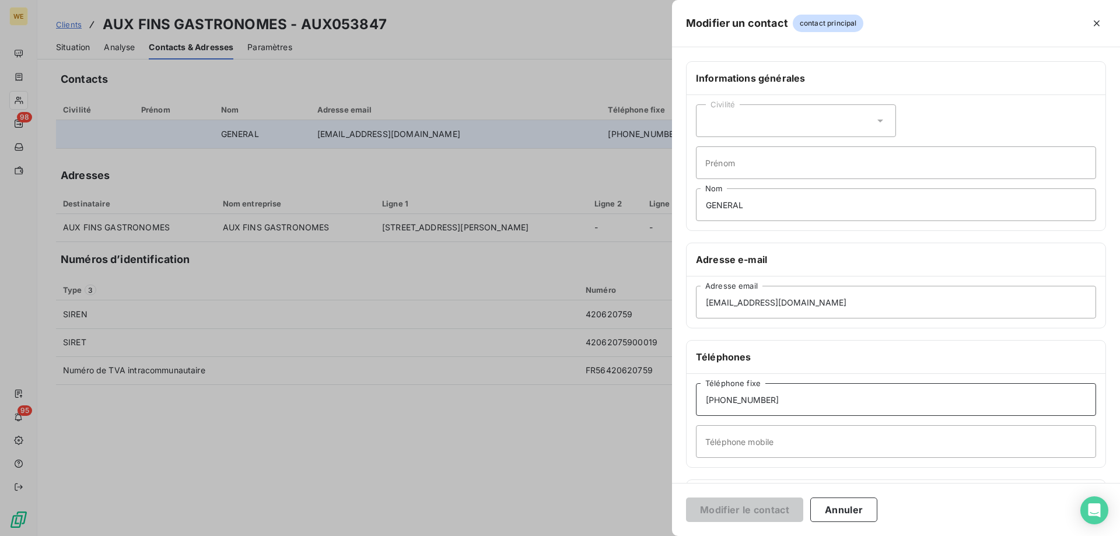
drag, startPoint x: 768, startPoint y: 402, endPoint x: 649, endPoint y: 391, distance: 118.9
click at [649, 535] on div "Modifier un contact contact principal Informations générales Civilité Prénom GE…" at bounding box center [560, 536] width 1120 height 0
click at [772, 441] on input "Téléphone mobile" at bounding box center [896, 441] width 400 height 33
type input "0680010058"
click at [755, 510] on button "Modifier le contact" at bounding box center [744, 509] width 117 height 24
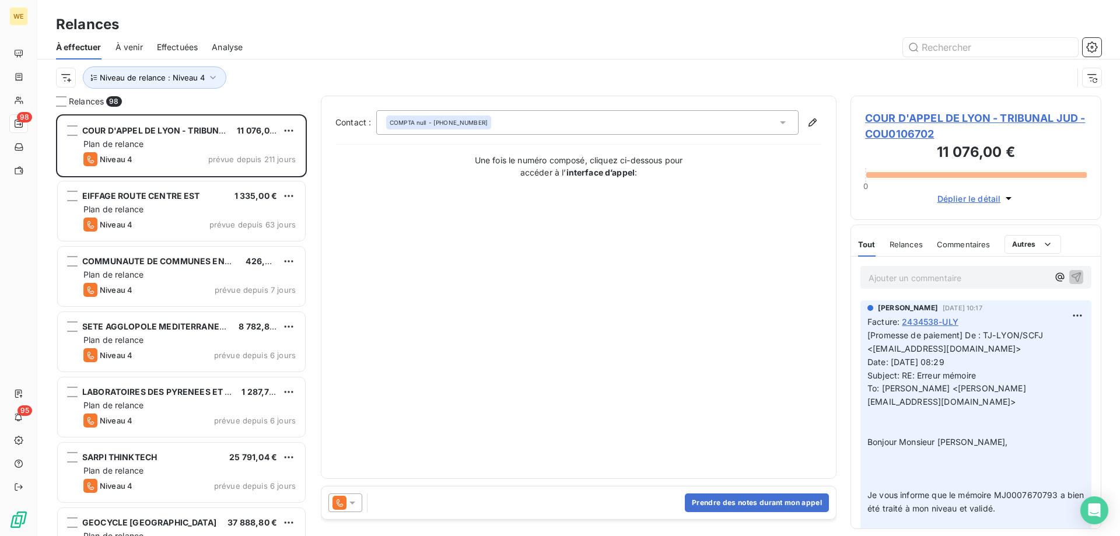
scroll to position [413, 242]
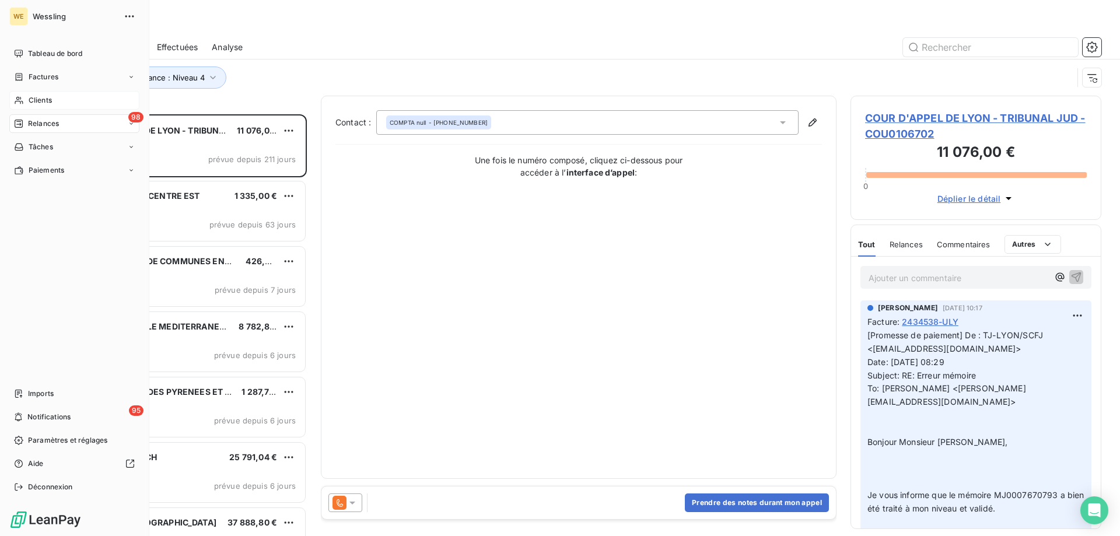
click at [46, 102] on span "Clients" at bounding box center [40, 100] width 23 height 10
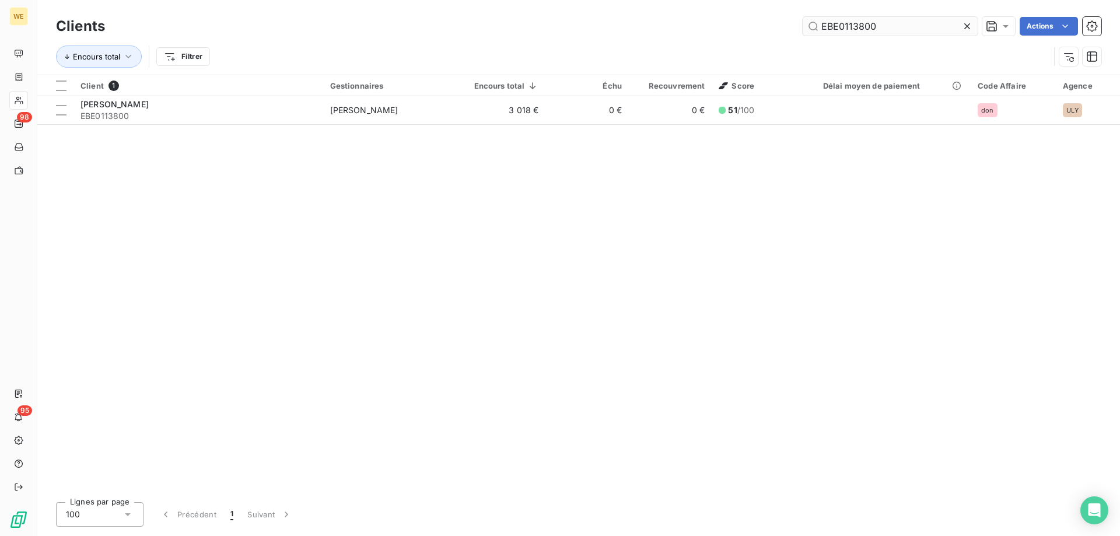
click at [824, 31] on input "EBE0113800" at bounding box center [889, 26] width 175 height 19
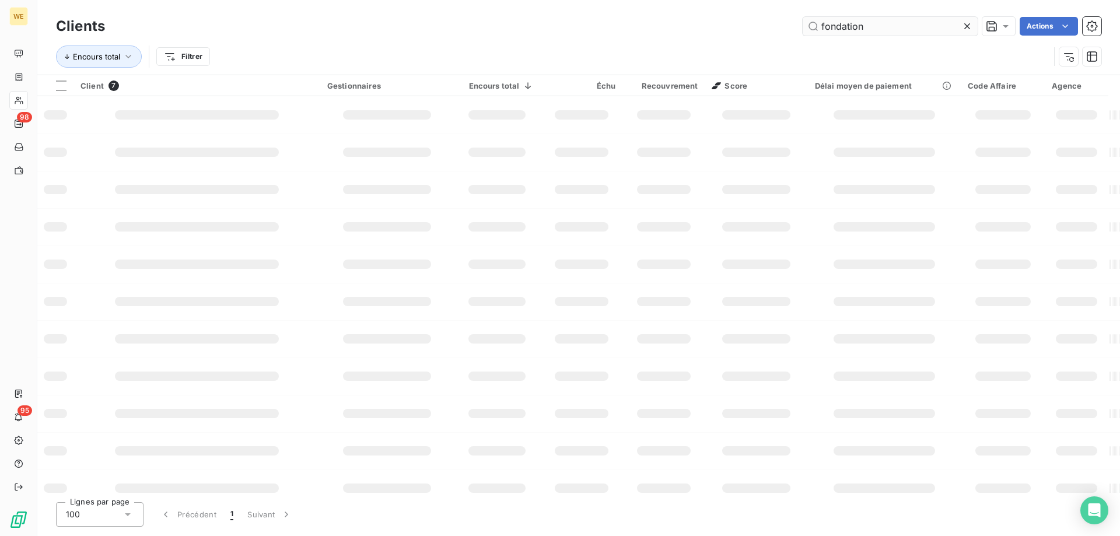
type input "fondation"
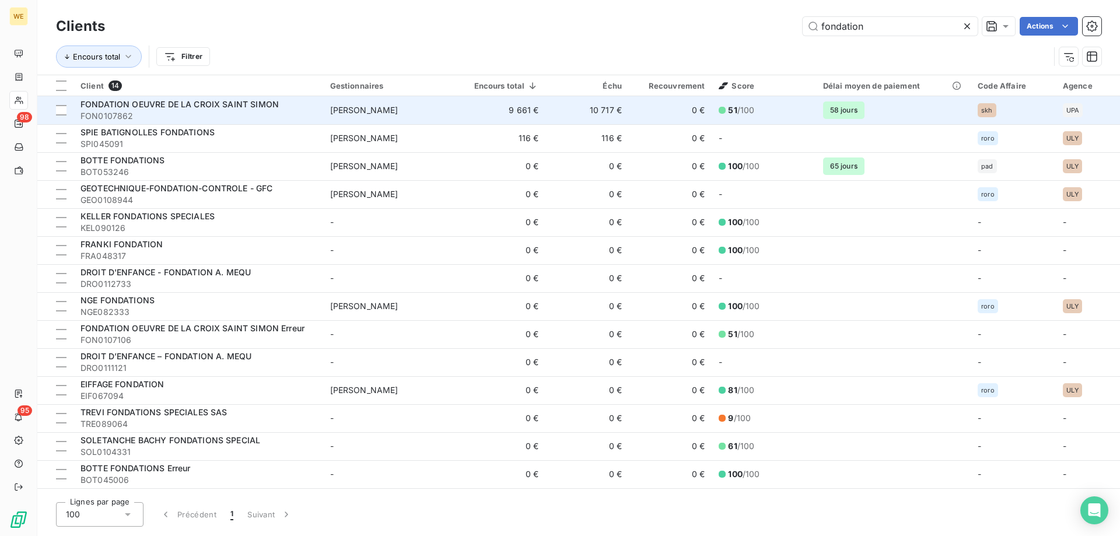
click at [278, 114] on span "FON0107862" at bounding box center [198, 116] width 236 height 12
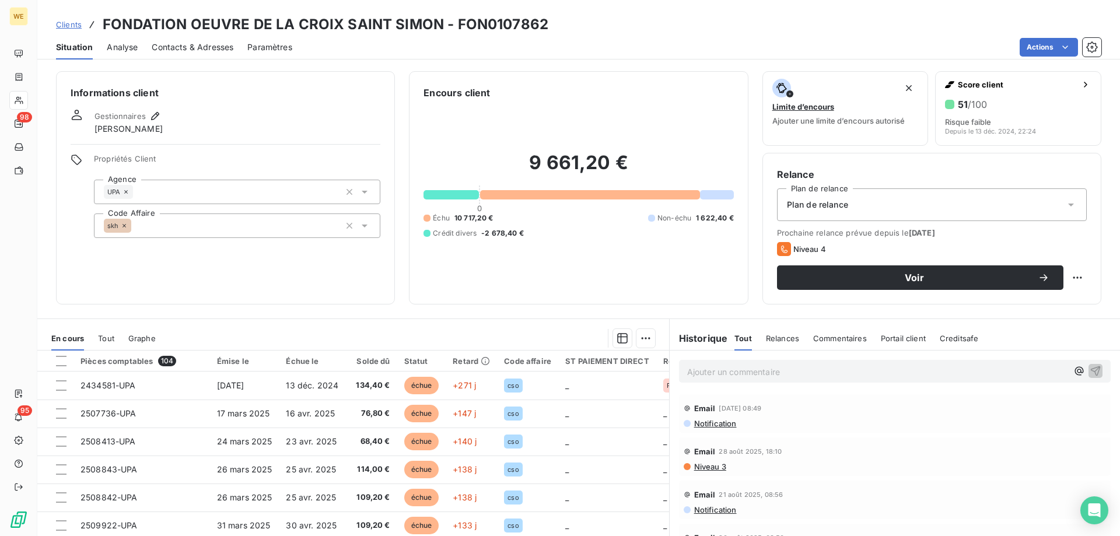
click at [198, 51] on span "Contacts & Adresses" at bounding box center [193, 47] width 82 height 12
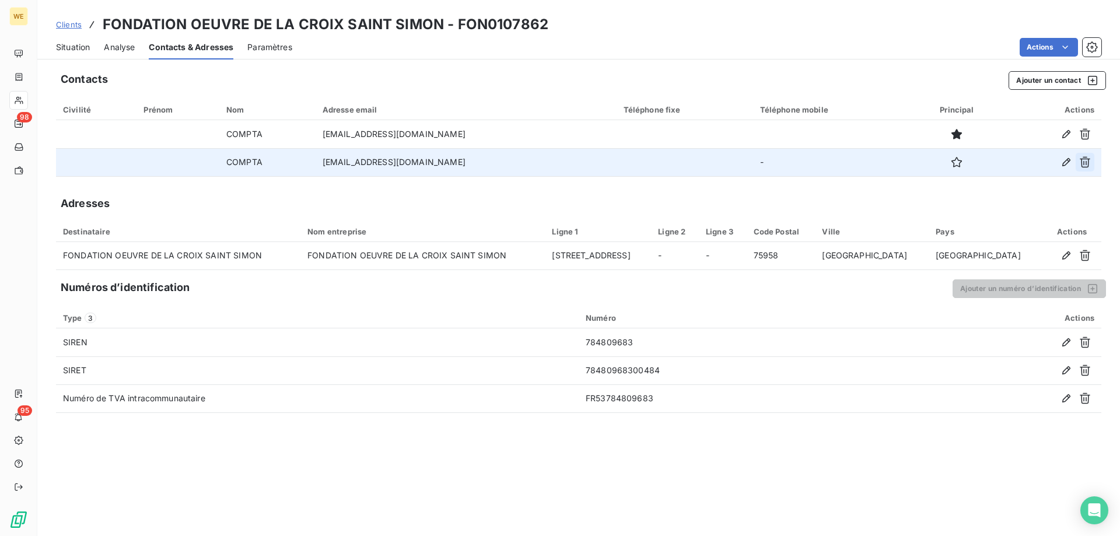
click at [1082, 168] on button "button" at bounding box center [1084, 162] width 19 height 19
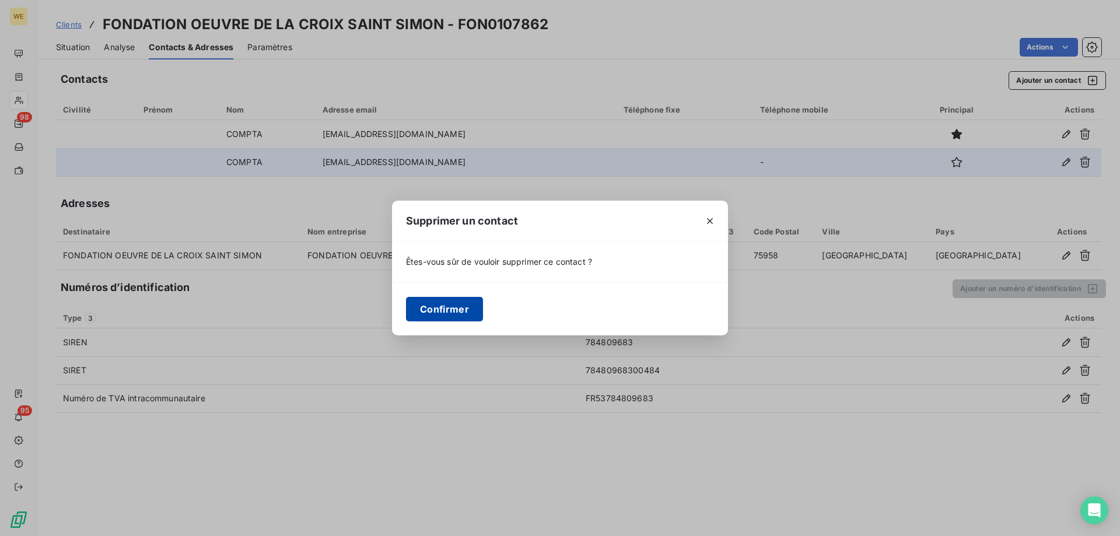
click at [425, 310] on button "Confirmer" at bounding box center [444, 309] width 77 height 24
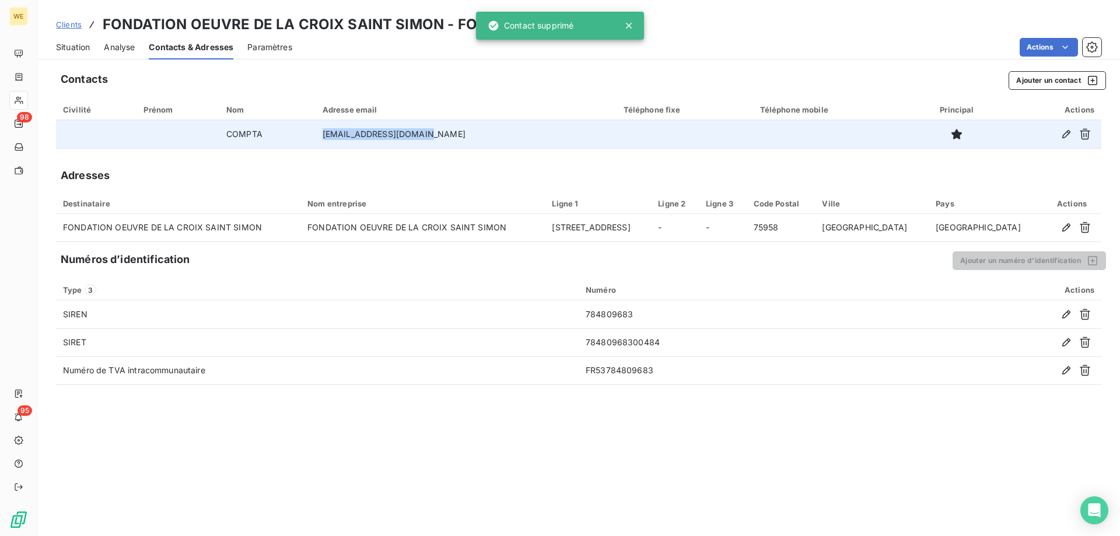
drag, startPoint x: 458, startPoint y: 137, endPoint x: 345, endPoint y: 141, distance: 113.2
click at [345, 141] on td "[EMAIL_ADDRESS][DOMAIN_NAME]" at bounding box center [466, 134] width 301 height 28
copy td "[EMAIL_ADDRESS][DOMAIN_NAME]"
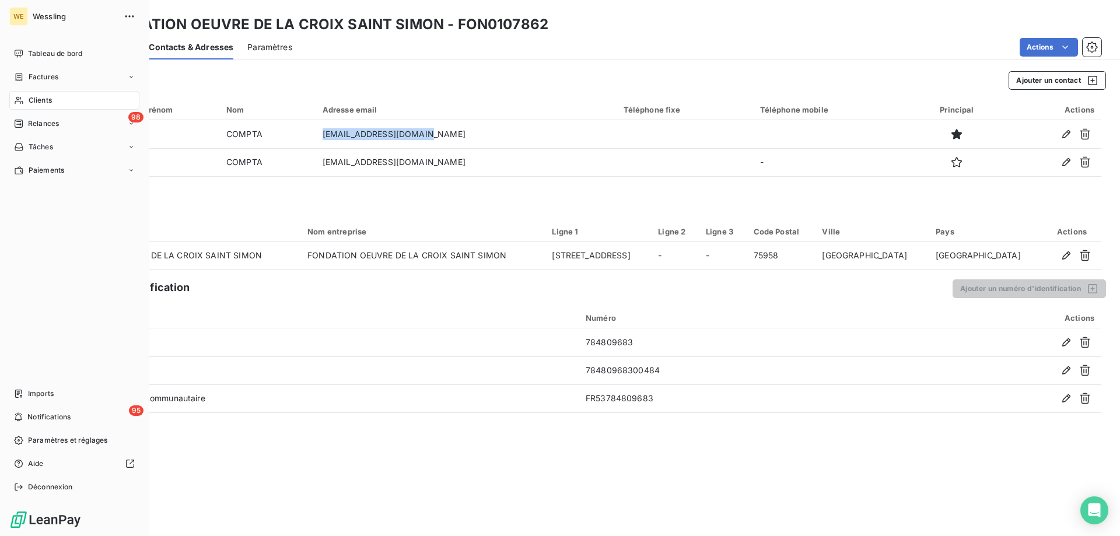
click at [55, 97] on div "Clients" at bounding box center [74, 100] width 130 height 19
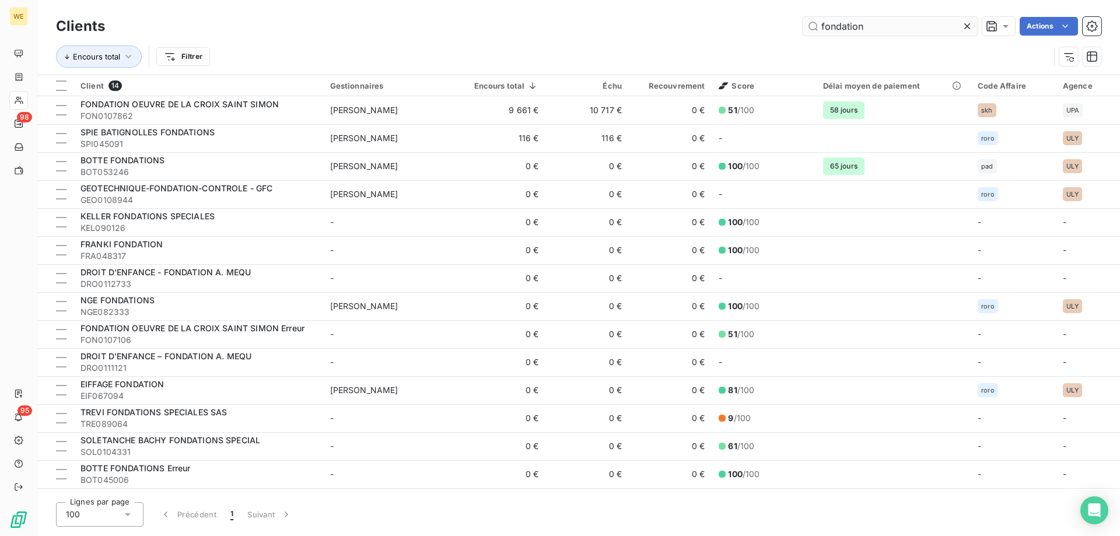
click at [846, 27] on input "fondation" at bounding box center [889, 26] width 175 height 19
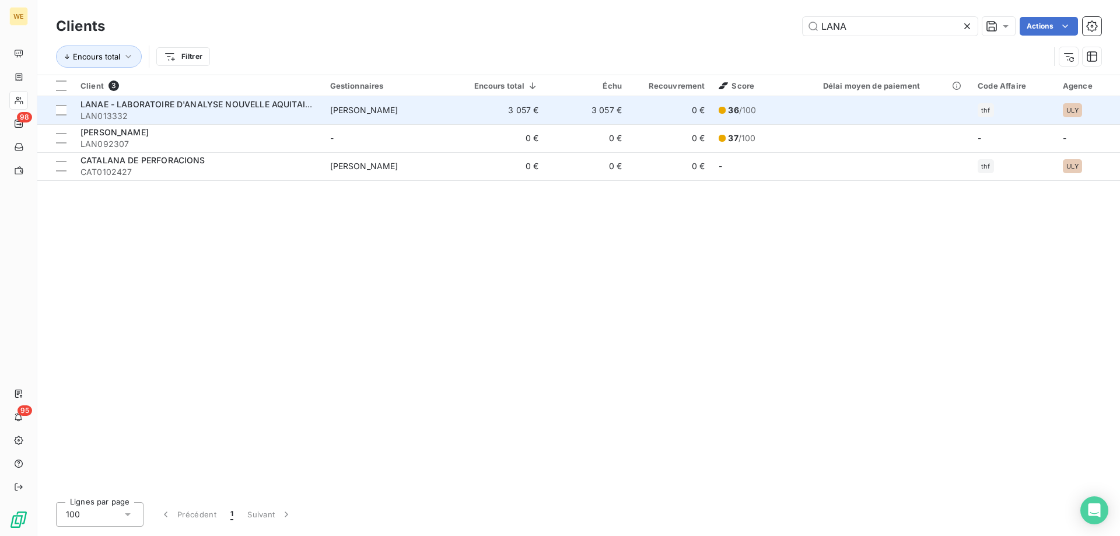
type input "LANA"
click at [311, 101] on span "LANAE - LABORATOIRE D'ANALYSE NOUVELLE AQUITAINE ENVIRONNEMENT" at bounding box center [235, 104] width 311 height 10
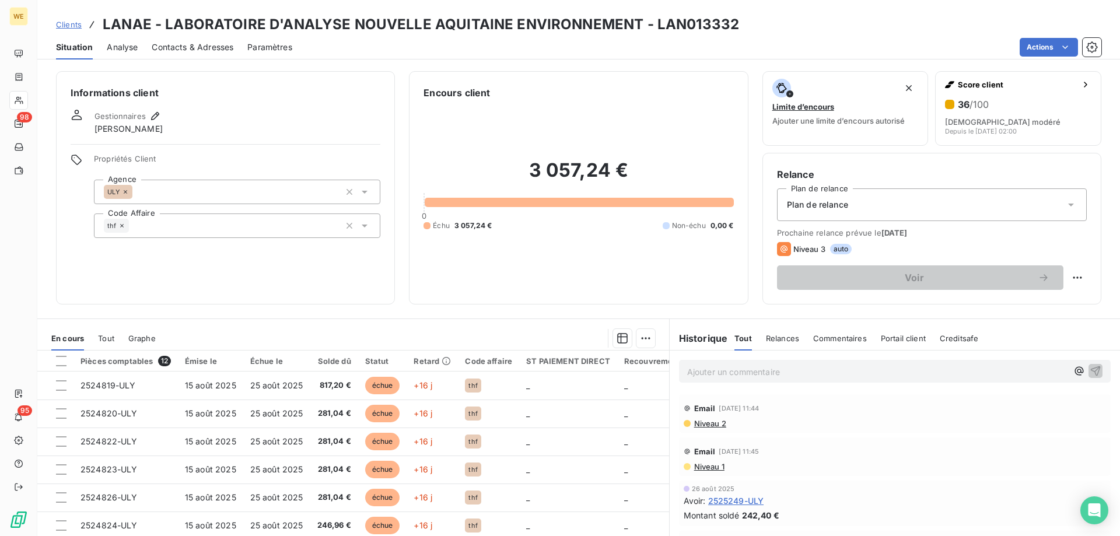
click at [270, 266] on div "Informations client Gestionnaires [PERSON_NAME] Propriétés Client Agence ULY Co…" at bounding box center [225, 187] width 339 height 233
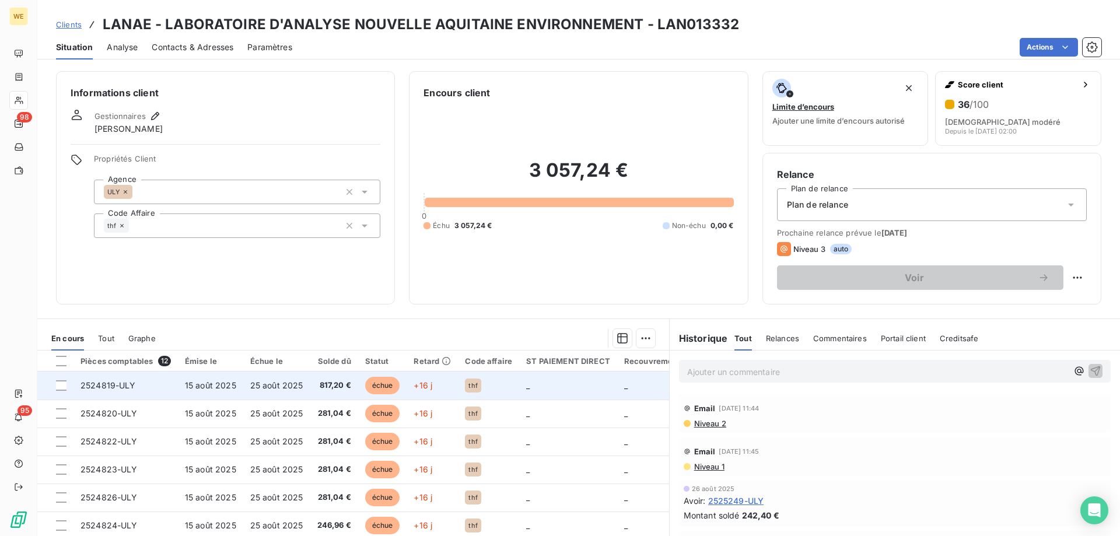
click at [287, 383] on span "25 août 2025" at bounding box center [276, 385] width 53 height 10
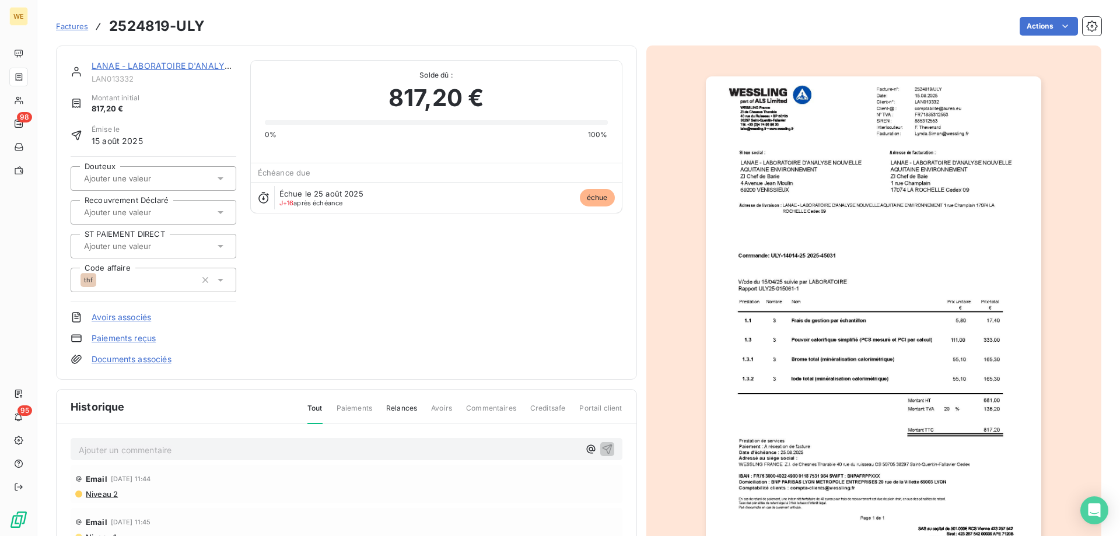
click at [836, 327] on img "button" at bounding box center [873, 313] width 335 height 475
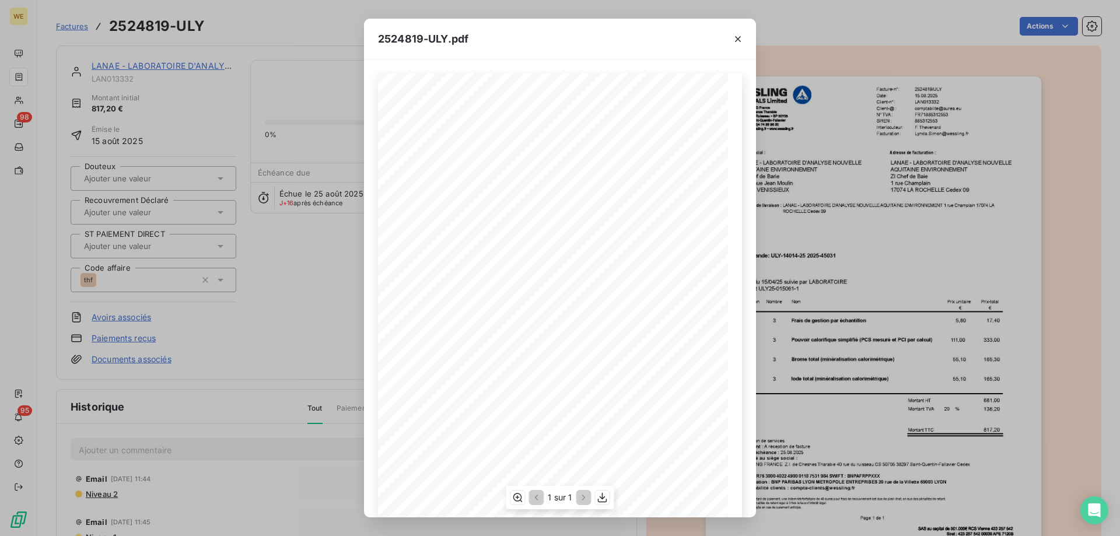
click at [501, 286] on span "V/cde du [DATE] suivie par LABORATOIRE" at bounding box center [474, 288] width 110 height 6
click at [738, 38] on icon "button" at bounding box center [738, 39] width 6 height 6
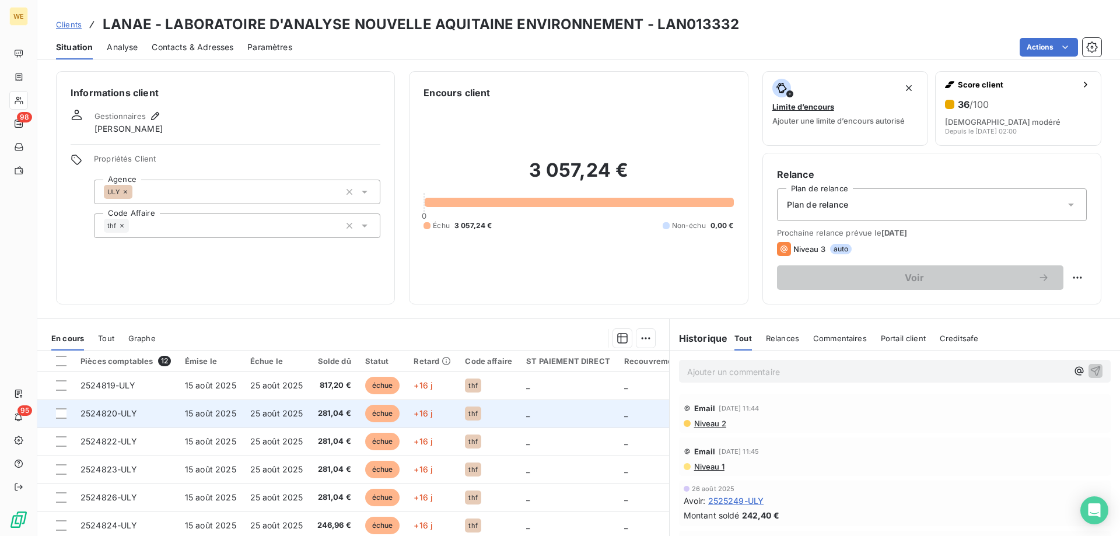
click at [285, 413] on span "25 août 2025" at bounding box center [276, 413] width 53 height 10
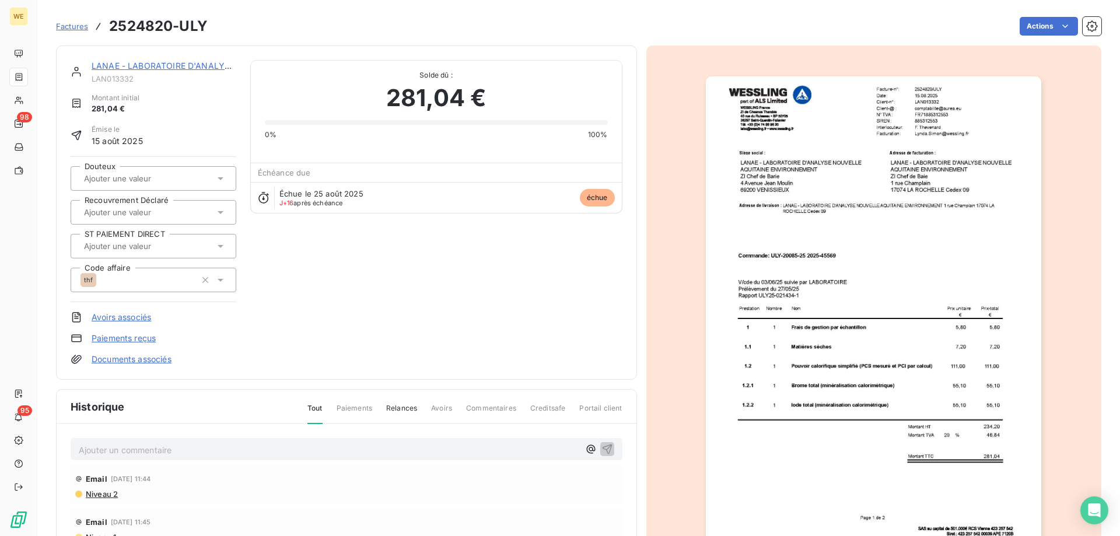
click at [842, 330] on img "button" at bounding box center [873, 313] width 335 height 475
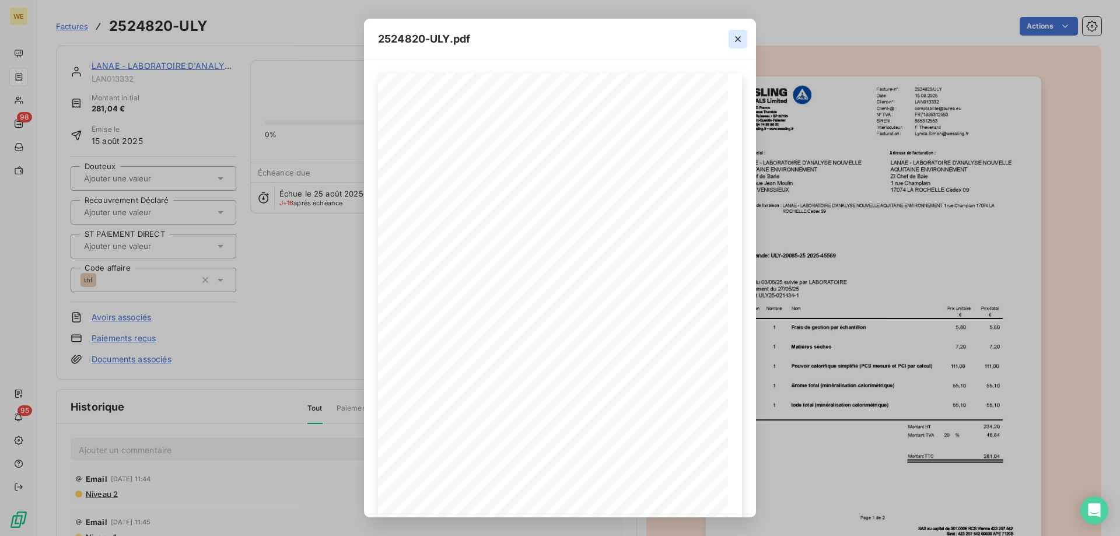
click at [734, 37] on icon "button" at bounding box center [738, 39] width 12 height 12
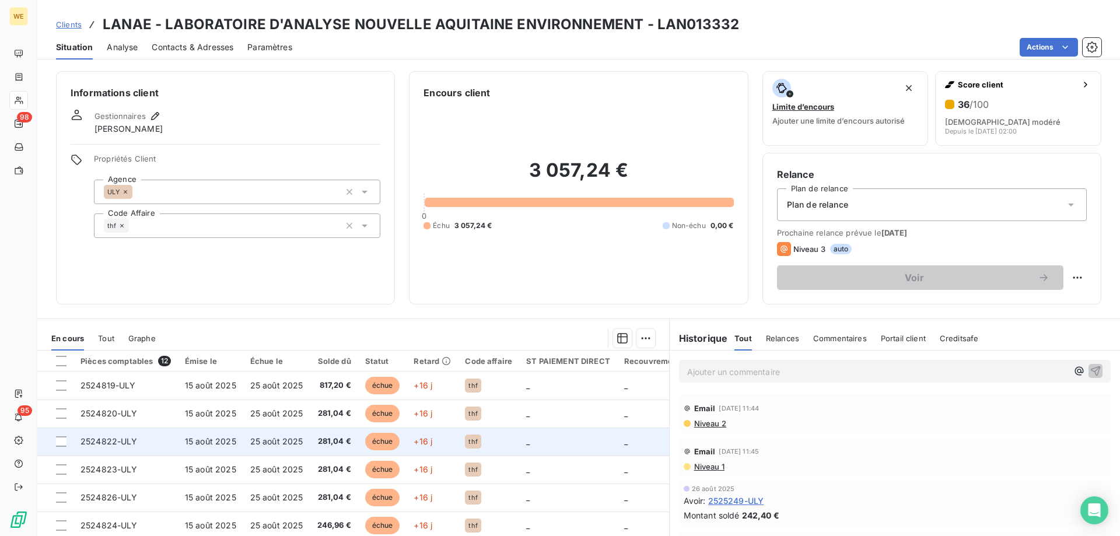
click at [224, 436] on span "15 août 2025" at bounding box center [210, 441] width 51 height 10
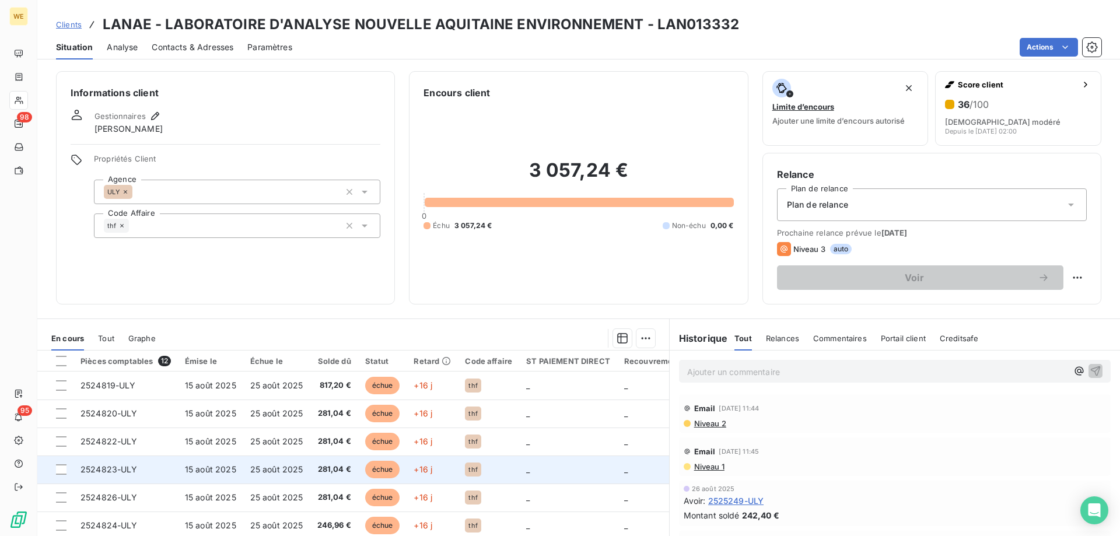
click at [337, 477] on td "281,04 €" at bounding box center [334, 469] width 48 height 28
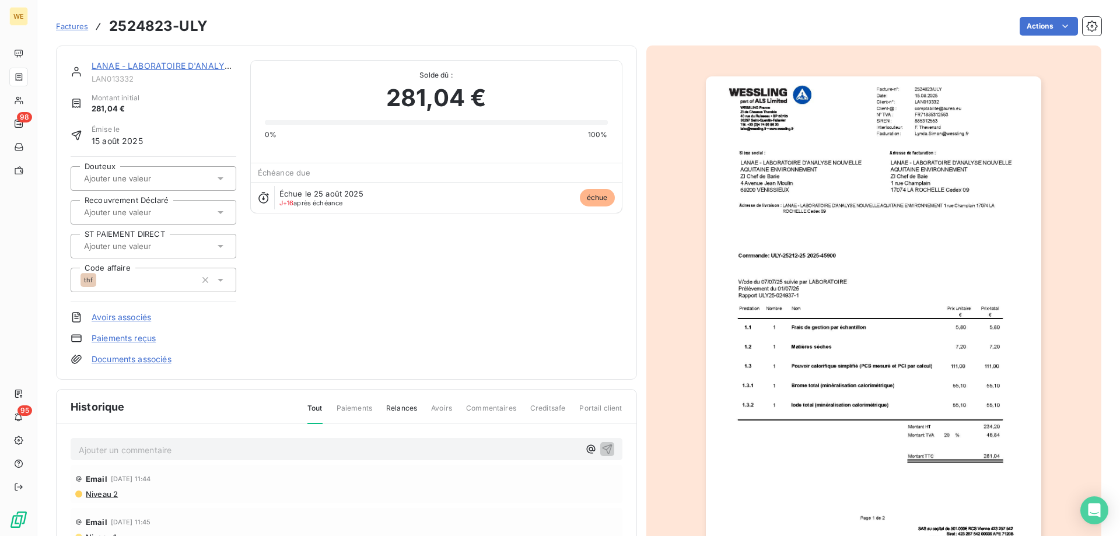
click at [143, 66] on link "LANAE - LABORATOIRE D'ANALYSE NOUVELLE AQUITAINE ENVIRONNEMENT" at bounding box center [248, 66] width 313 height 10
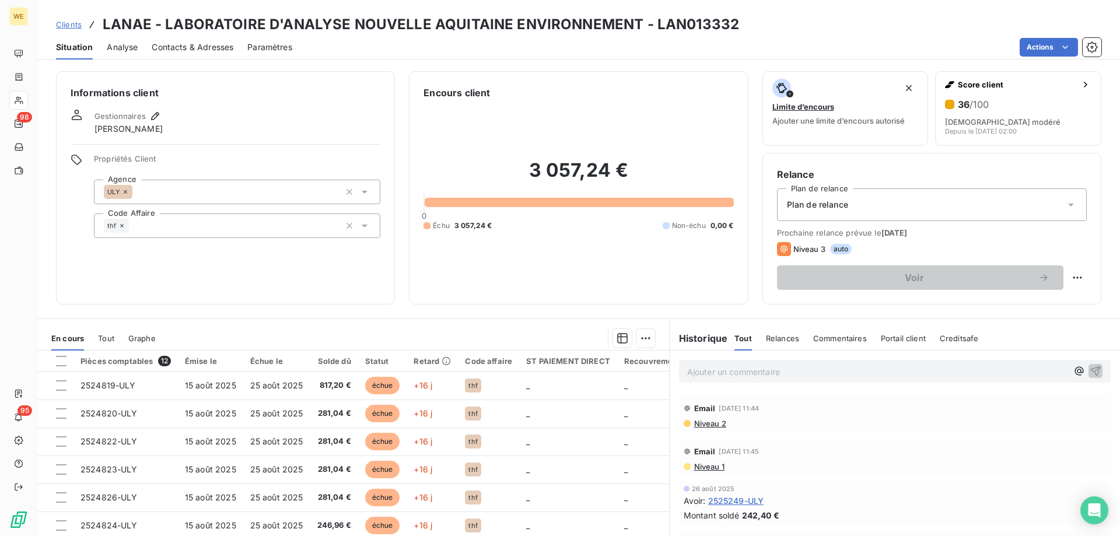
click at [201, 49] on span "Contacts & Adresses" at bounding box center [193, 47] width 82 height 12
